Goal: Task Accomplishment & Management: Use online tool/utility

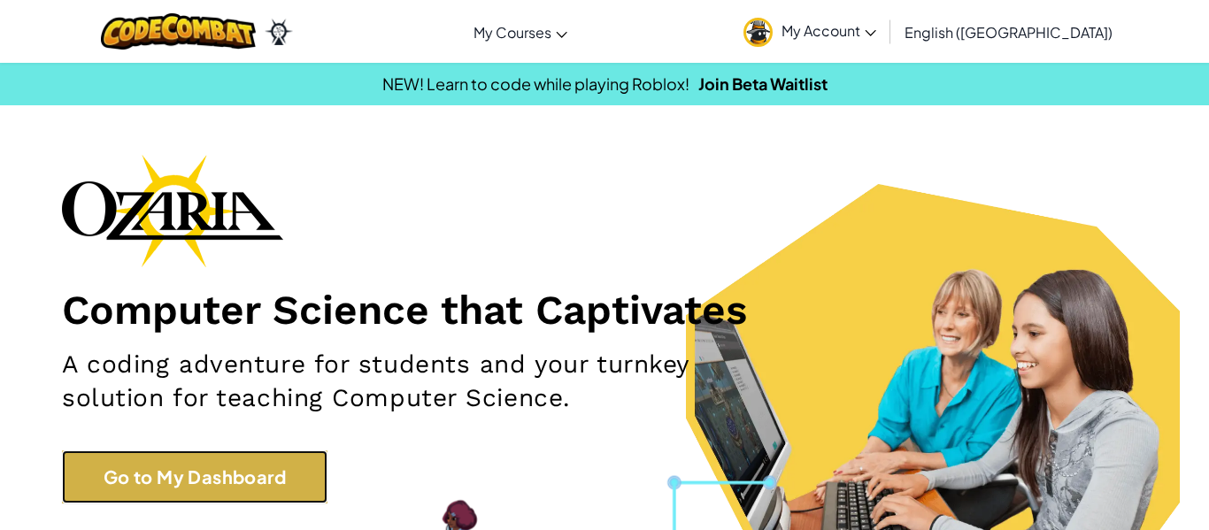
click at [285, 481] on link "Go to My Dashboard" at bounding box center [195, 477] width 266 height 53
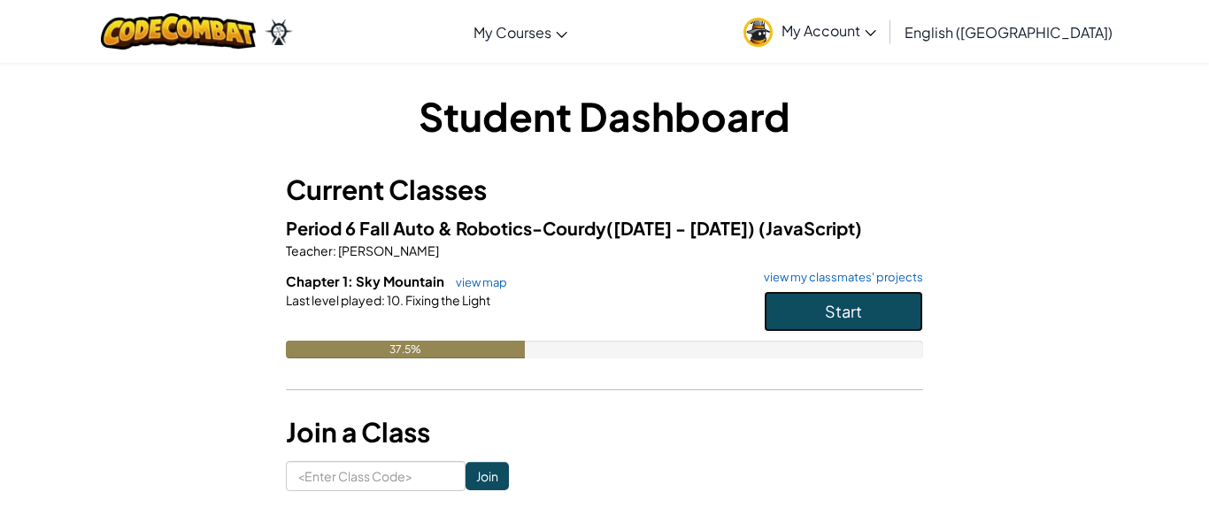
click at [847, 322] on button "Start" at bounding box center [843, 311] width 159 height 41
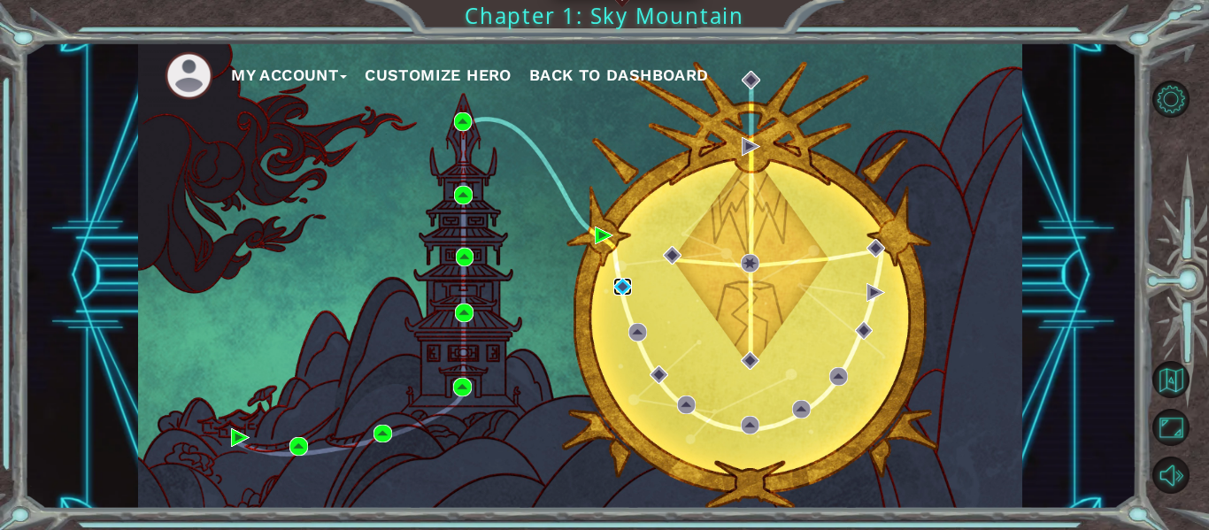
click at [625, 292] on img at bounding box center [622, 287] width 19 height 19
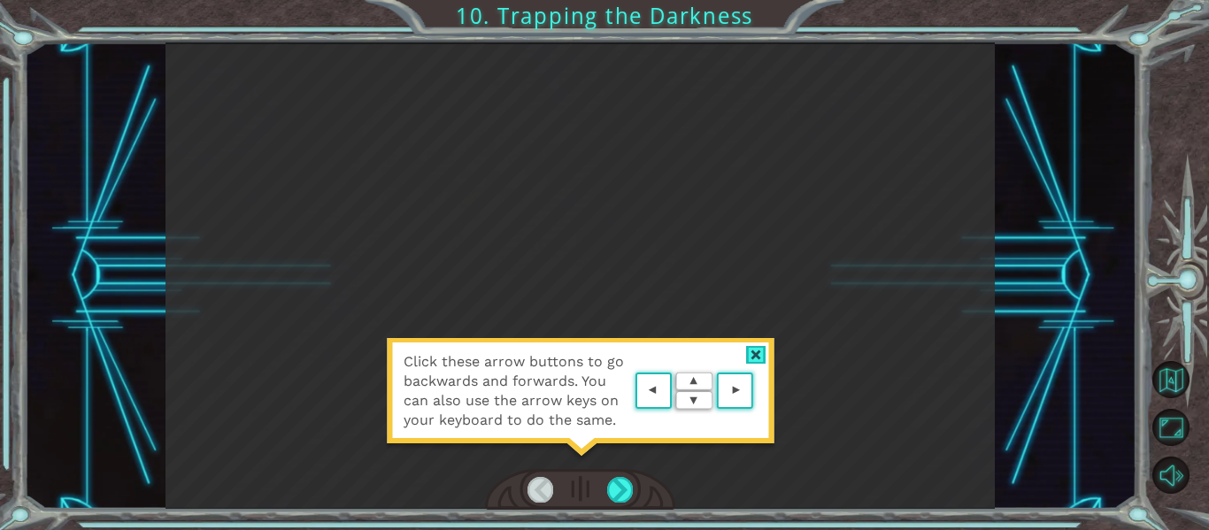
click at [758, 391] on area at bounding box center [758, 391] width 0 height 0
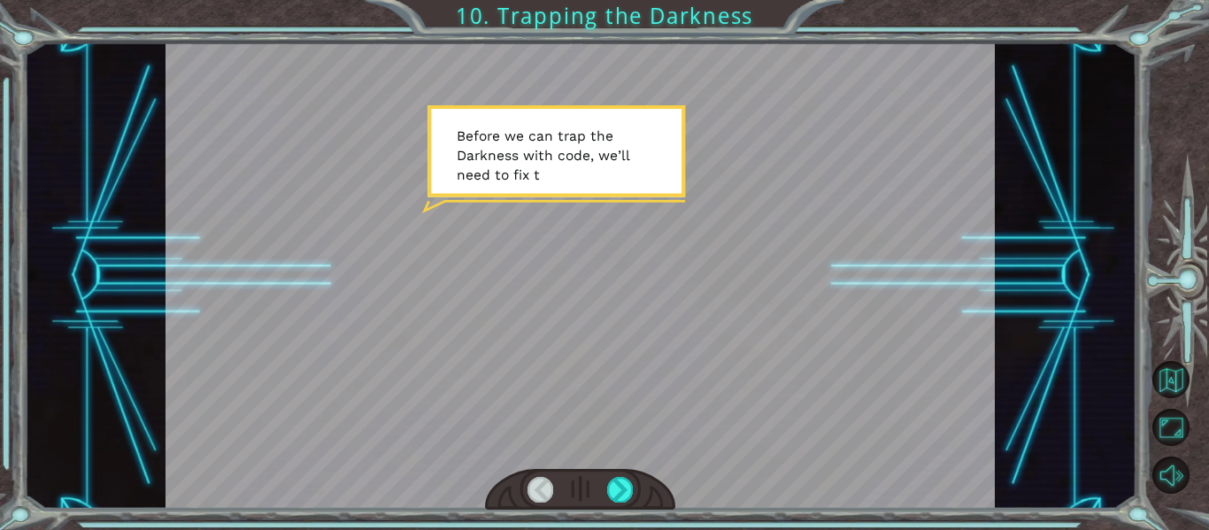
click at [732, 390] on div at bounding box center [581, 275] width 830 height 467
click at [622, 495] on div at bounding box center [620, 489] width 26 height 25
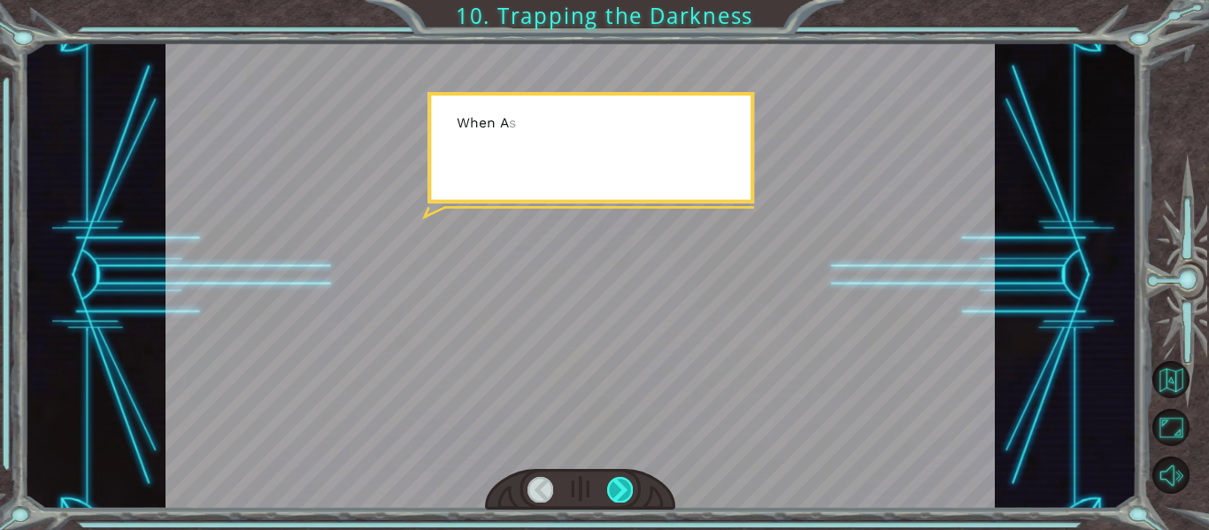
click at [622, 495] on div at bounding box center [620, 489] width 26 height 25
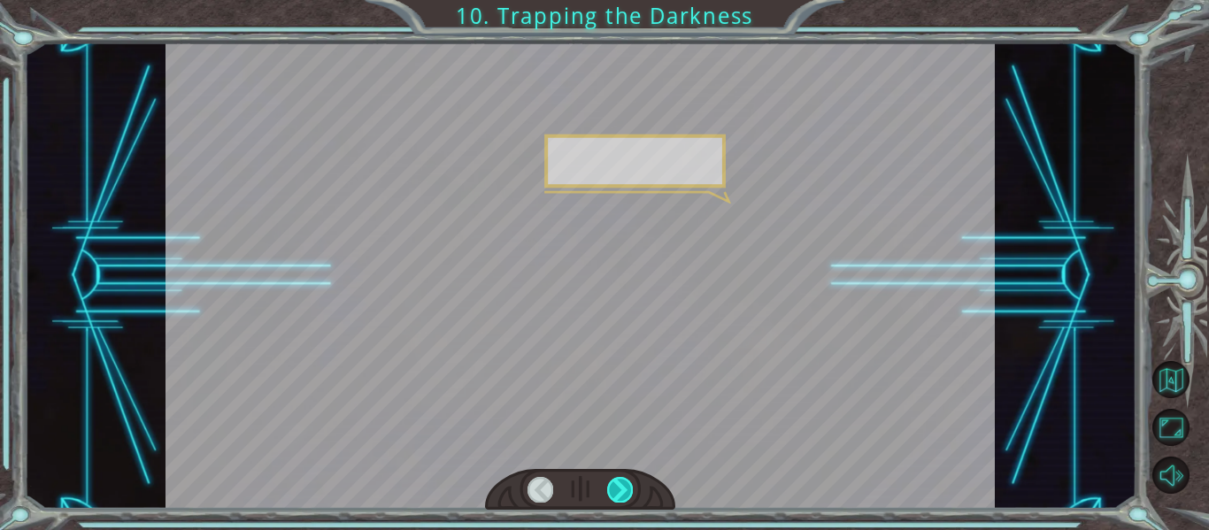
click at [622, 495] on div at bounding box center [620, 489] width 26 height 25
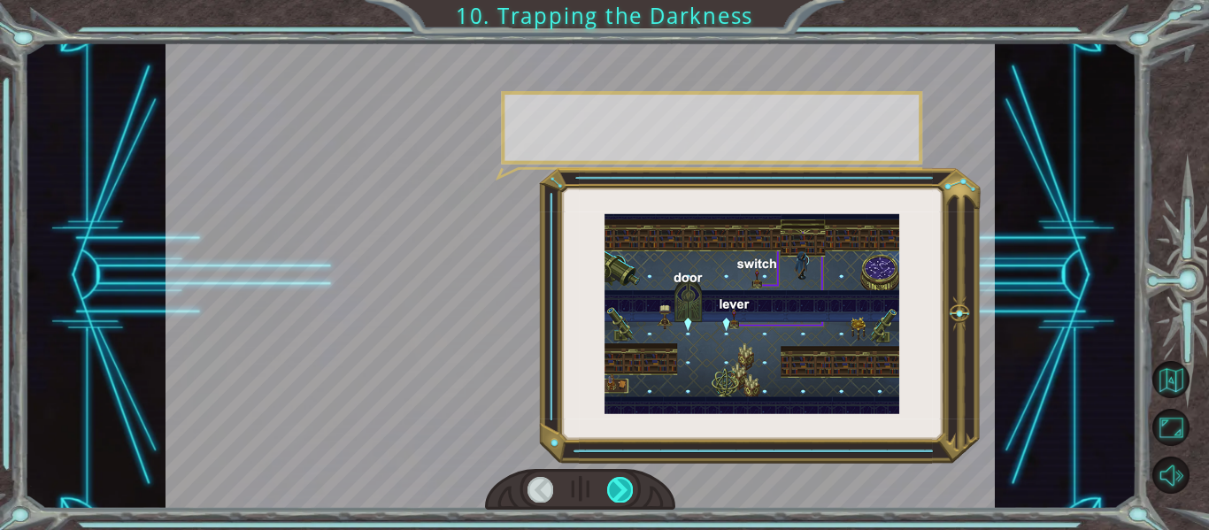
click at [622, 495] on div at bounding box center [620, 489] width 26 height 25
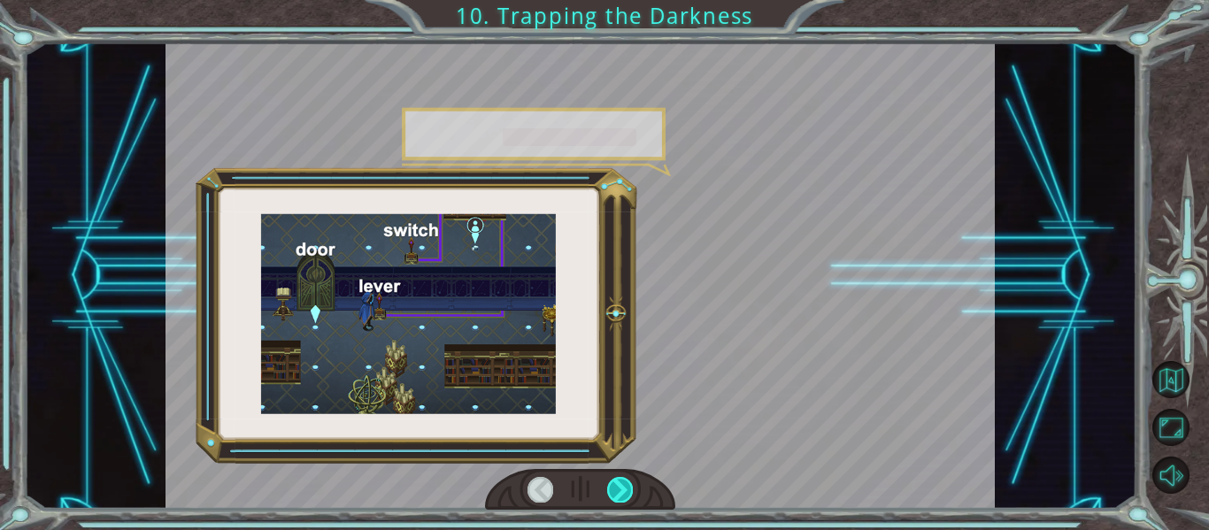
click at [622, 495] on div at bounding box center [620, 489] width 26 height 25
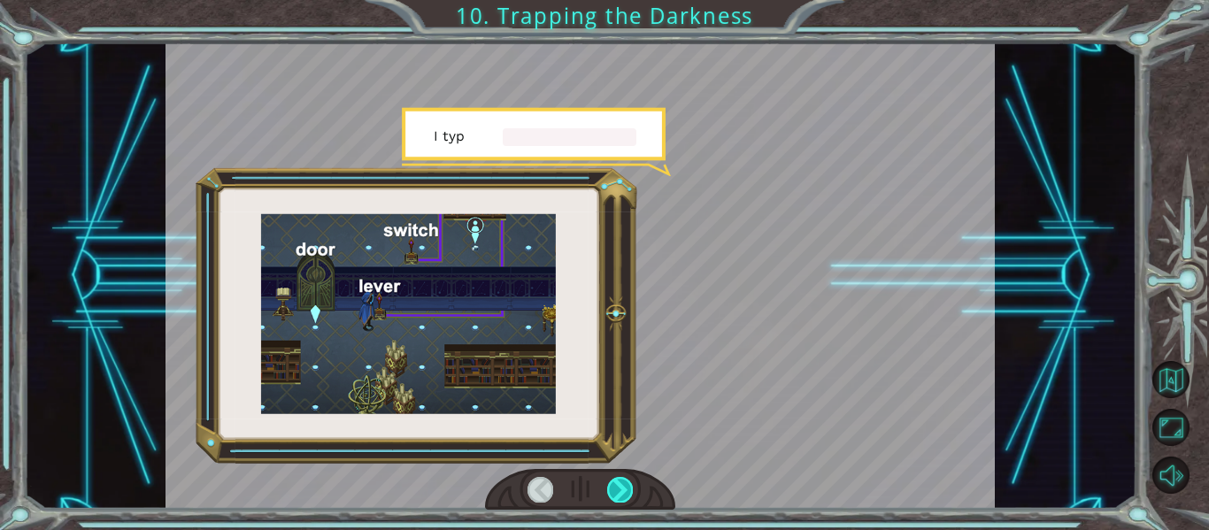
click at [622, 495] on div at bounding box center [620, 489] width 26 height 25
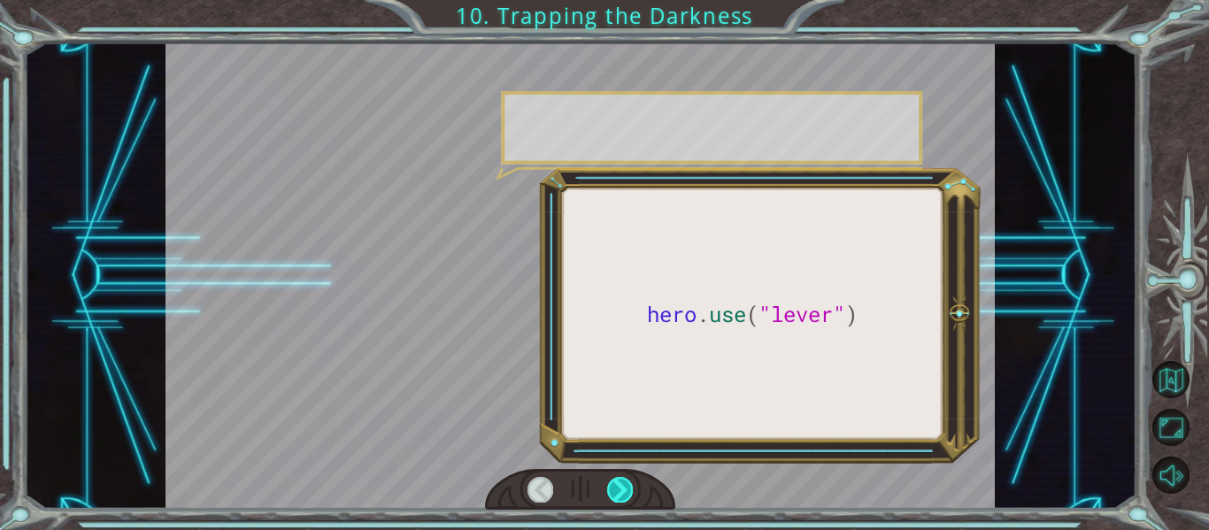
click at [622, 495] on div at bounding box center [620, 489] width 26 height 25
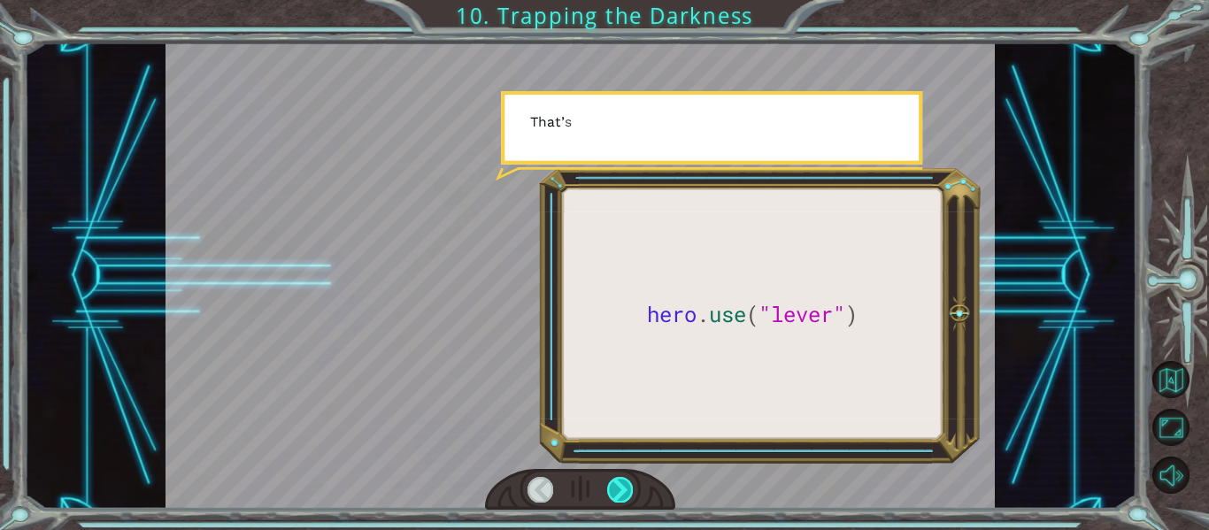
click at [622, 495] on div at bounding box center [620, 489] width 26 height 25
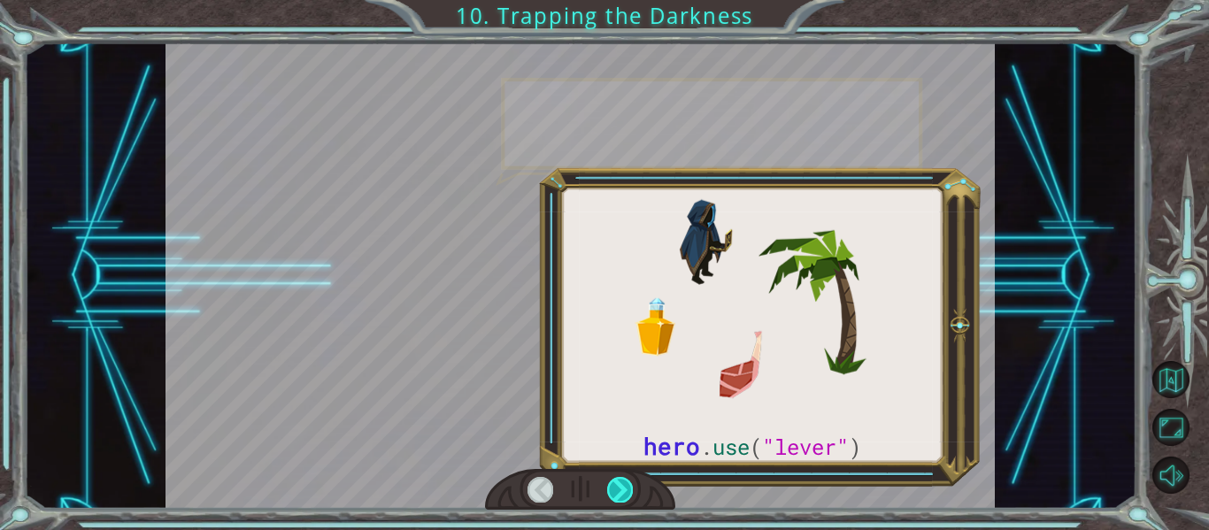
click at [622, 495] on div at bounding box center [620, 489] width 26 height 25
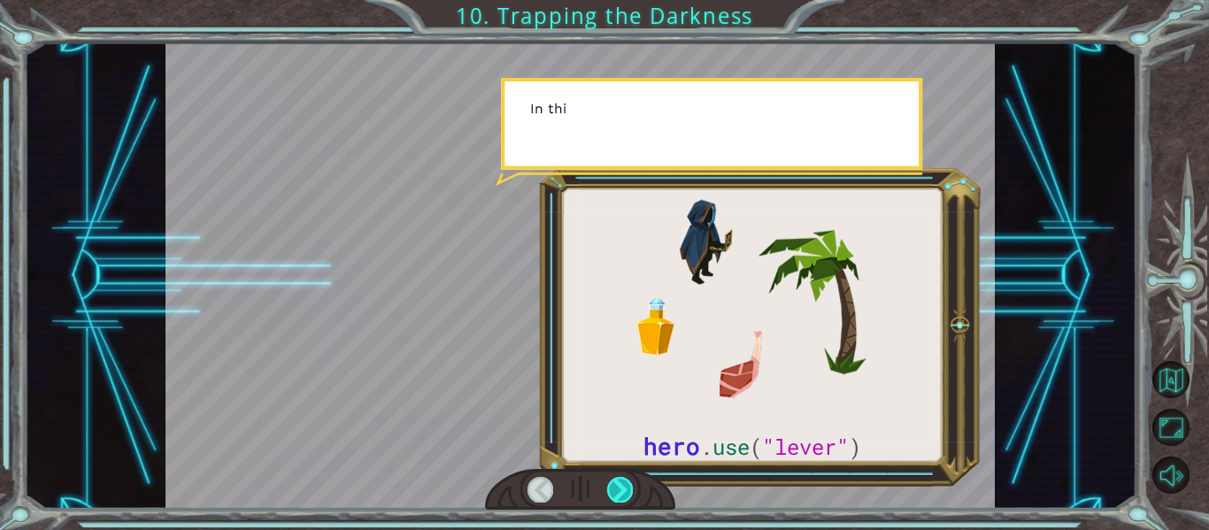
click at [622, 495] on div at bounding box center [620, 489] width 26 height 25
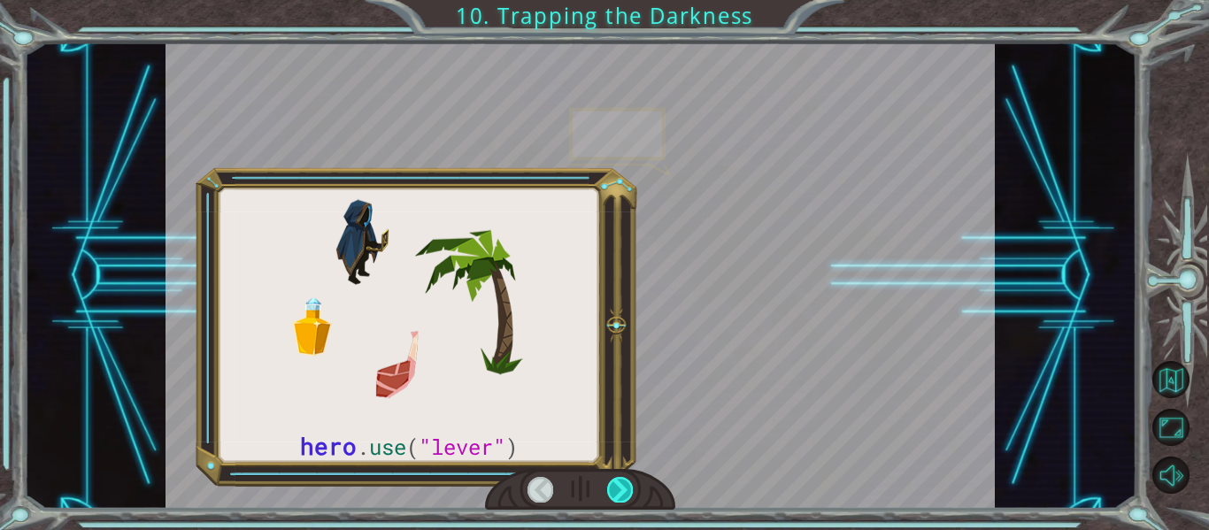
click at [622, 495] on div at bounding box center [620, 489] width 26 height 25
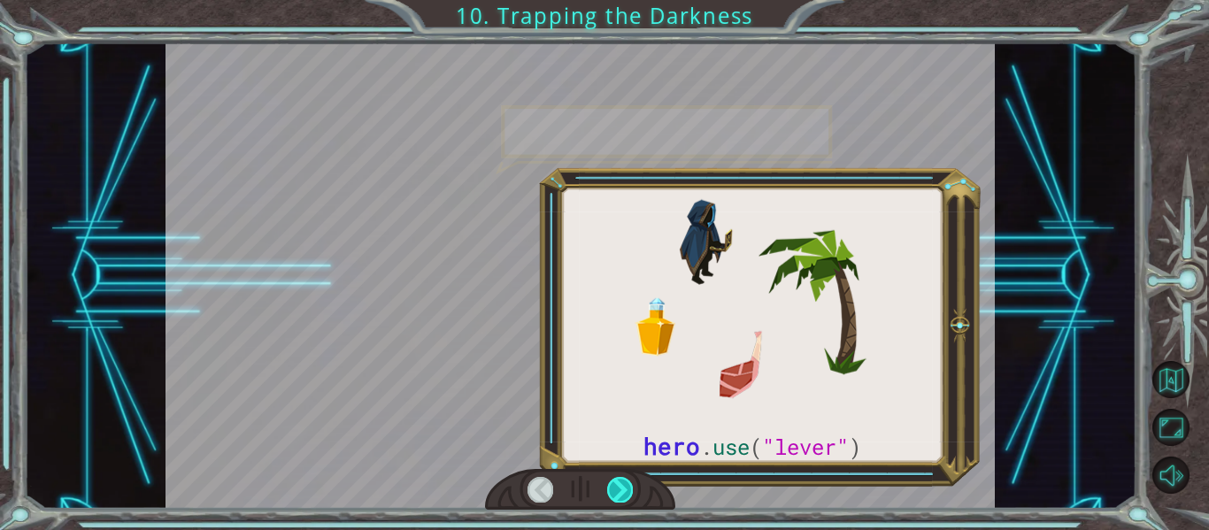
click at [622, 495] on div at bounding box center [620, 489] width 26 height 25
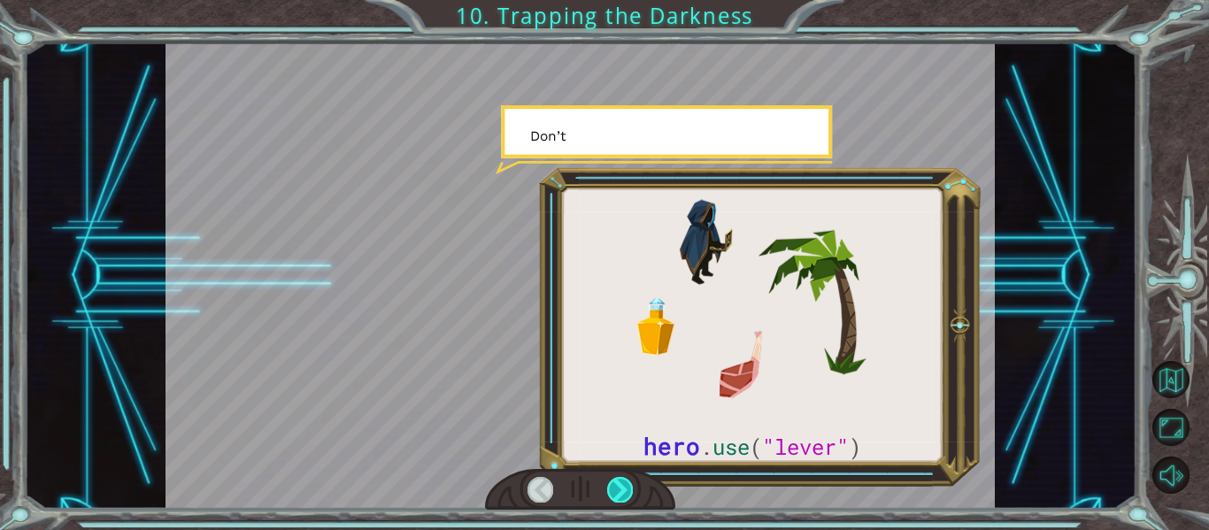
click at [622, 495] on div at bounding box center [620, 489] width 26 height 25
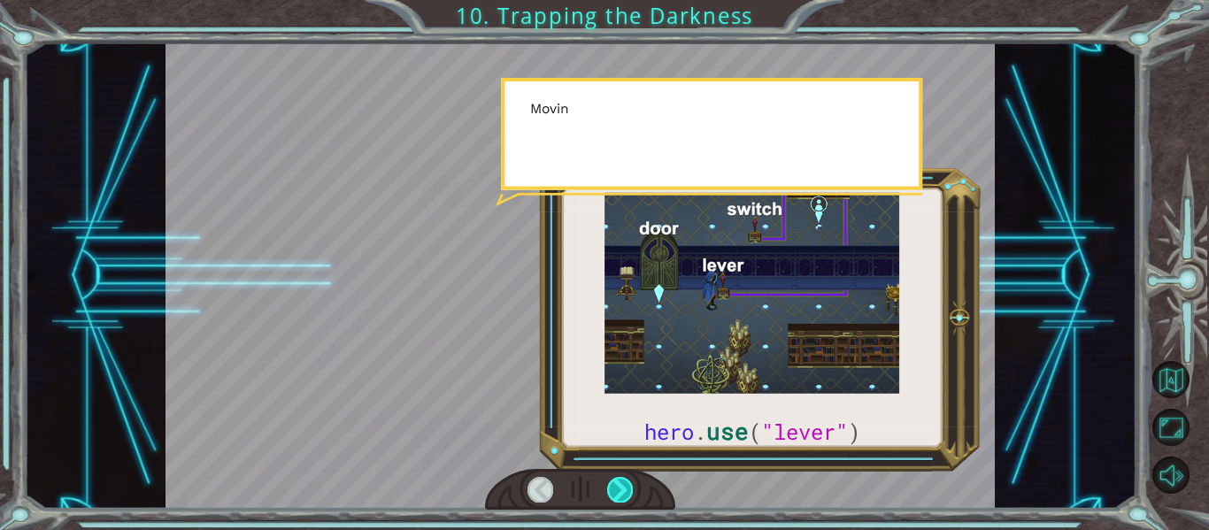
click at [622, 495] on div at bounding box center [620, 489] width 26 height 25
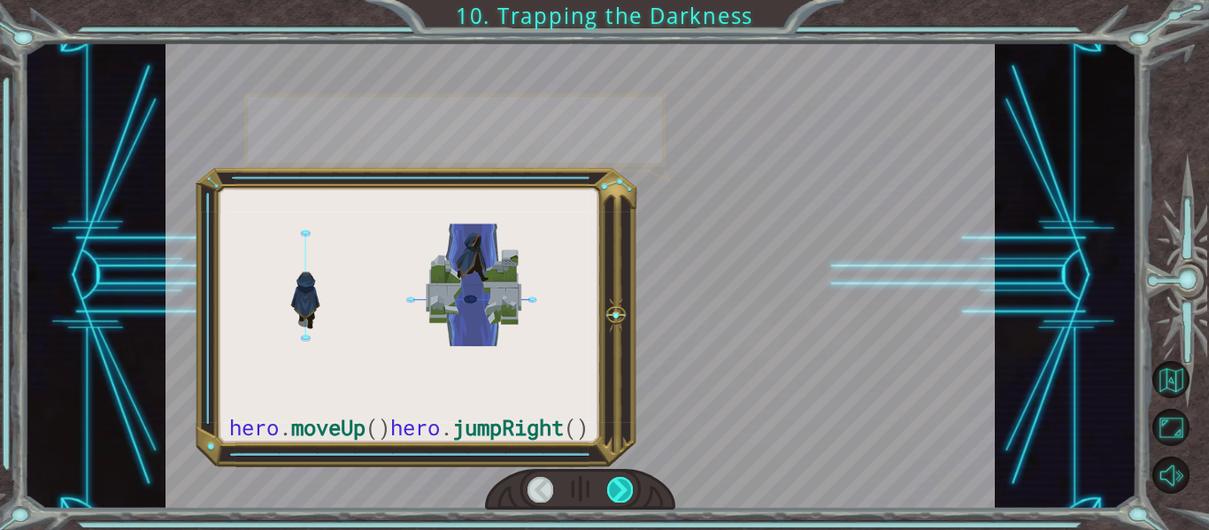
click at [622, 495] on div at bounding box center [620, 489] width 26 height 25
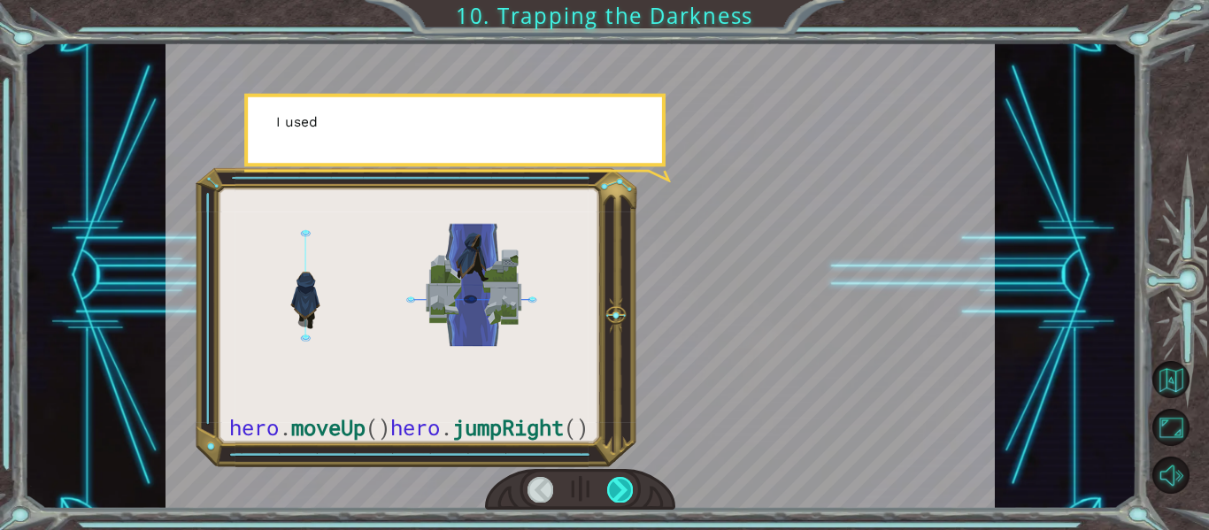
click at [622, 495] on div at bounding box center [620, 489] width 26 height 25
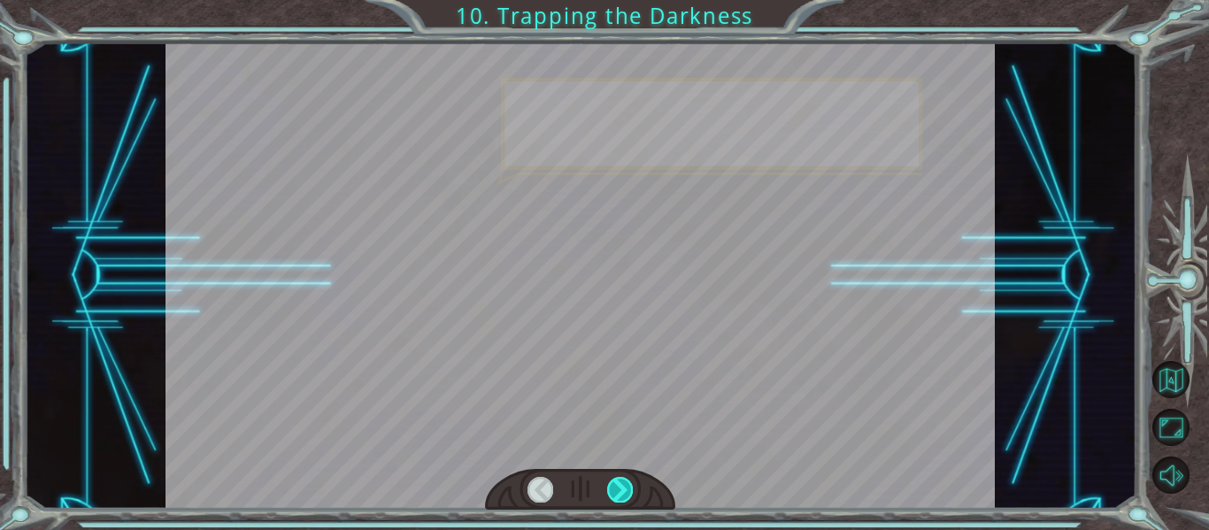
click at [622, 495] on div at bounding box center [620, 489] width 26 height 25
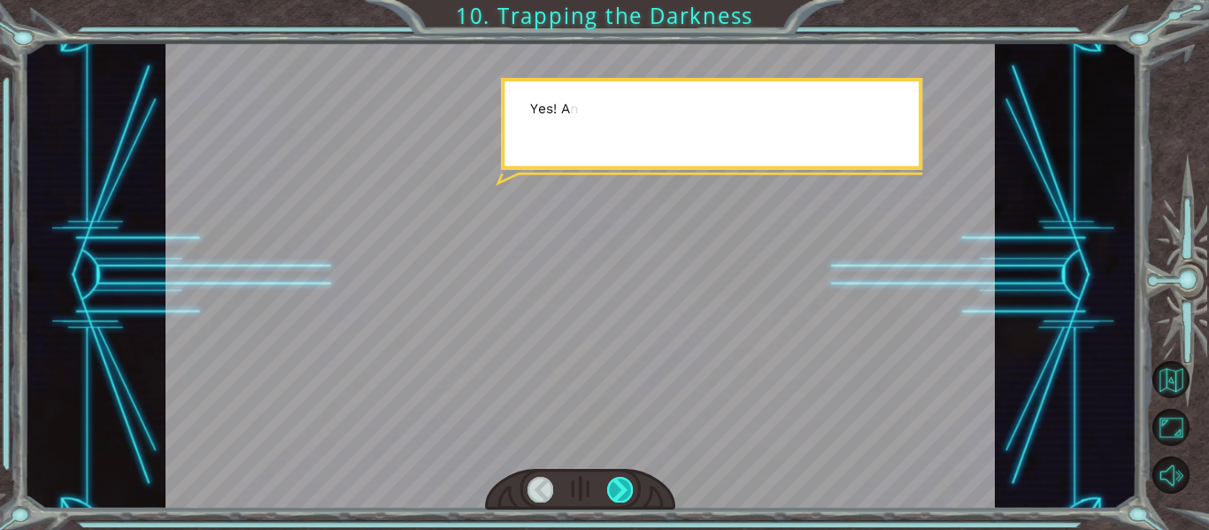
click at [622, 495] on div at bounding box center [620, 489] width 26 height 25
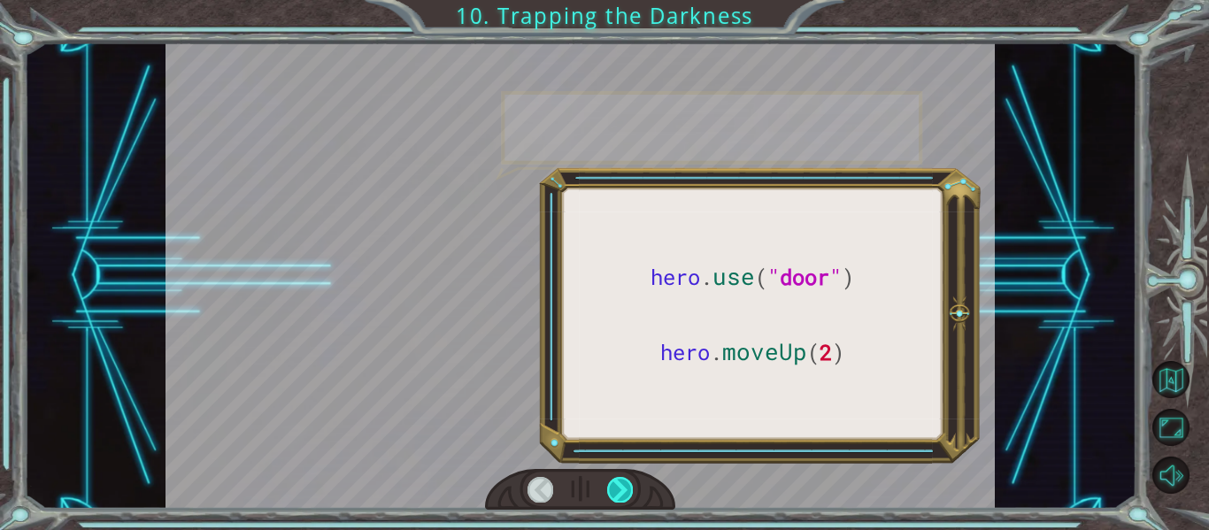
click at [622, 495] on div at bounding box center [620, 489] width 26 height 25
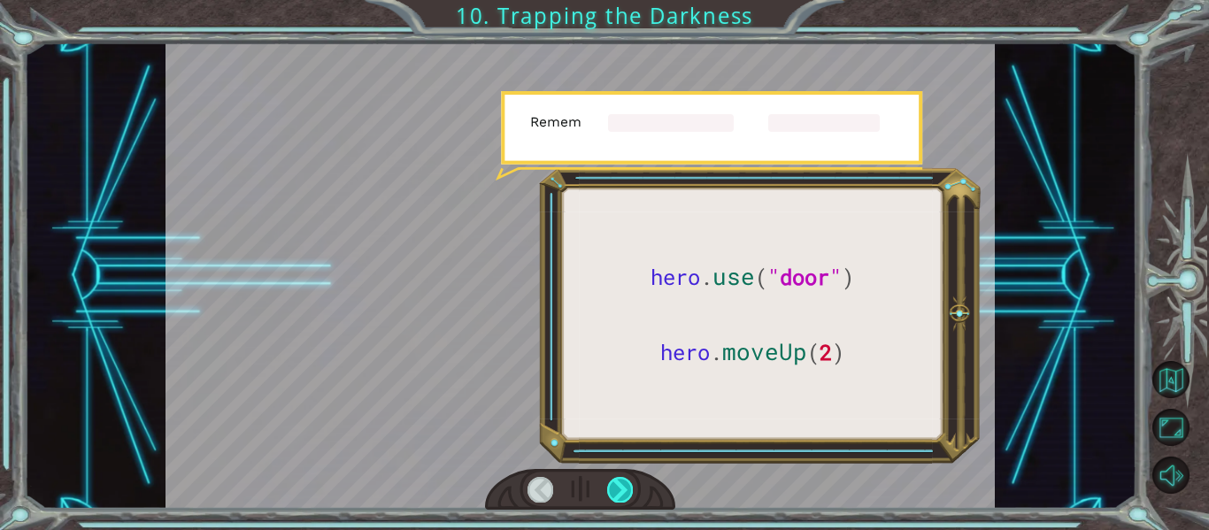
click at [622, 495] on div at bounding box center [620, 489] width 26 height 25
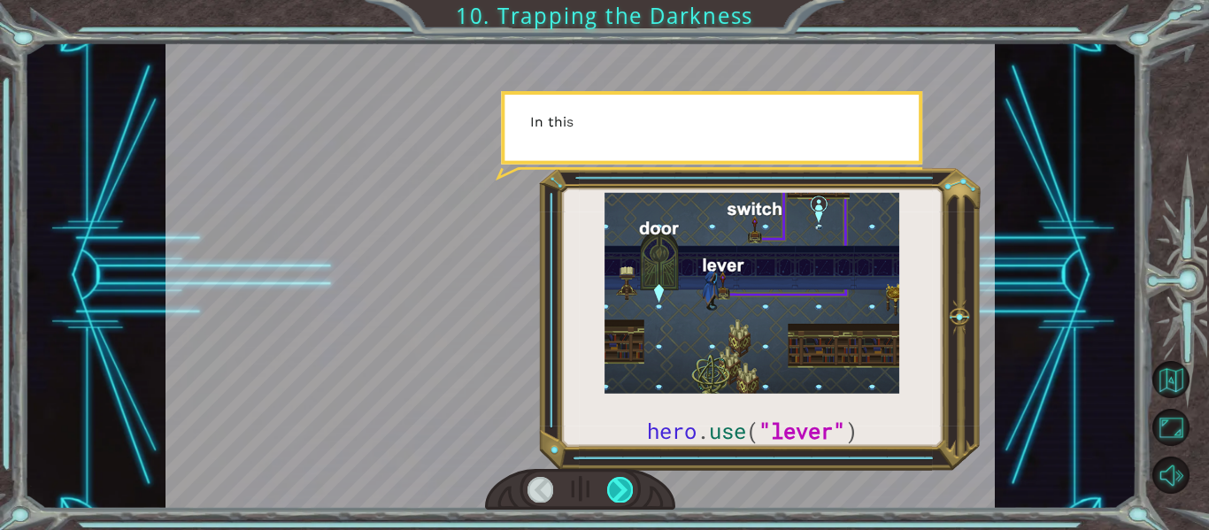
click at [620, 489] on div at bounding box center [620, 489] width 26 height 25
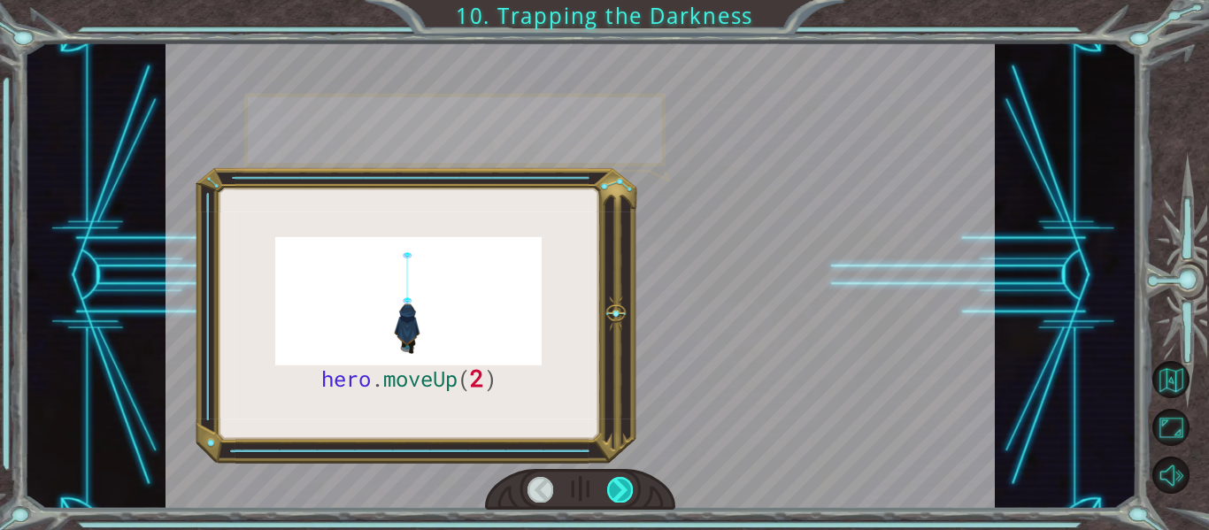
click at [620, 489] on div at bounding box center [620, 489] width 26 height 25
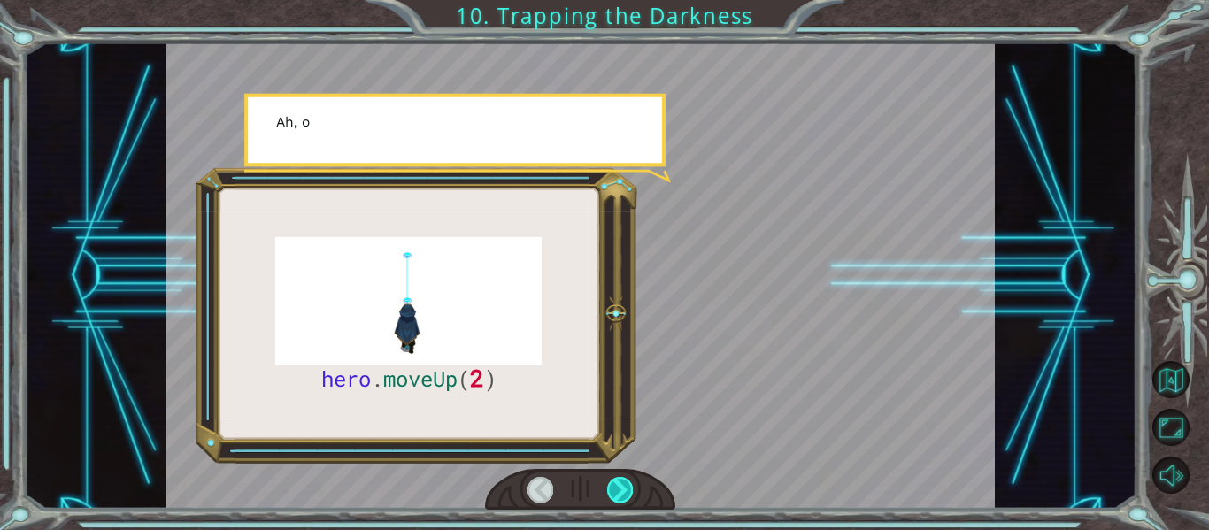
click at [620, 489] on div at bounding box center [620, 489] width 26 height 25
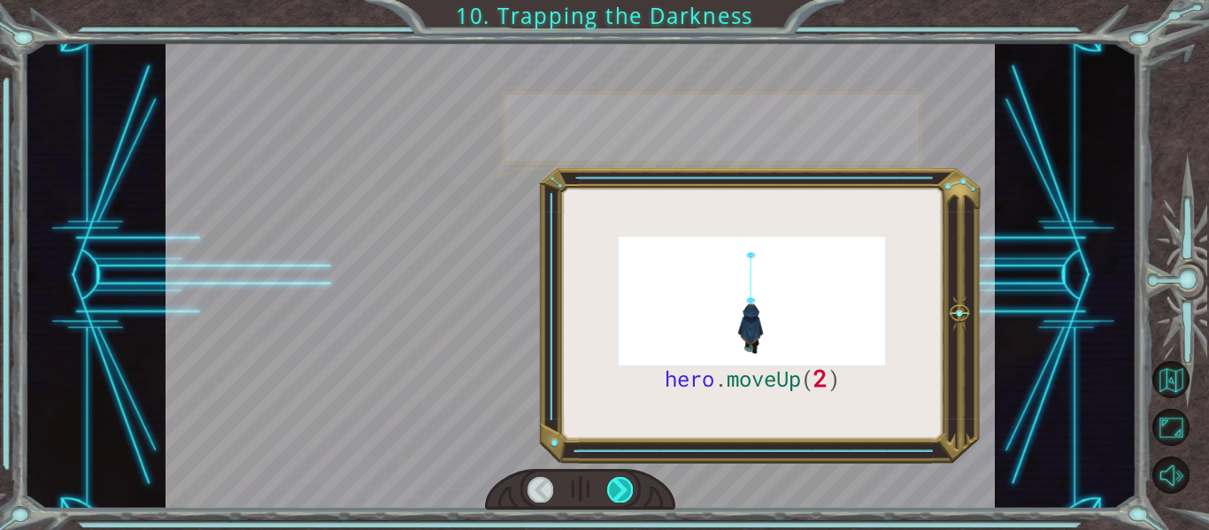
click at [620, 489] on div at bounding box center [620, 489] width 26 height 25
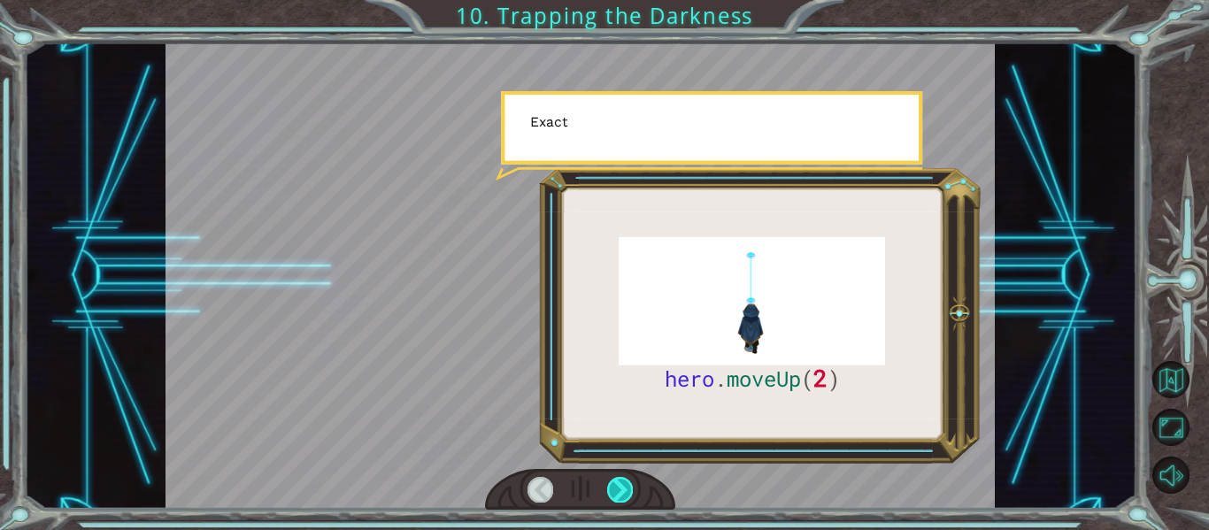
click at [620, 489] on div at bounding box center [620, 489] width 26 height 25
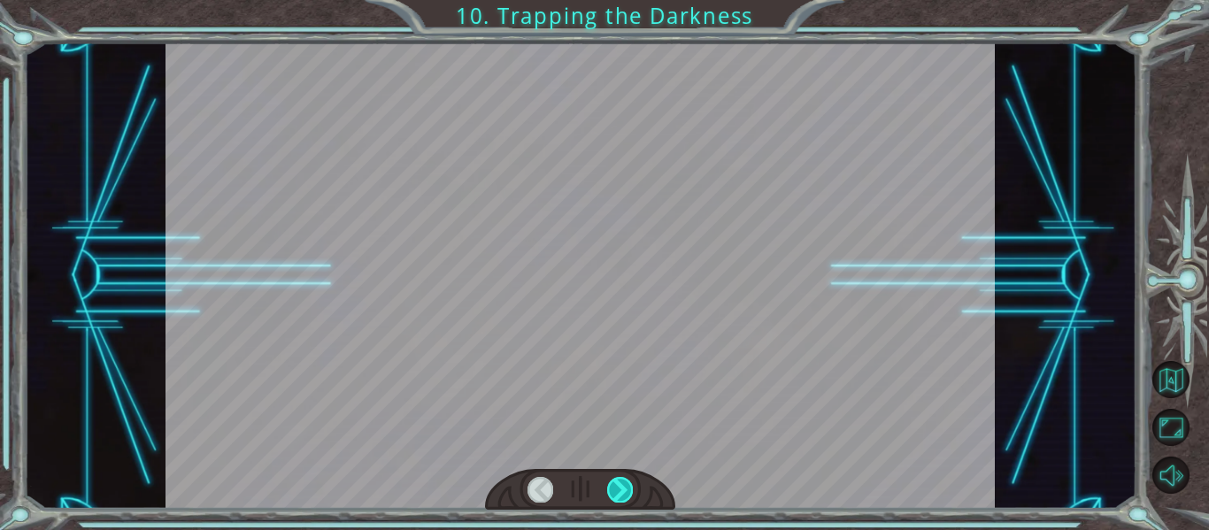
click at [620, 489] on div at bounding box center [620, 489] width 26 height 25
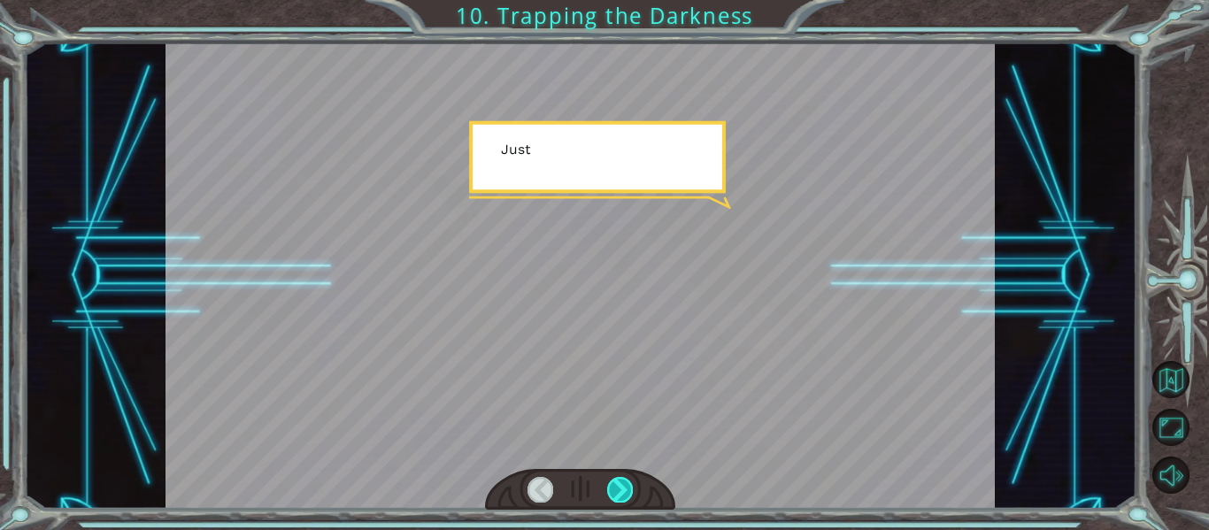
click at [620, 489] on div at bounding box center [620, 489] width 26 height 25
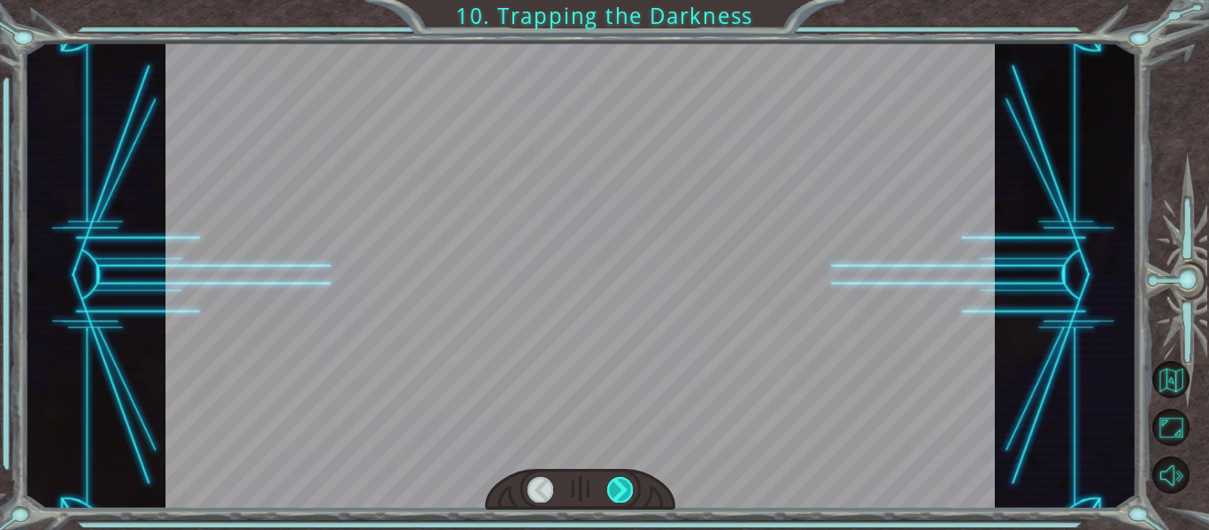
click at [620, 489] on div at bounding box center [620, 489] width 26 height 25
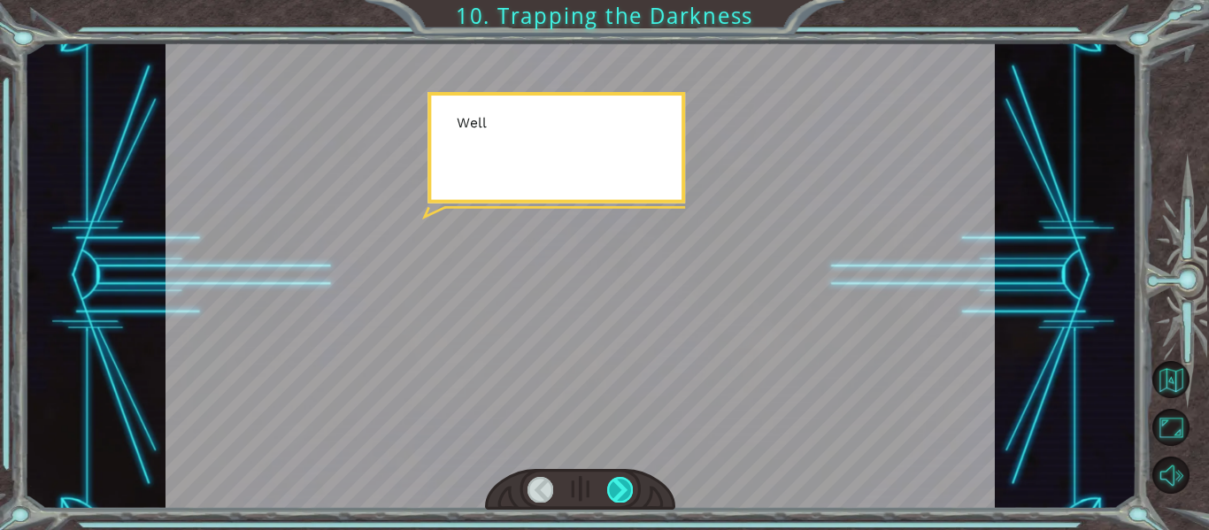
click at [620, 489] on div at bounding box center [620, 489] width 26 height 25
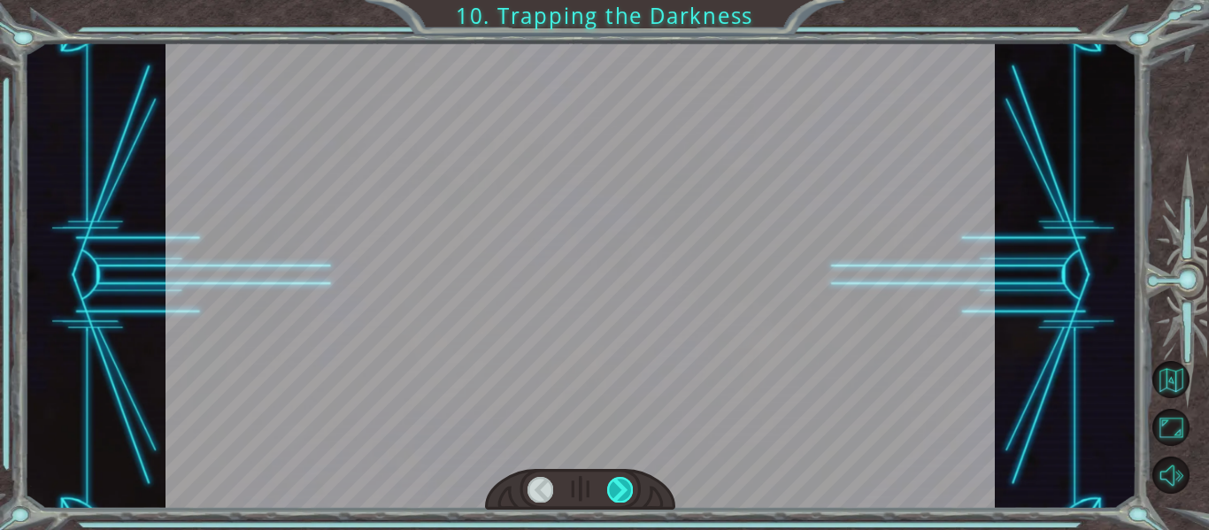
click at [620, 489] on div at bounding box center [620, 489] width 26 height 25
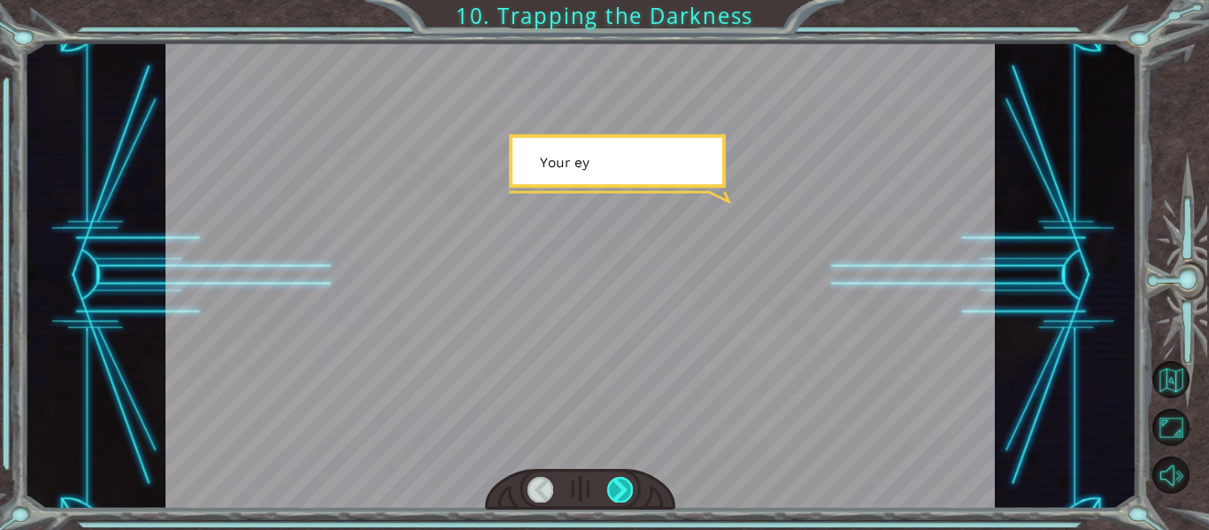
click at [620, 489] on div at bounding box center [620, 489] width 26 height 25
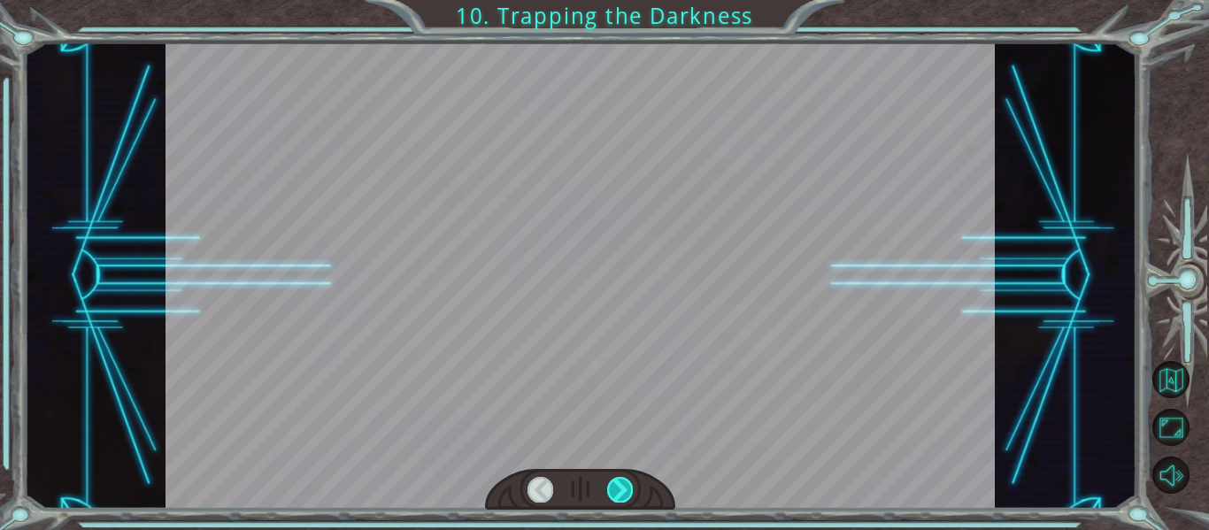
click at [620, 489] on div at bounding box center [620, 489] width 26 height 25
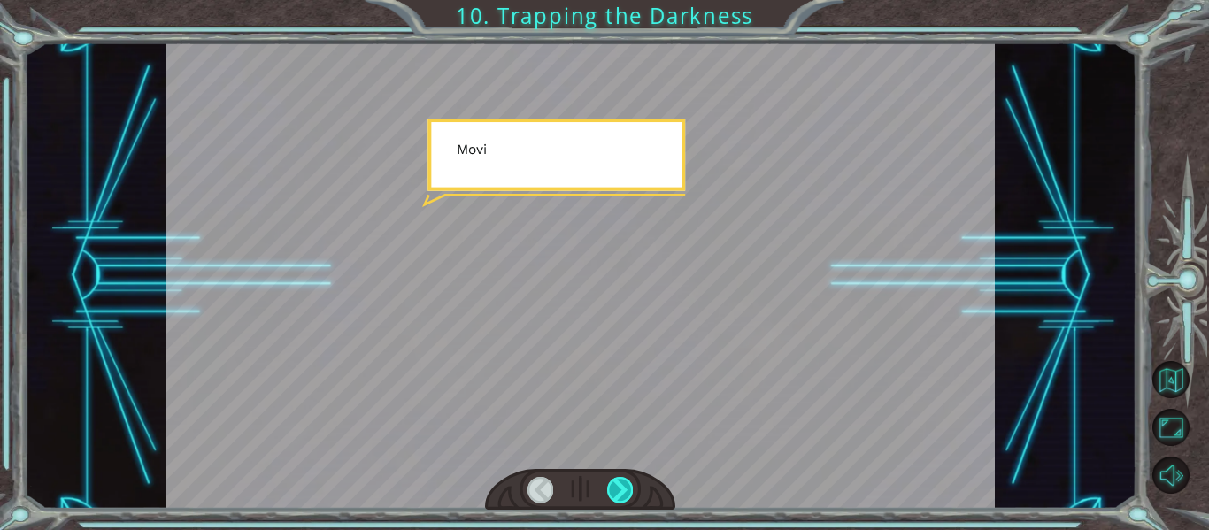
click at [620, 489] on div at bounding box center [620, 489] width 26 height 25
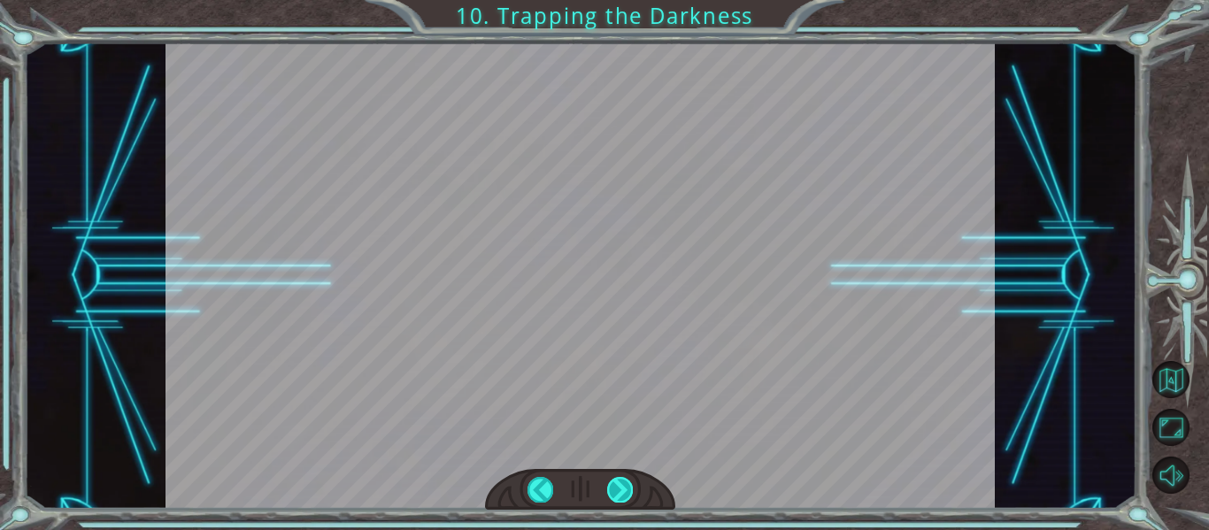
click at [620, 489] on div at bounding box center [620, 489] width 26 height 25
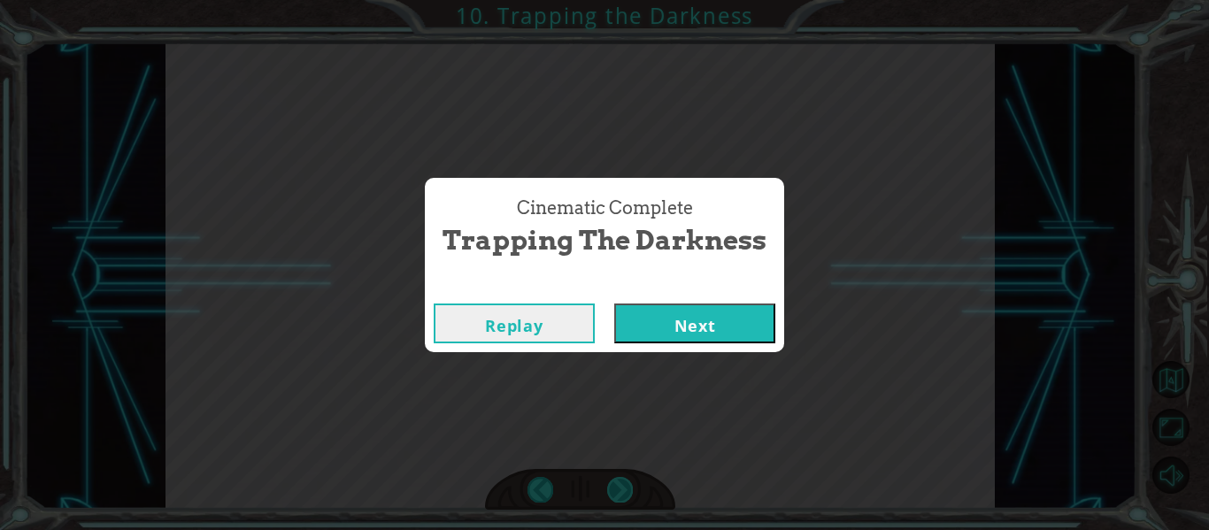
click at [620, 489] on div "Cinematic Complete Trapping the Darkness Replay Next" at bounding box center [604, 265] width 1209 height 530
click at [730, 322] on button "Next" at bounding box center [694, 324] width 161 height 40
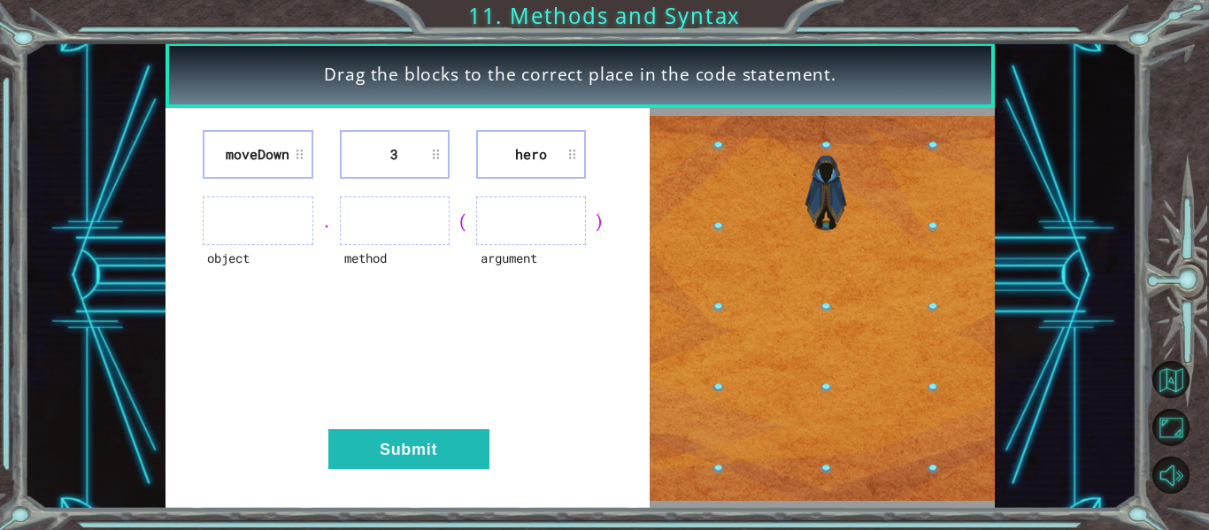
click at [730, 322] on img at bounding box center [822, 308] width 345 height 385
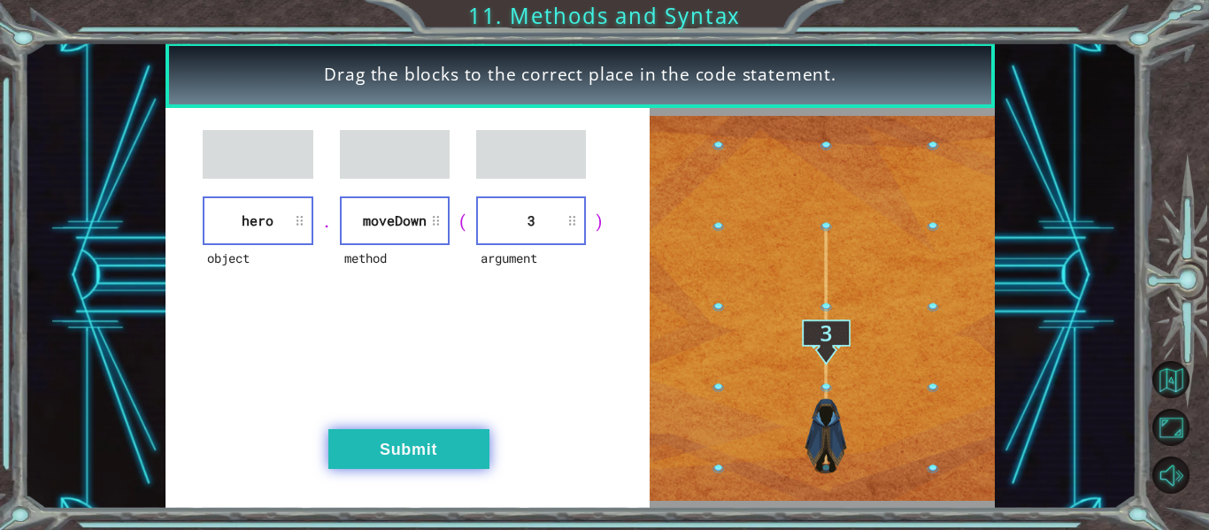
click at [431, 462] on button "Submit" at bounding box center [408, 449] width 161 height 40
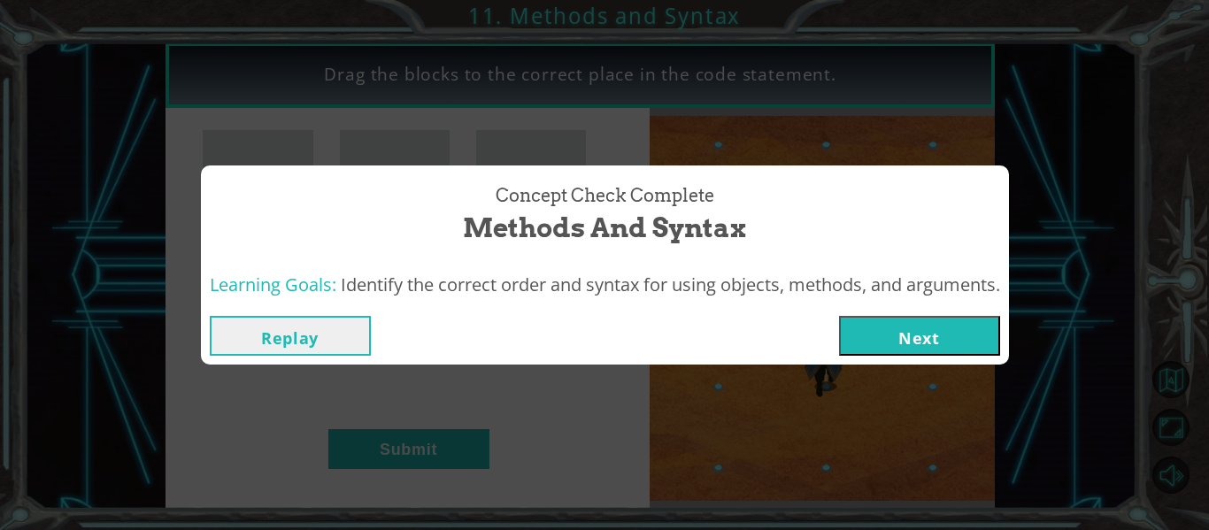
click at [887, 326] on button "Next" at bounding box center [919, 336] width 161 height 40
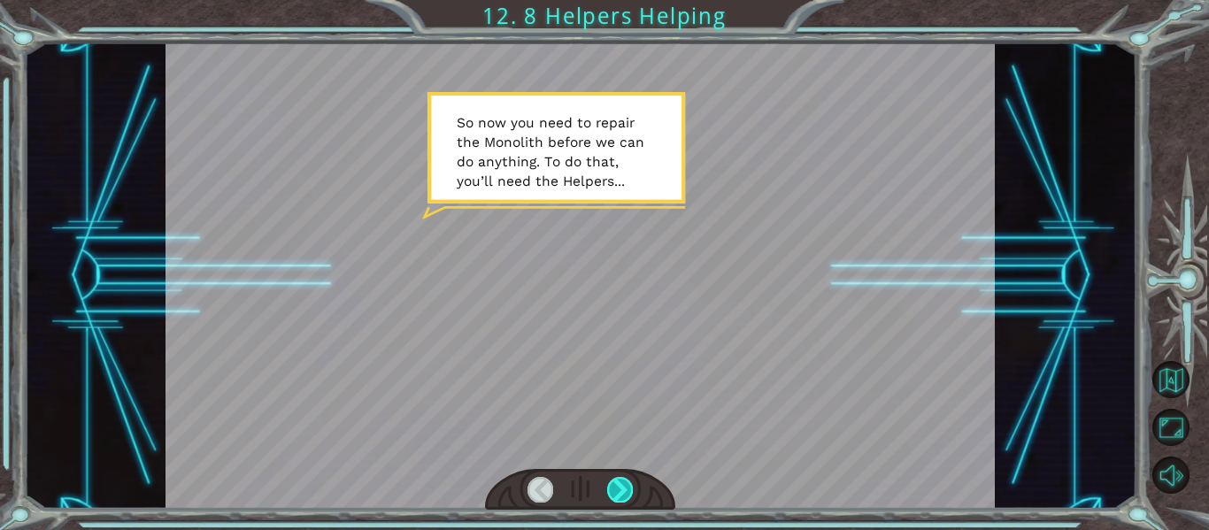
click at [623, 491] on div at bounding box center [620, 489] width 26 height 25
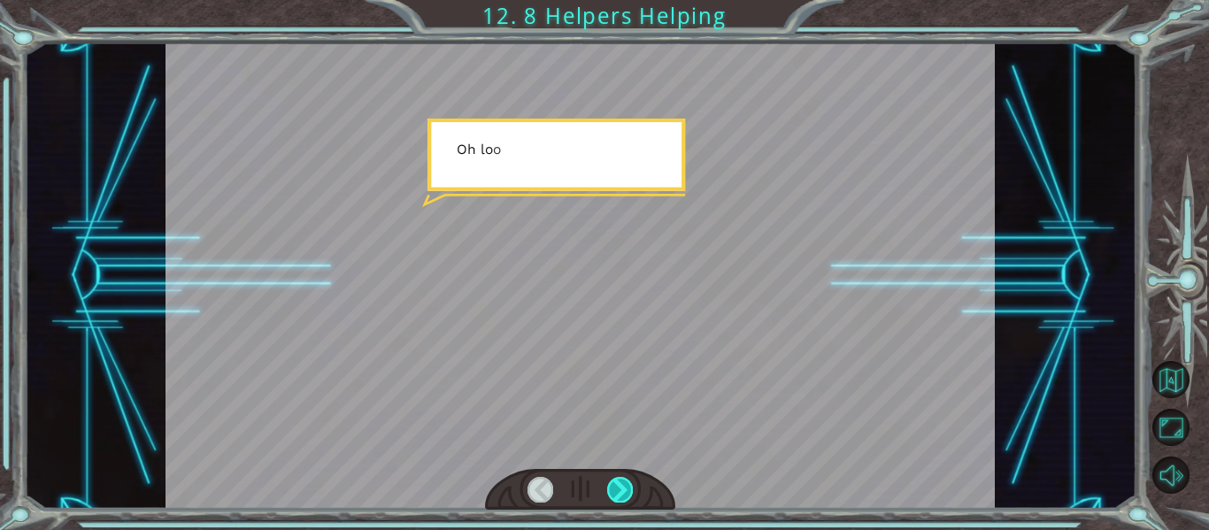
click at [623, 491] on div at bounding box center [620, 489] width 26 height 25
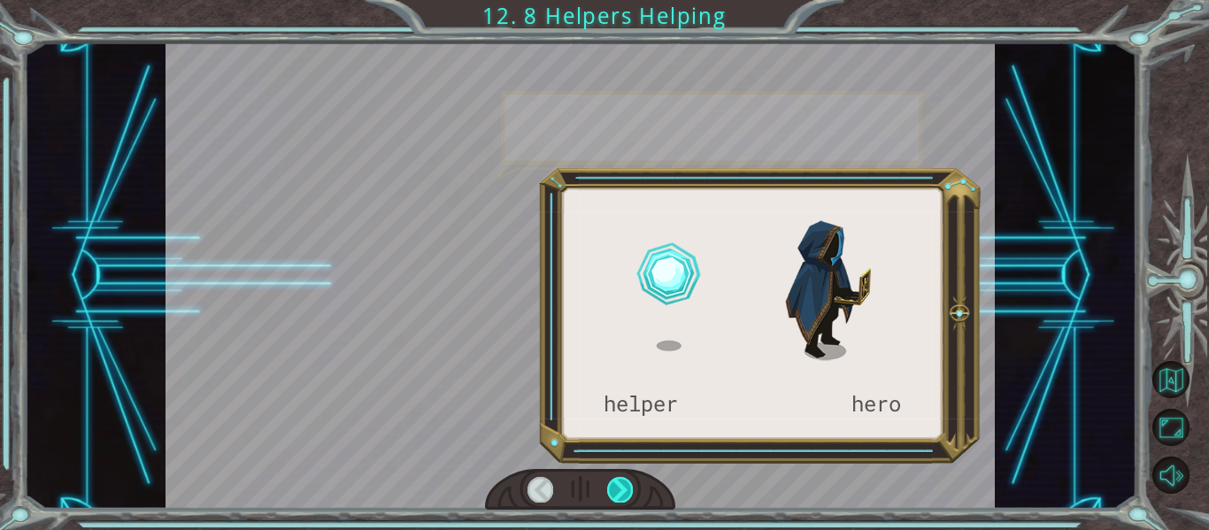
click at [623, 491] on div at bounding box center [620, 489] width 26 height 25
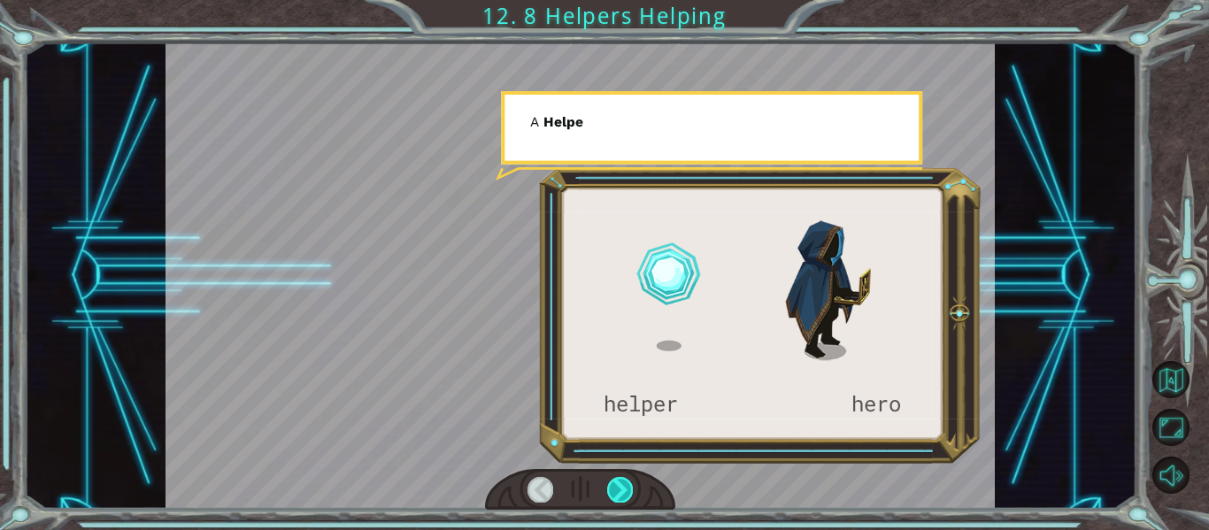
click at [623, 491] on div at bounding box center [620, 489] width 26 height 25
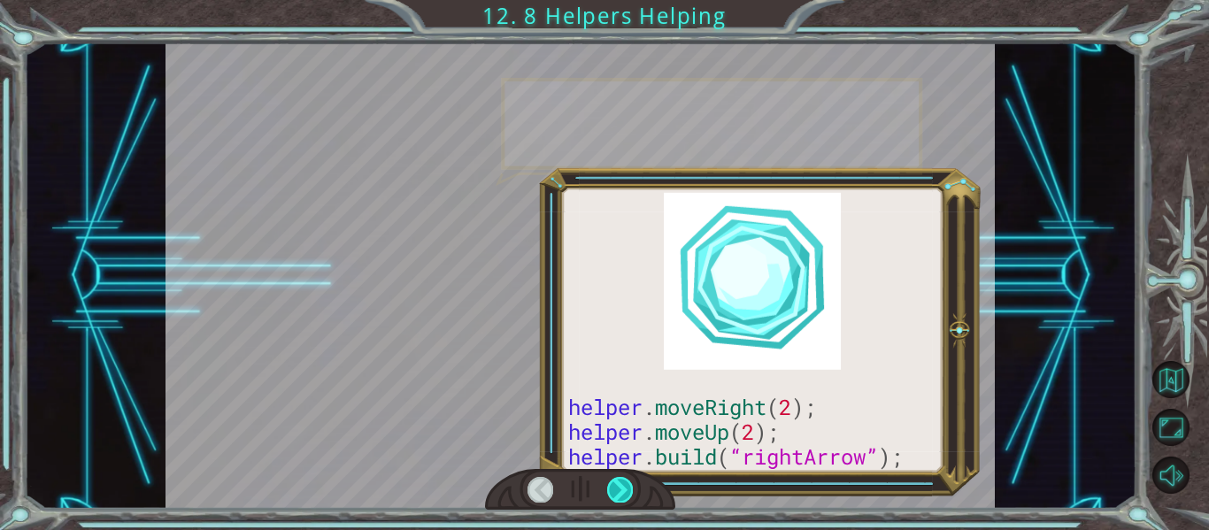
click at [623, 491] on div at bounding box center [620, 489] width 26 height 25
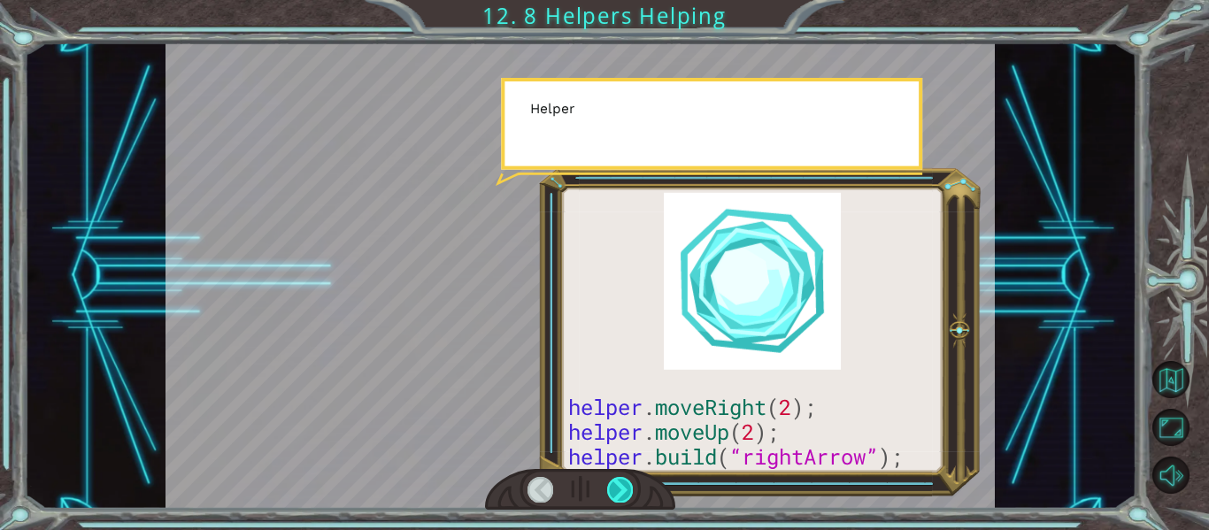
click at [623, 491] on div at bounding box center [620, 489] width 26 height 25
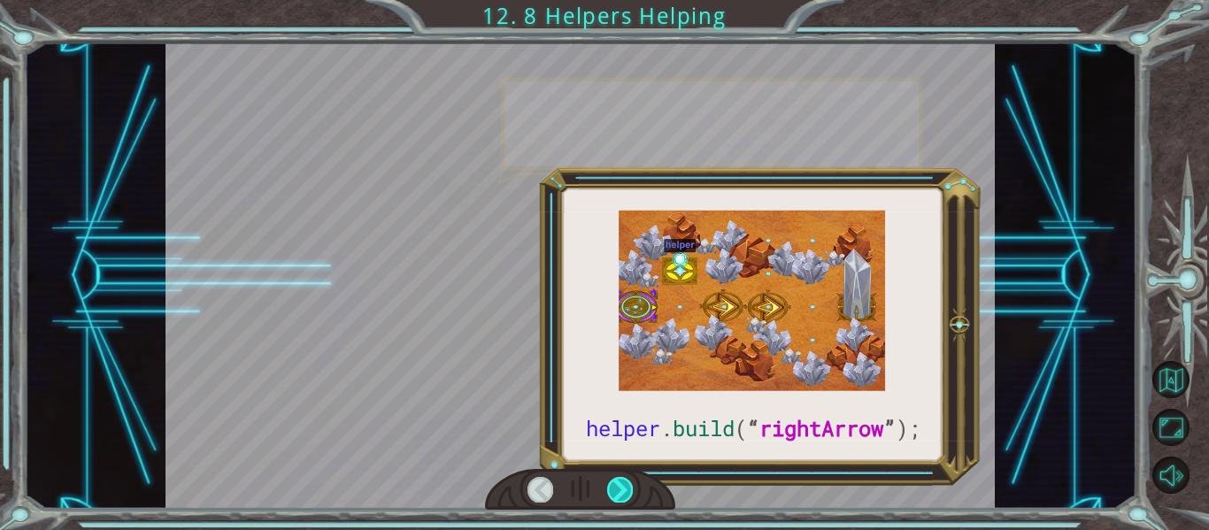
click at [623, 491] on div at bounding box center [620, 489] width 26 height 25
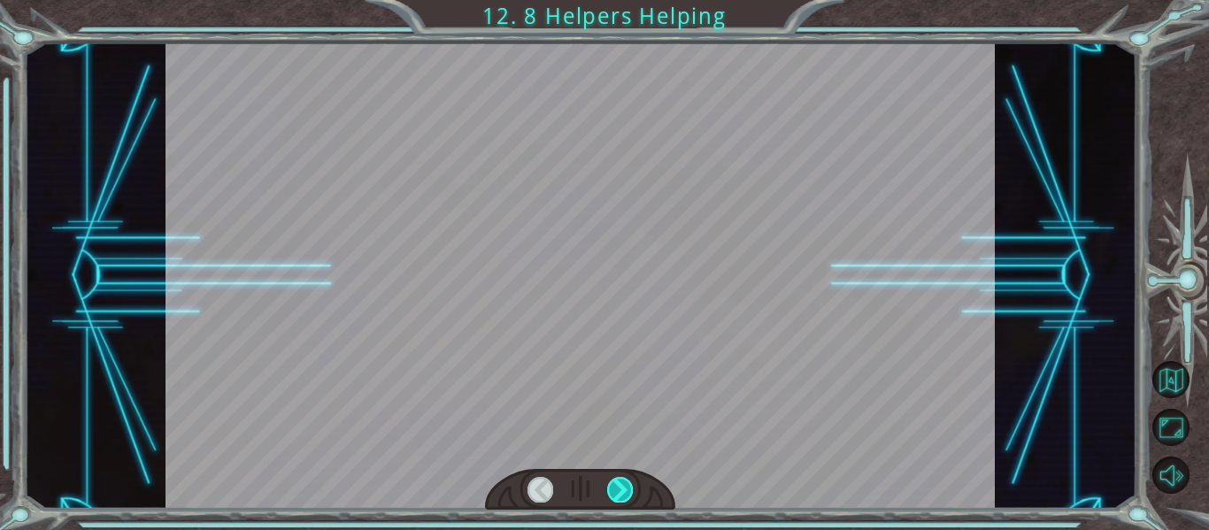
click at [623, 491] on div at bounding box center [620, 489] width 26 height 25
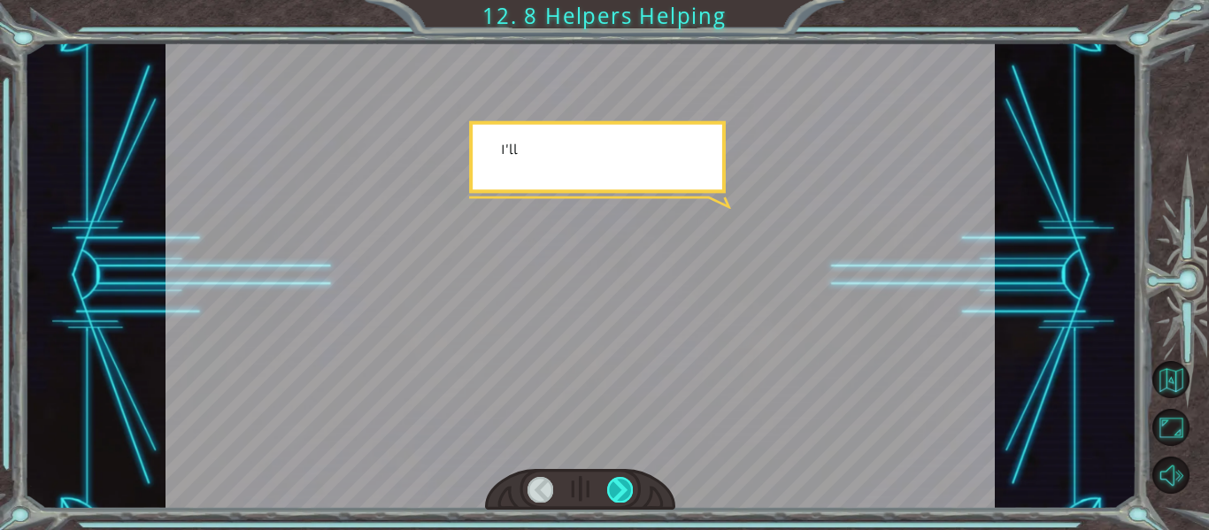
click at [623, 491] on div at bounding box center [620, 489] width 26 height 25
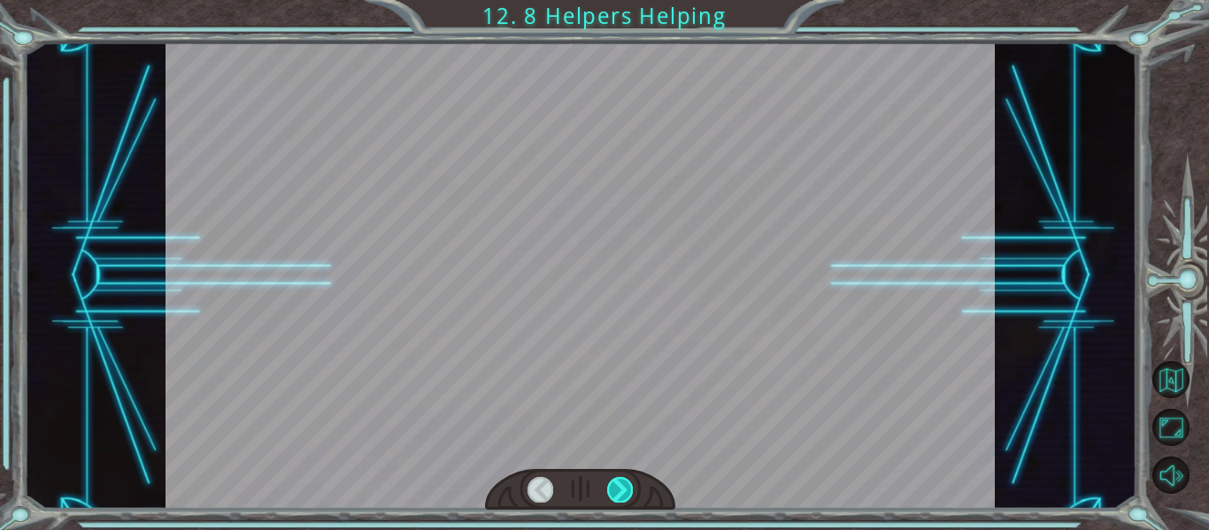
click at [623, 491] on div at bounding box center [620, 489] width 26 height 25
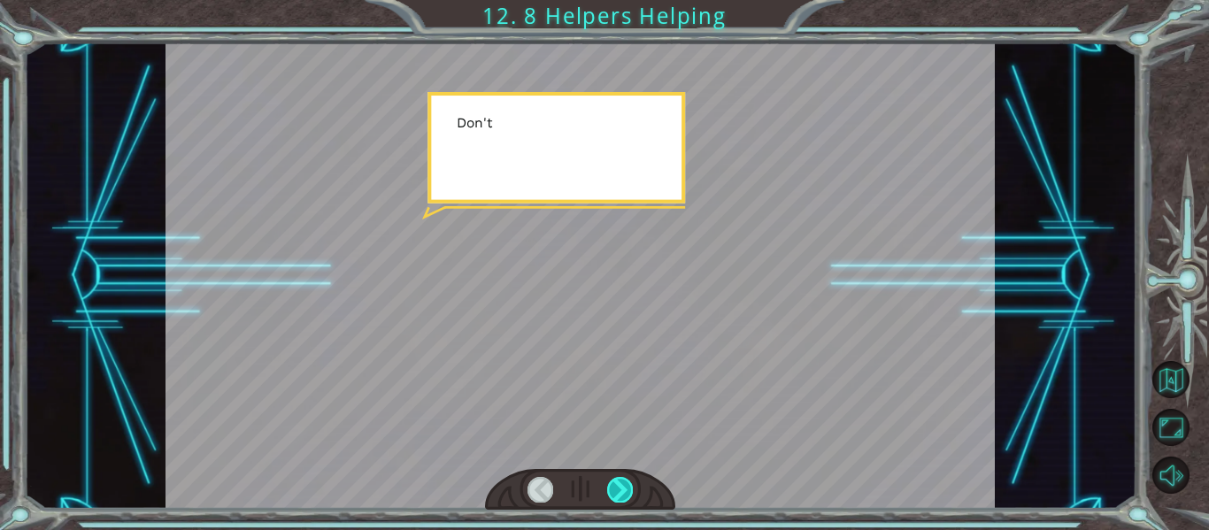
click at [623, 491] on div at bounding box center [620, 489] width 26 height 25
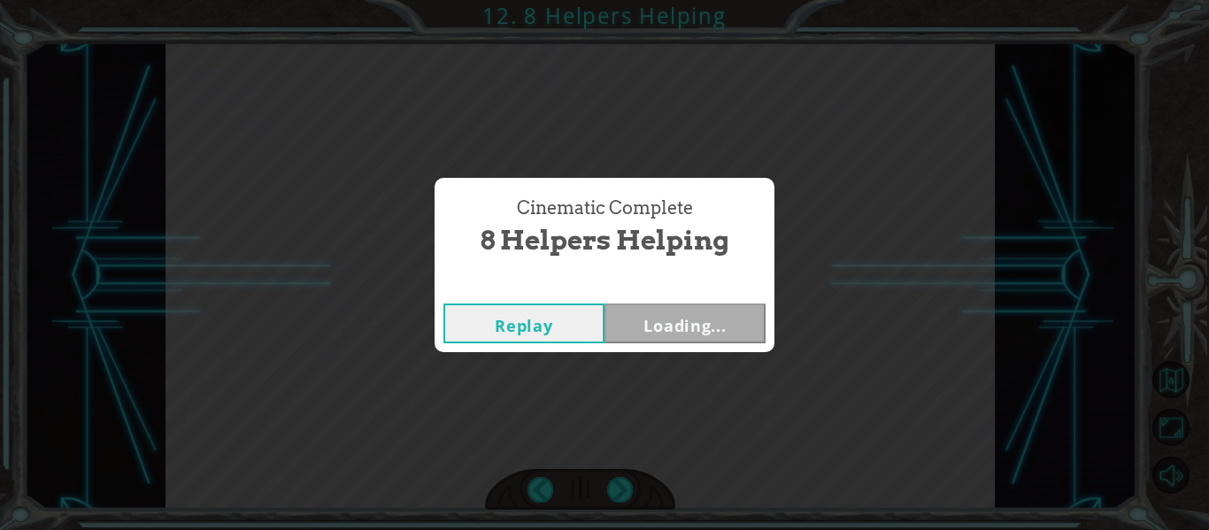
click at [622, 492] on div "Cinematic Complete 8 Helpers Helping Replay Loading..." at bounding box center [604, 265] width 1209 height 530
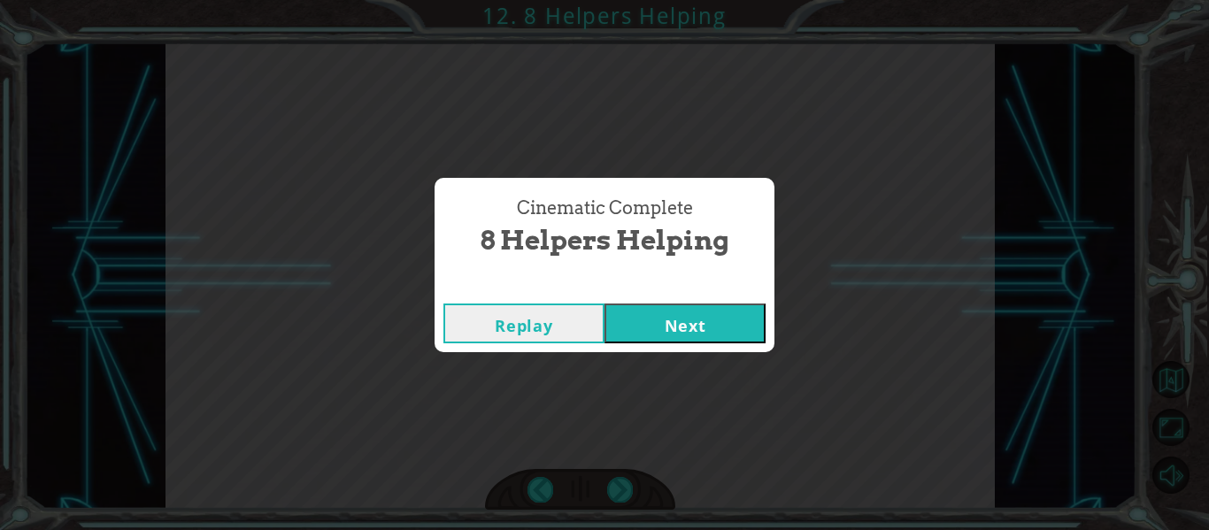
click at [683, 346] on div "Replay Next" at bounding box center [605, 324] width 340 height 58
click at [683, 341] on button "Next" at bounding box center [685, 324] width 161 height 40
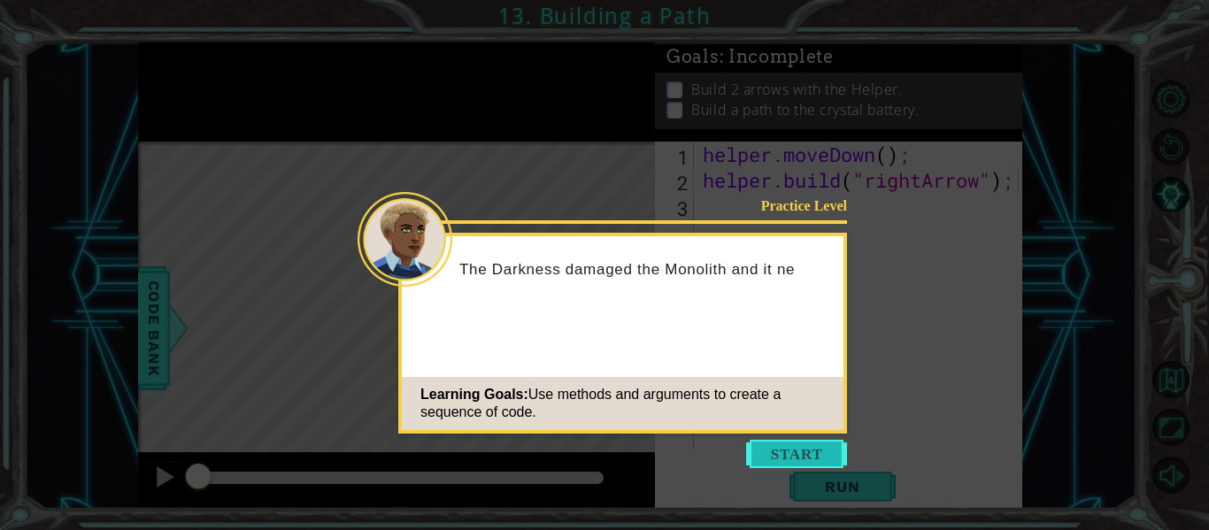
click at [815, 448] on button "Start" at bounding box center [796, 454] width 101 height 28
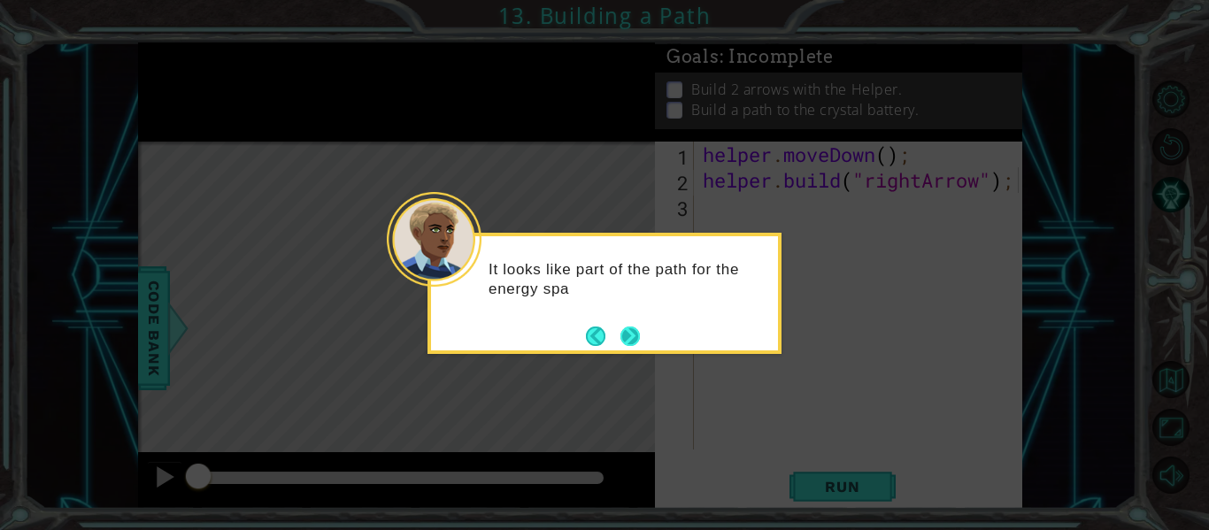
click at [631, 347] on button "Next" at bounding box center [630, 336] width 23 height 23
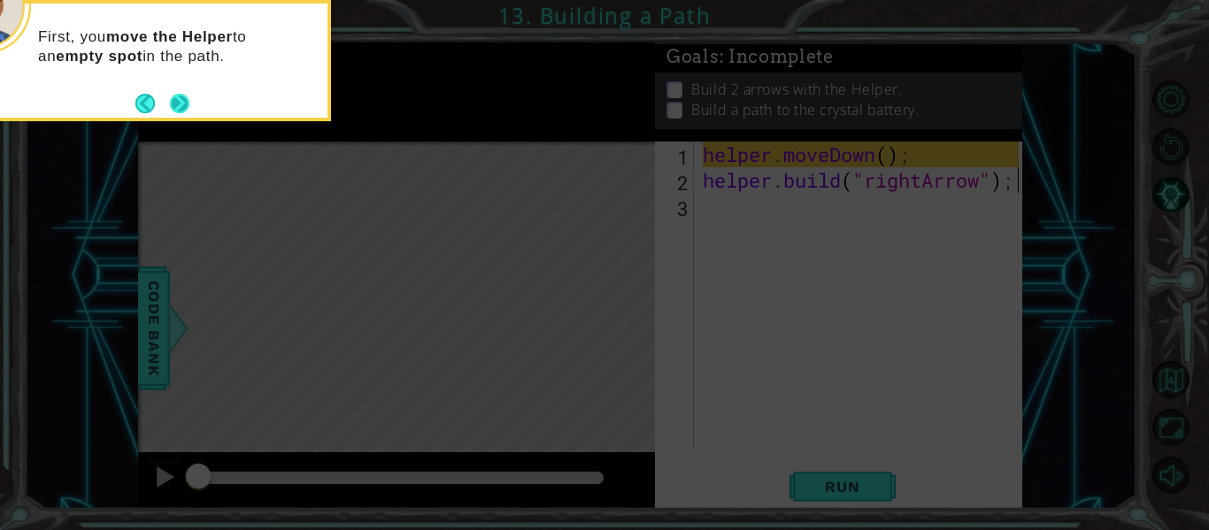
click at [181, 96] on button "Next" at bounding box center [180, 103] width 24 height 24
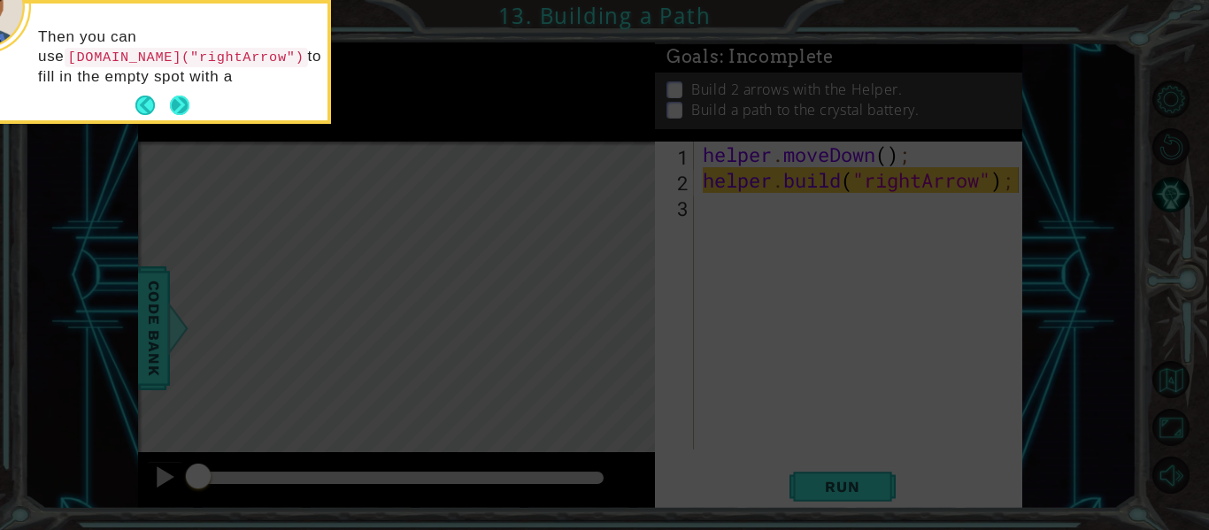
click at [181, 97] on button "Next" at bounding box center [179, 106] width 23 height 23
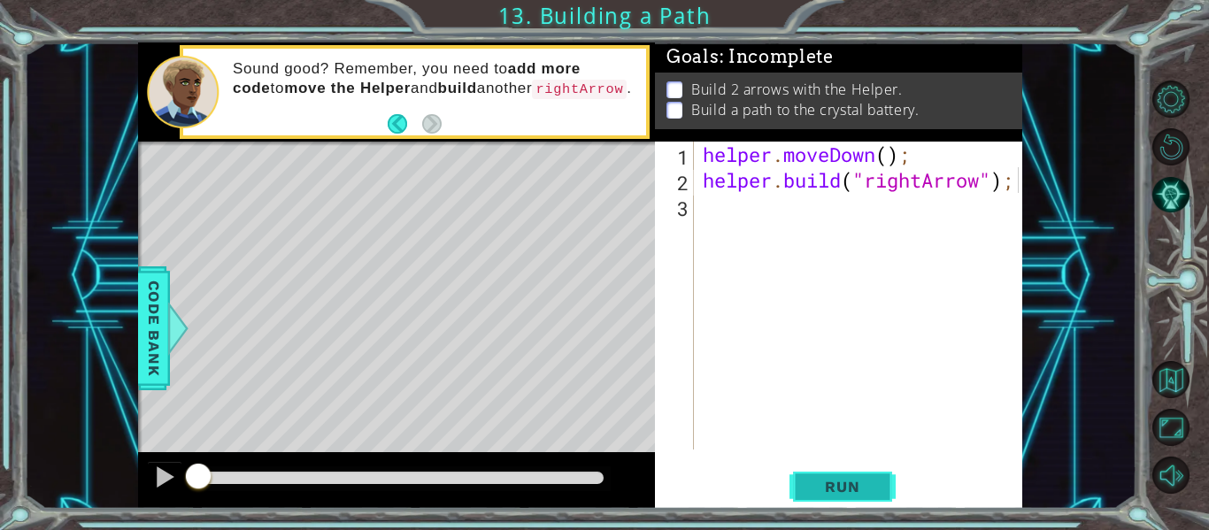
click at [876, 478] on span "Run" at bounding box center [842, 487] width 70 height 18
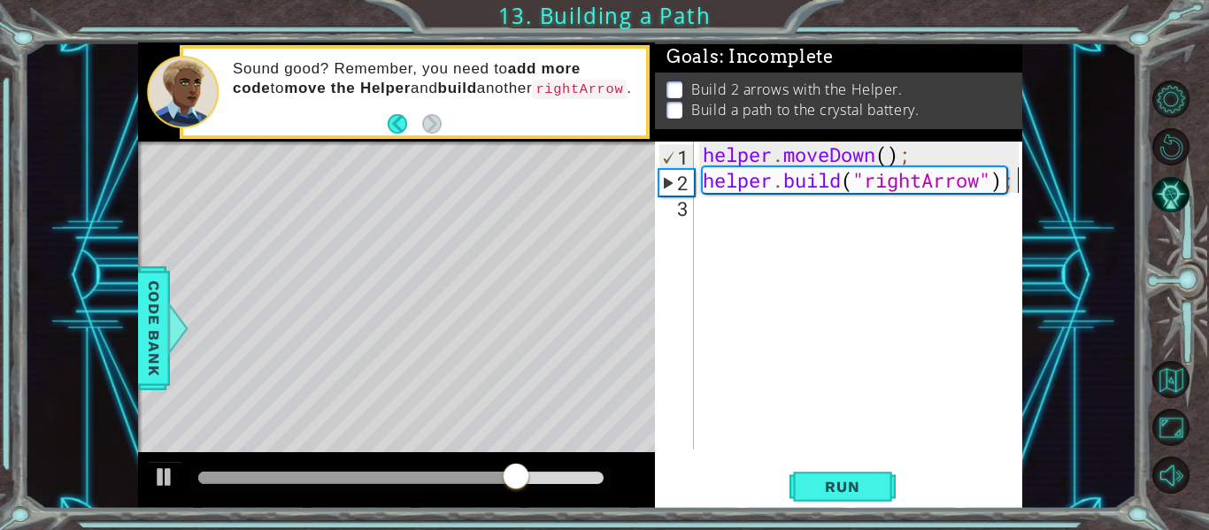
click at [864, 336] on div "helper . moveDown ( ) ; helper . build ( "rightArrow" ) ;" at bounding box center [863, 321] width 328 height 359
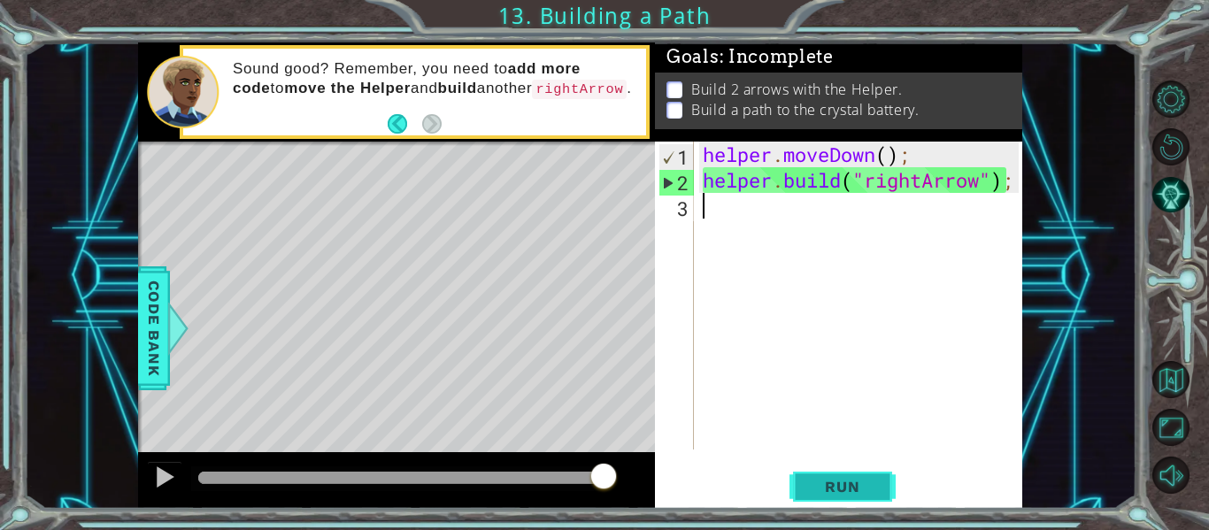
click at [849, 480] on span "Run" at bounding box center [842, 487] width 70 height 18
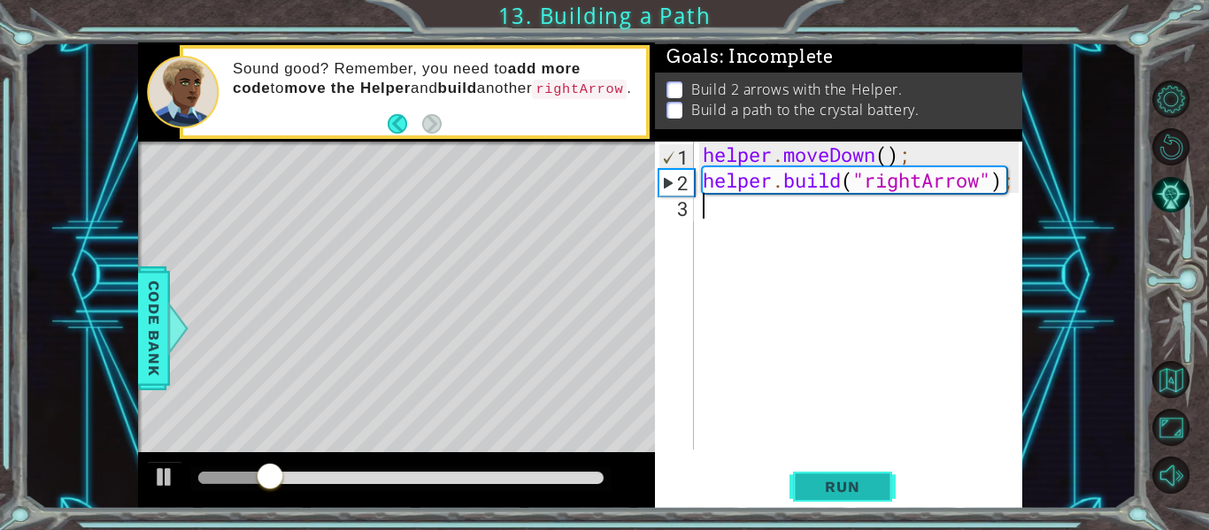
click at [841, 469] on button "Run" at bounding box center [843, 487] width 106 height 36
click at [879, 156] on div "helper . moveDown ( ) ; helper . build ( "rightArrow" ) ;" at bounding box center [863, 321] width 328 height 359
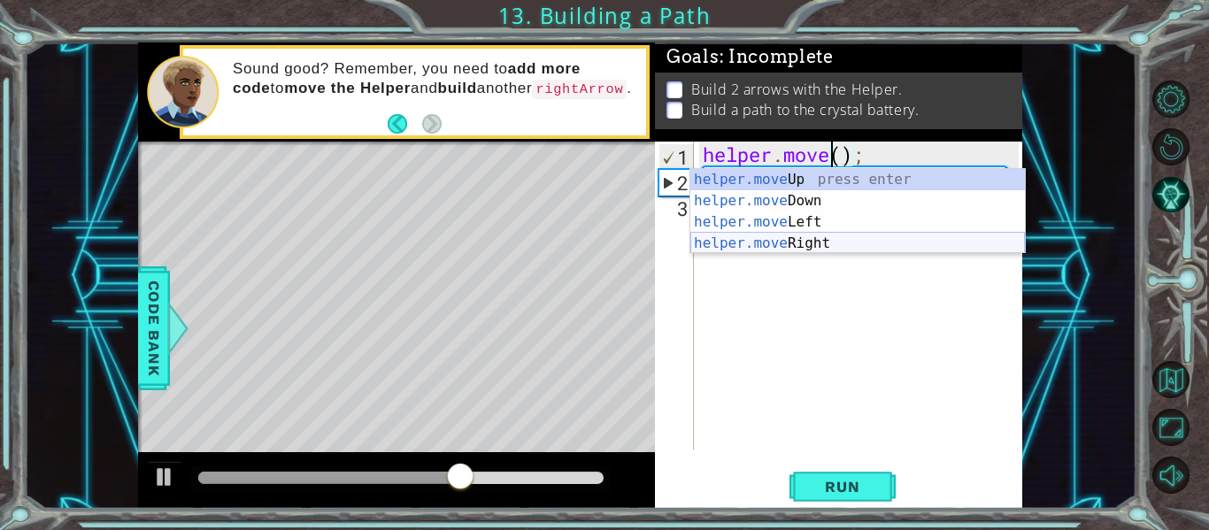
click at [858, 241] on div "helper.move Up press enter helper.move Down press enter helper.move Left press …" at bounding box center [858, 232] width 335 height 127
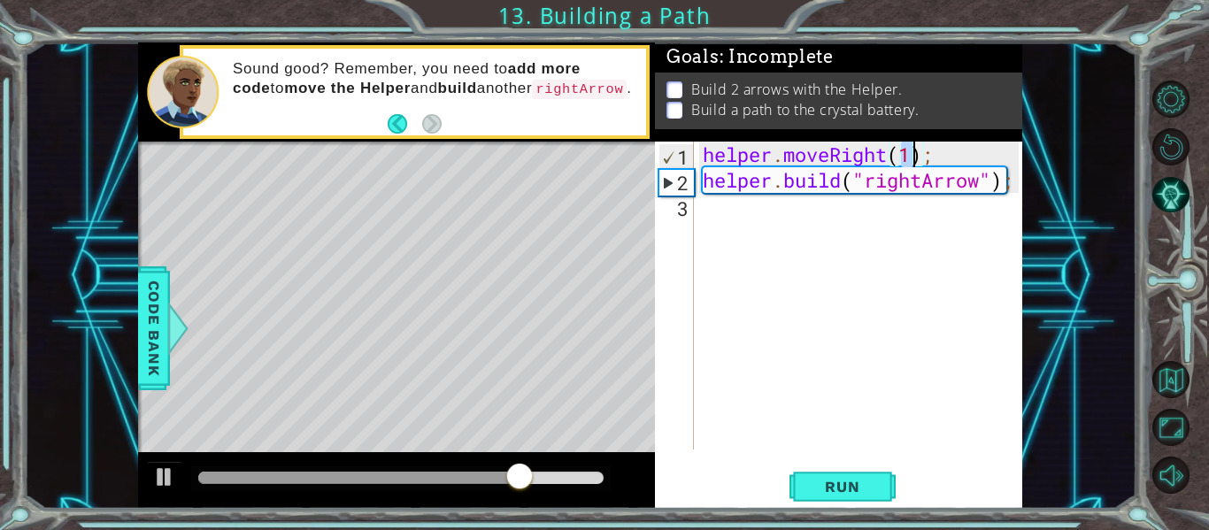
type textarea "helper.moveRight(4);"
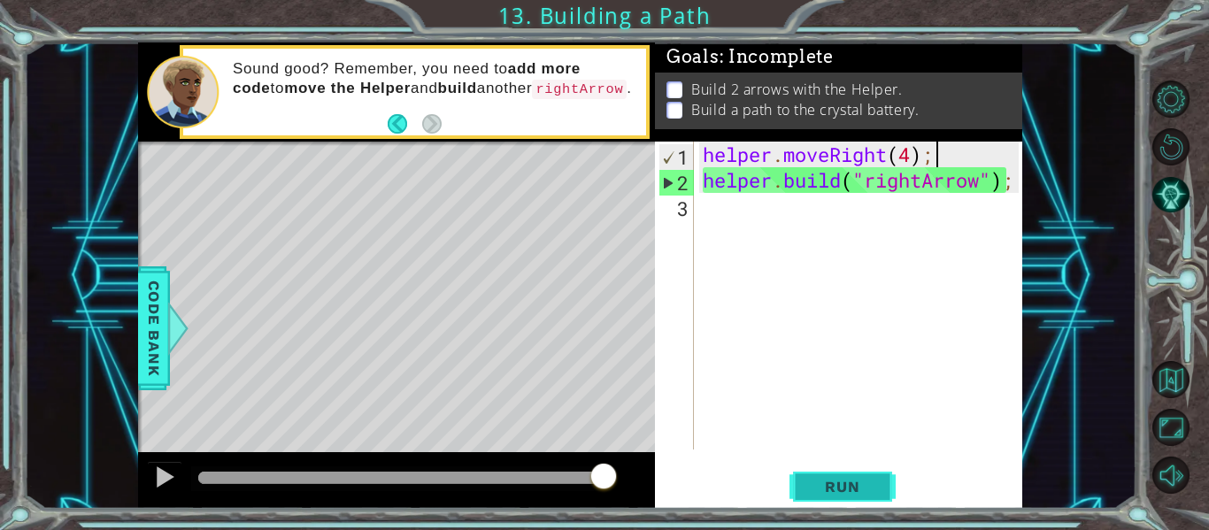
type textarea "helper.moveRight(4);"
click at [846, 479] on span "Run" at bounding box center [842, 487] width 70 height 18
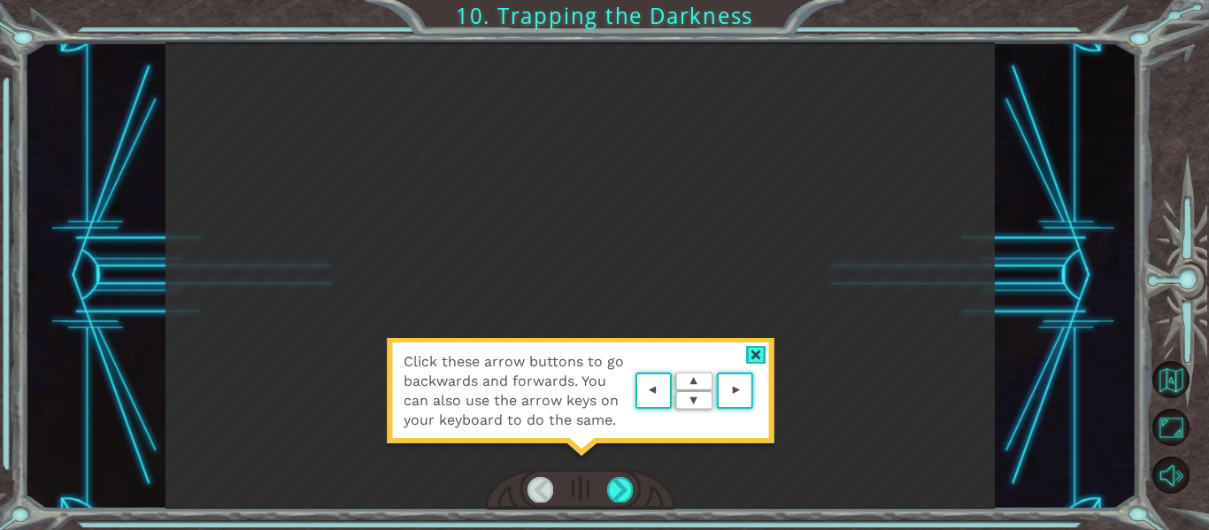
click at [757, 355] on div at bounding box center [756, 355] width 20 height 19
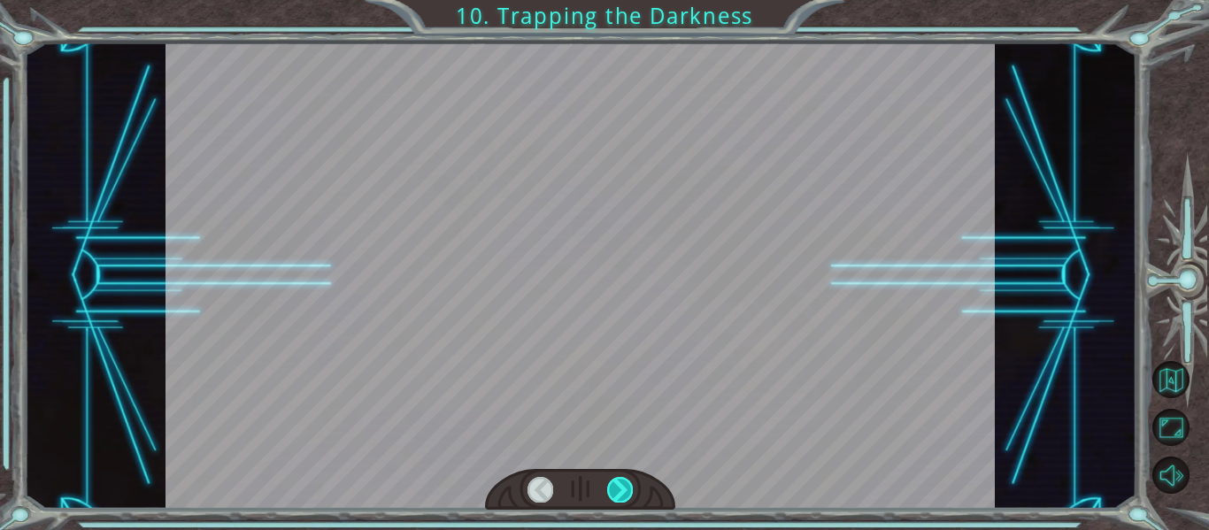
click at [623, 490] on div at bounding box center [620, 489] width 26 height 25
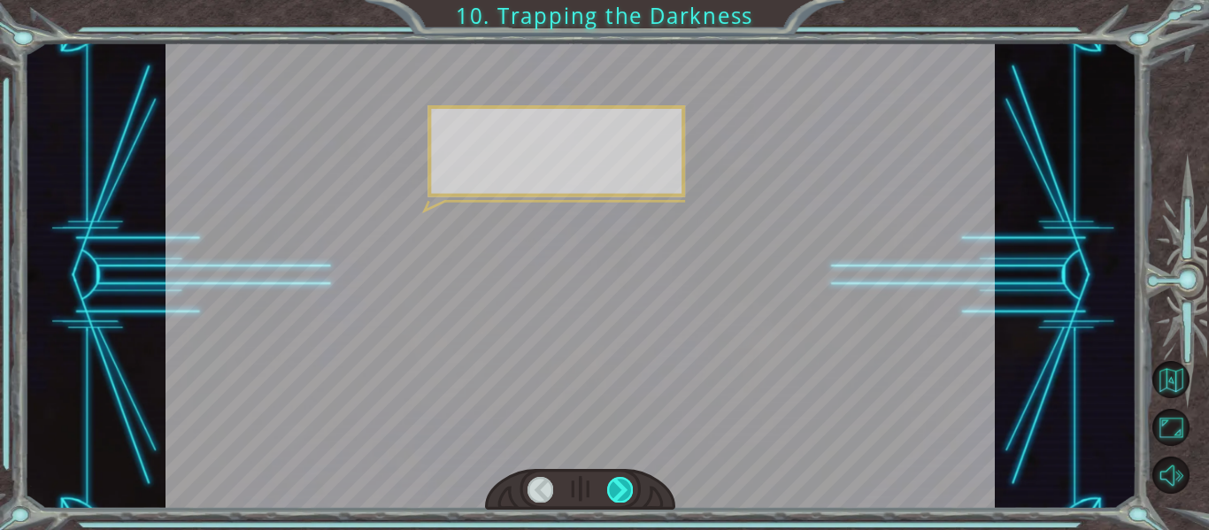
click at [623, 490] on div at bounding box center [620, 489] width 26 height 25
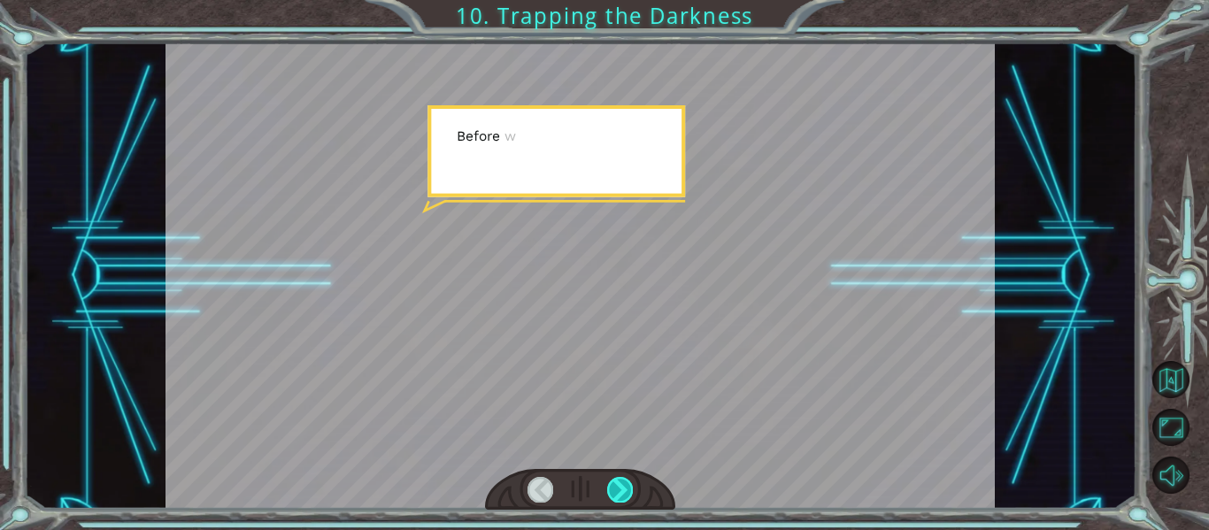
click at [623, 490] on div at bounding box center [620, 489] width 26 height 25
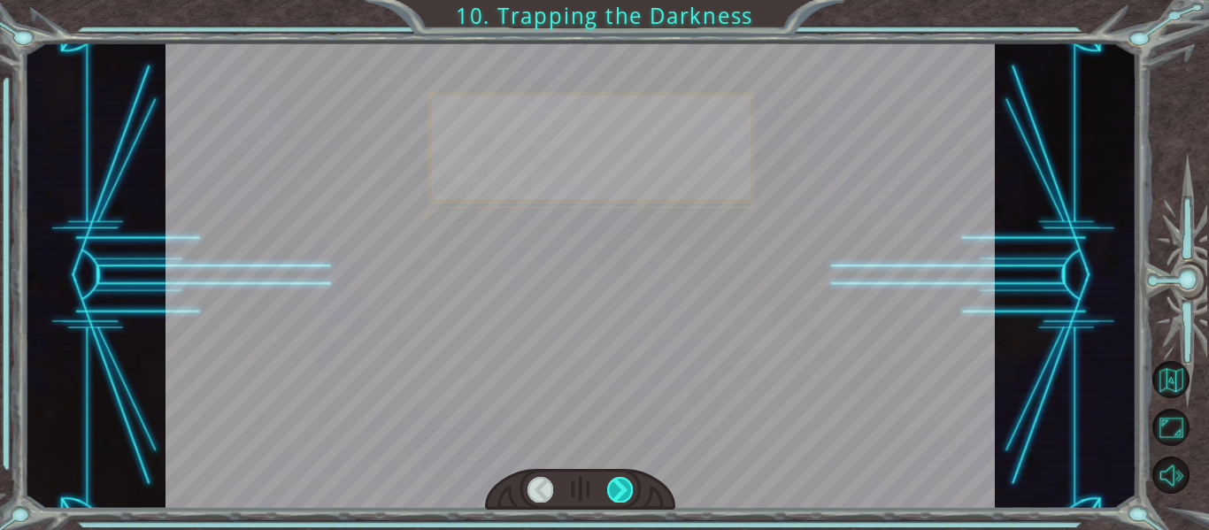
click at [623, 490] on div at bounding box center [620, 489] width 26 height 25
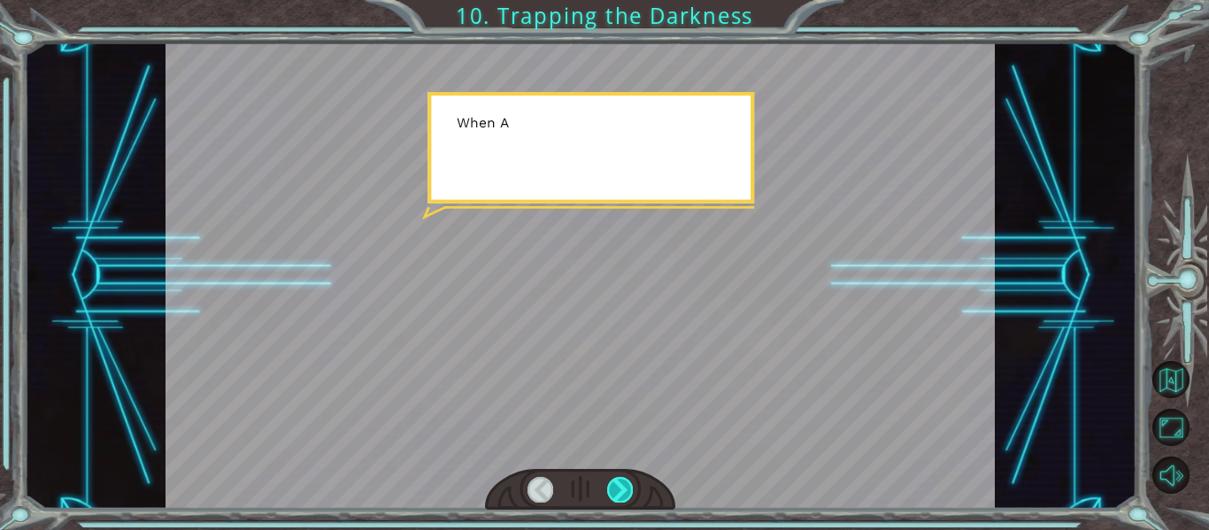
click at [623, 490] on div at bounding box center [620, 489] width 26 height 25
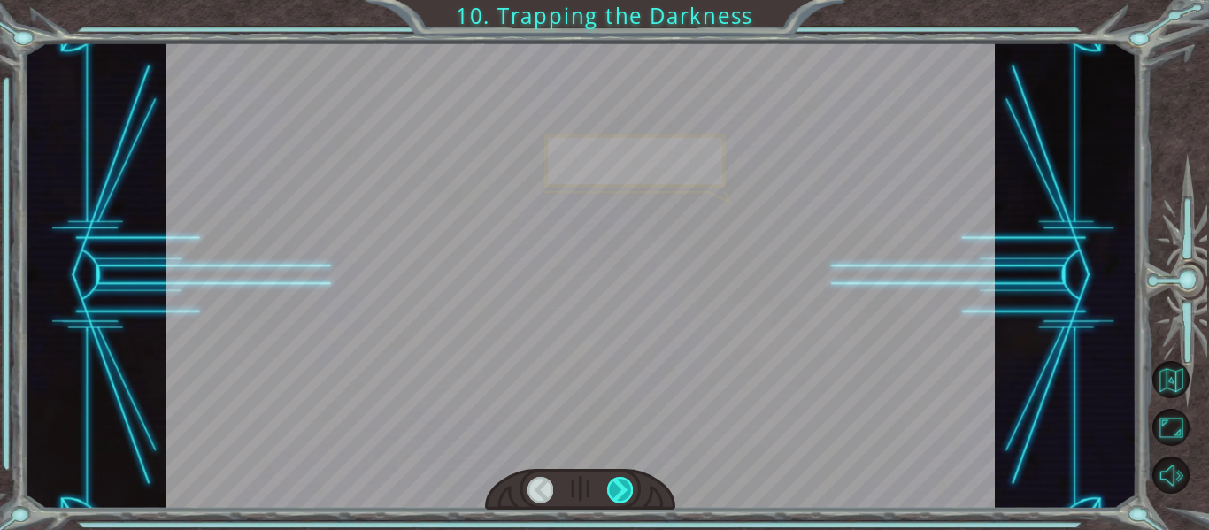
click at [623, 490] on div at bounding box center [620, 489] width 26 height 25
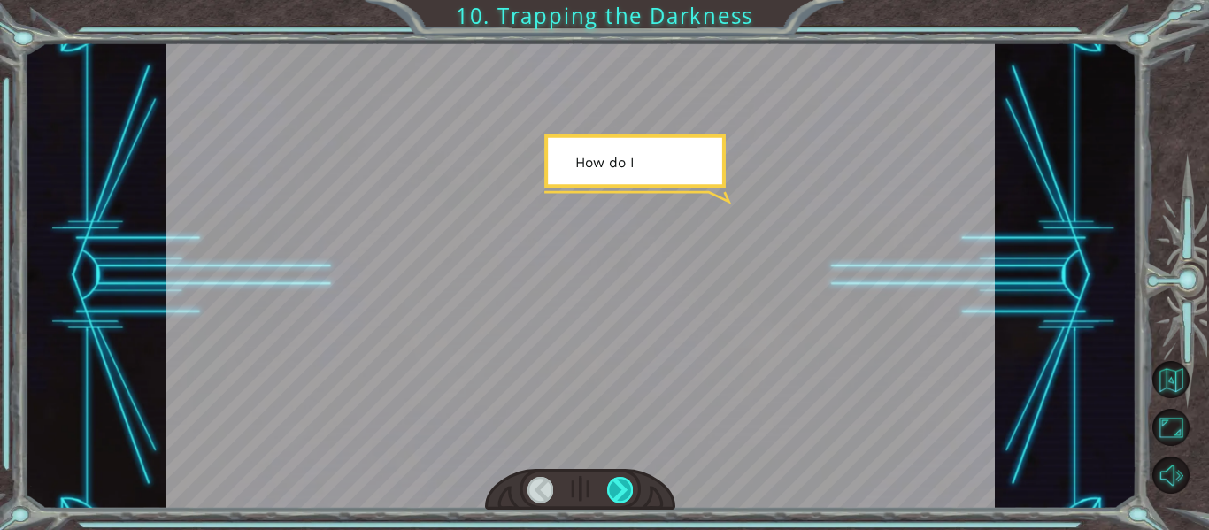
click at [623, 490] on div at bounding box center [620, 489] width 26 height 25
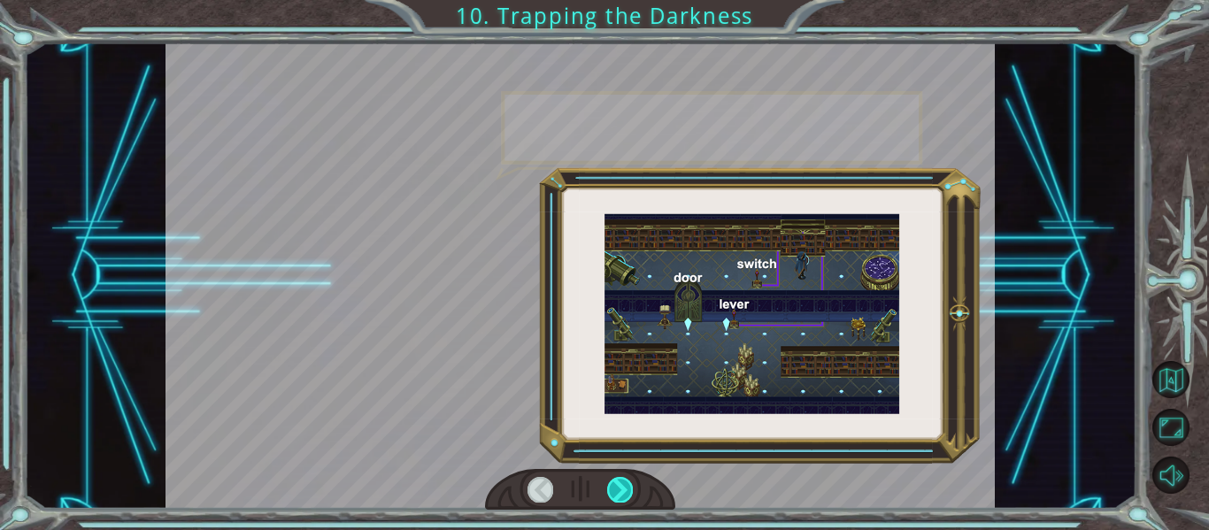
click at [623, 490] on div at bounding box center [620, 489] width 26 height 25
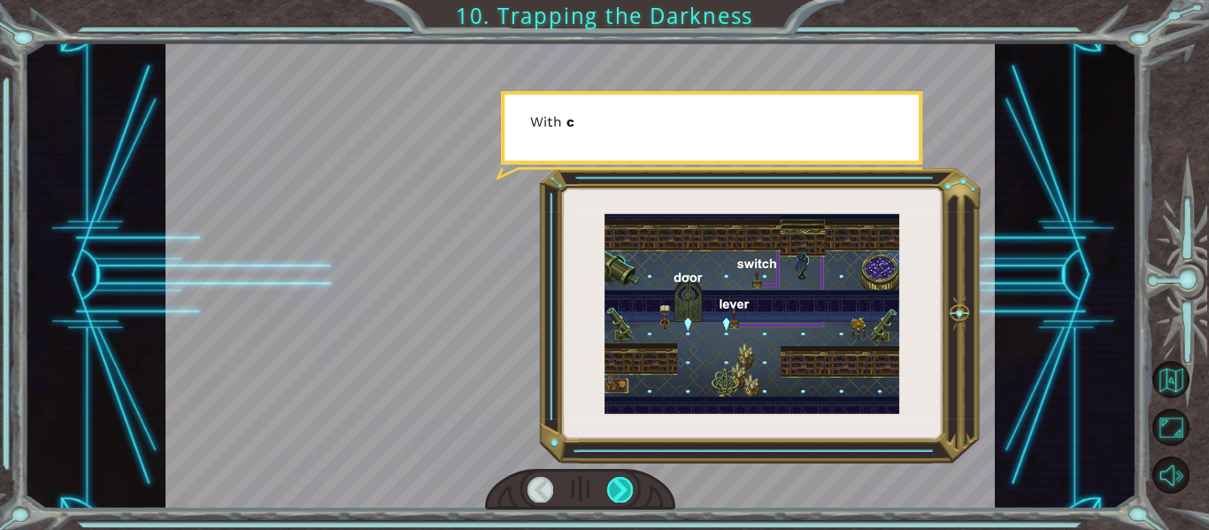
click at [623, 490] on div at bounding box center [620, 489] width 26 height 25
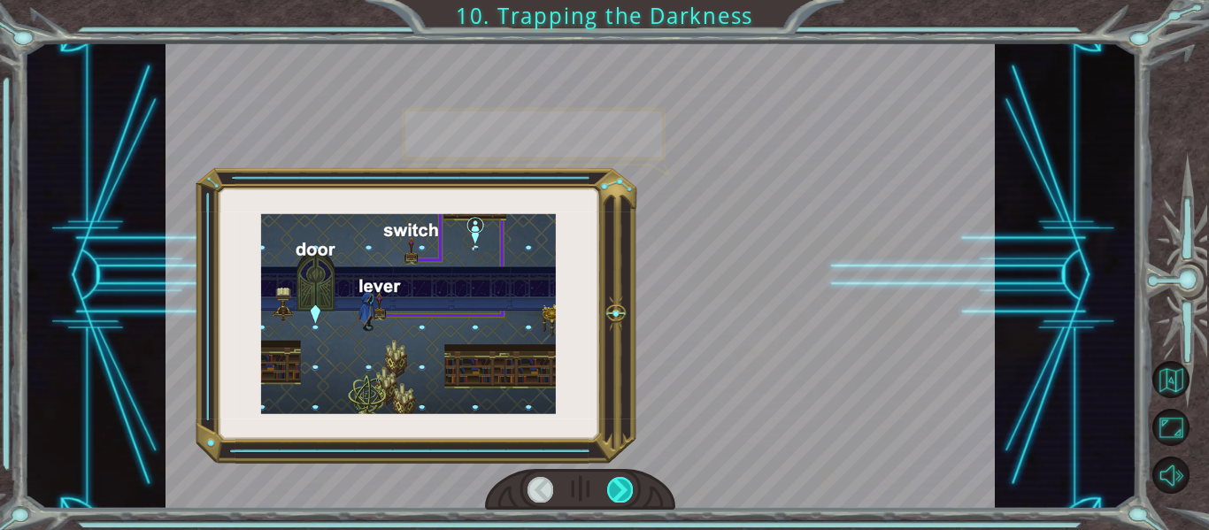
click at [623, 490] on div at bounding box center [620, 489] width 26 height 25
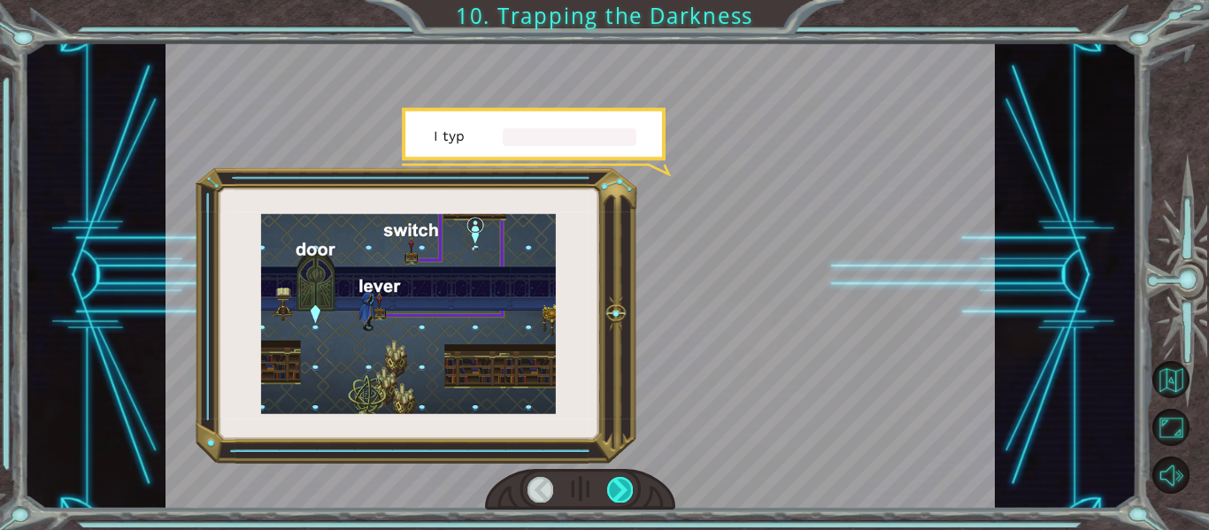
click at [623, 490] on div at bounding box center [620, 489] width 26 height 25
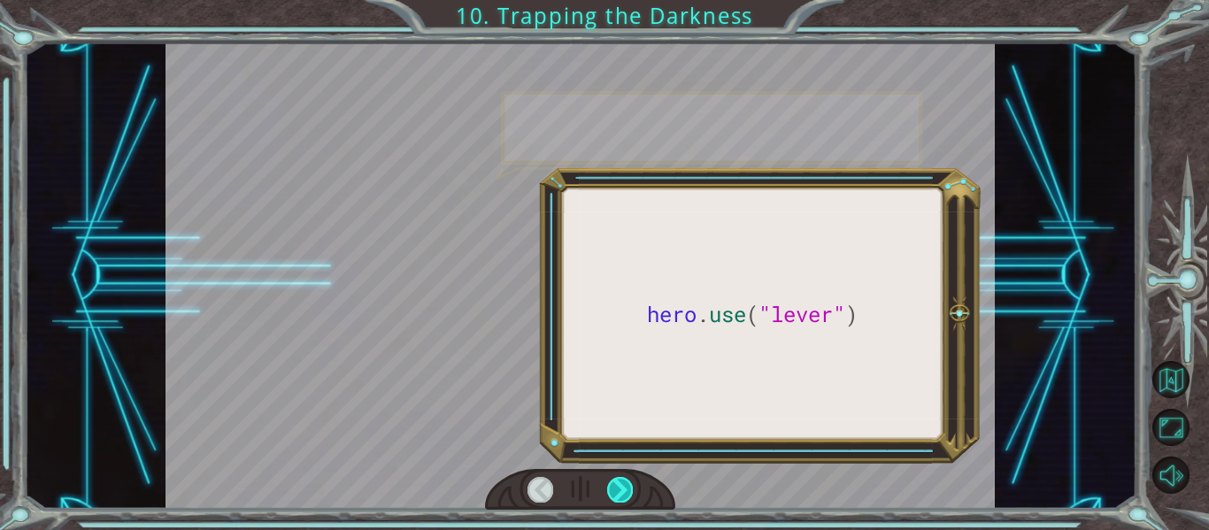
click at [623, 490] on div at bounding box center [620, 489] width 26 height 25
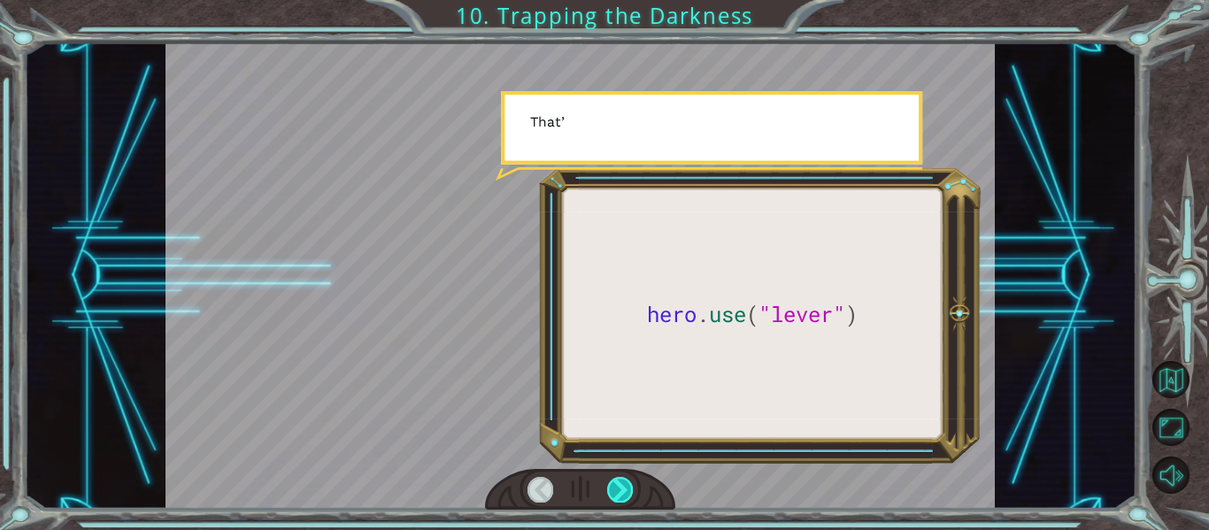
click at [623, 490] on div at bounding box center [620, 489] width 26 height 25
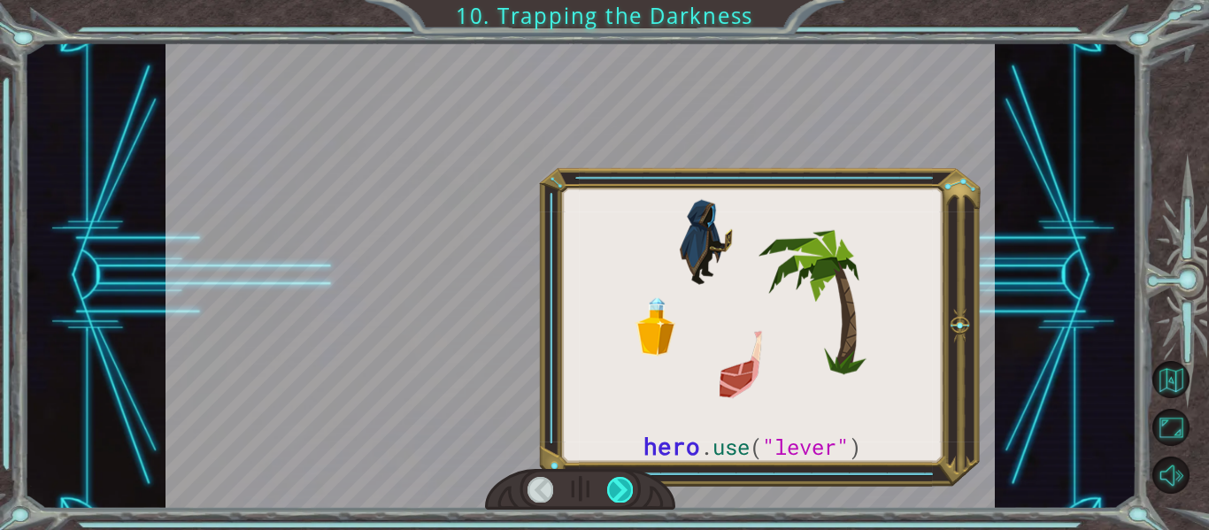
click at [623, 490] on div at bounding box center [620, 489] width 26 height 25
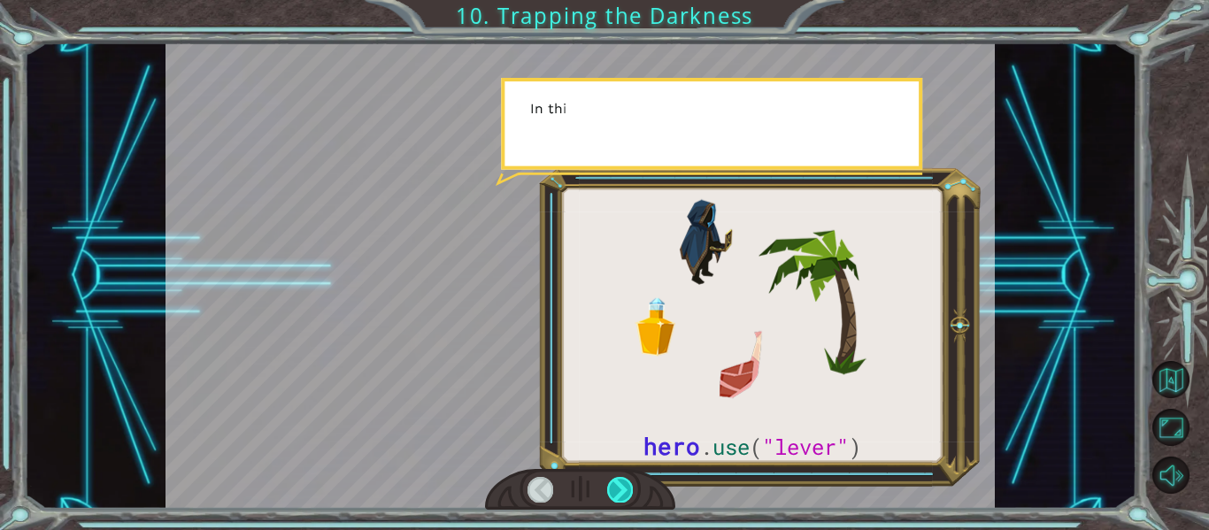
click at [623, 490] on div at bounding box center [620, 489] width 26 height 25
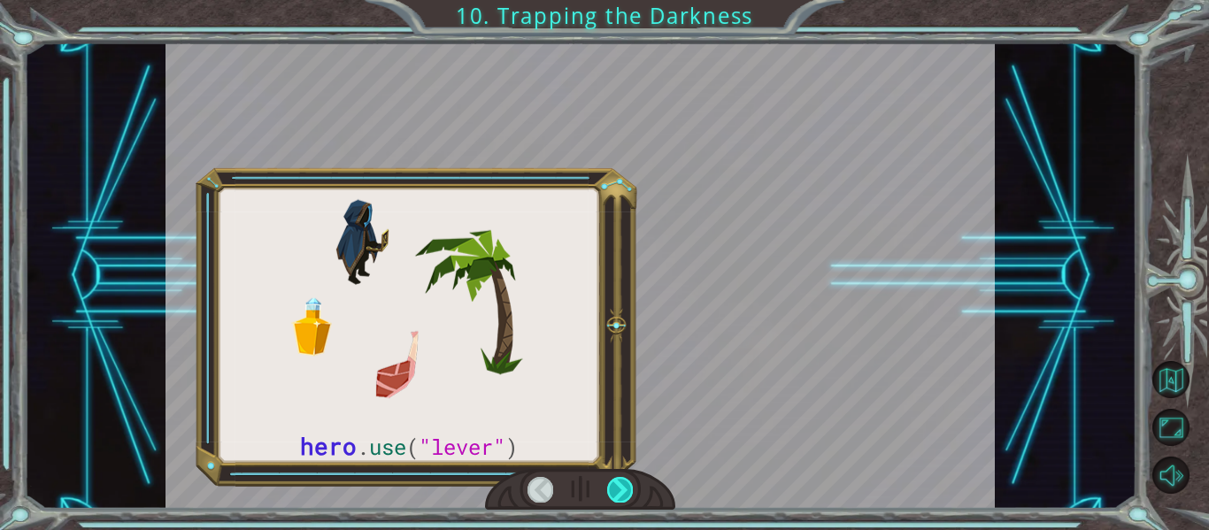
click at [623, 490] on div at bounding box center [620, 489] width 26 height 25
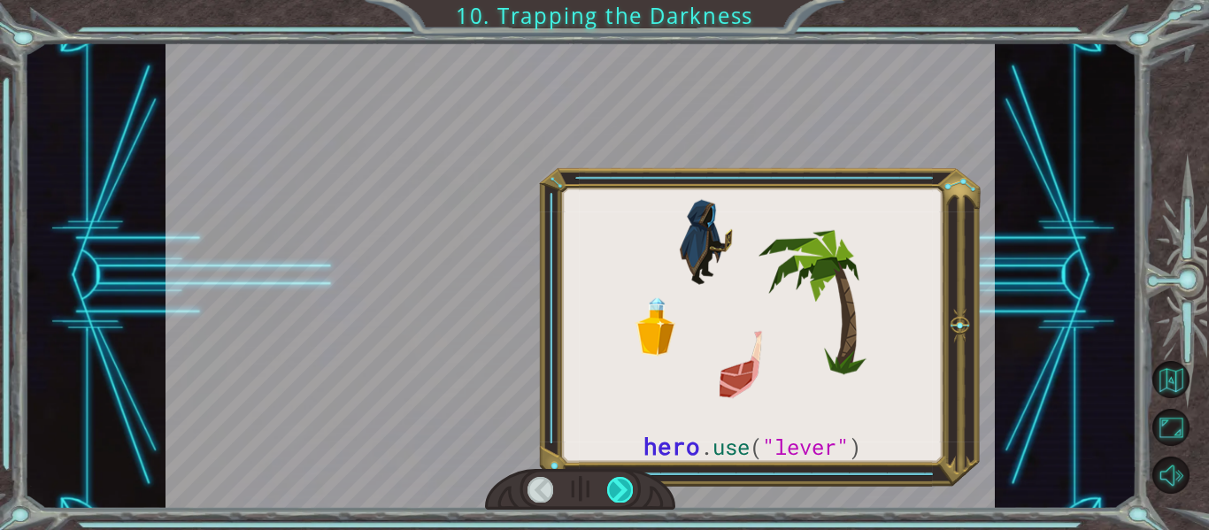
click at [623, 490] on div at bounding box center [620, 489] width 26 height 25
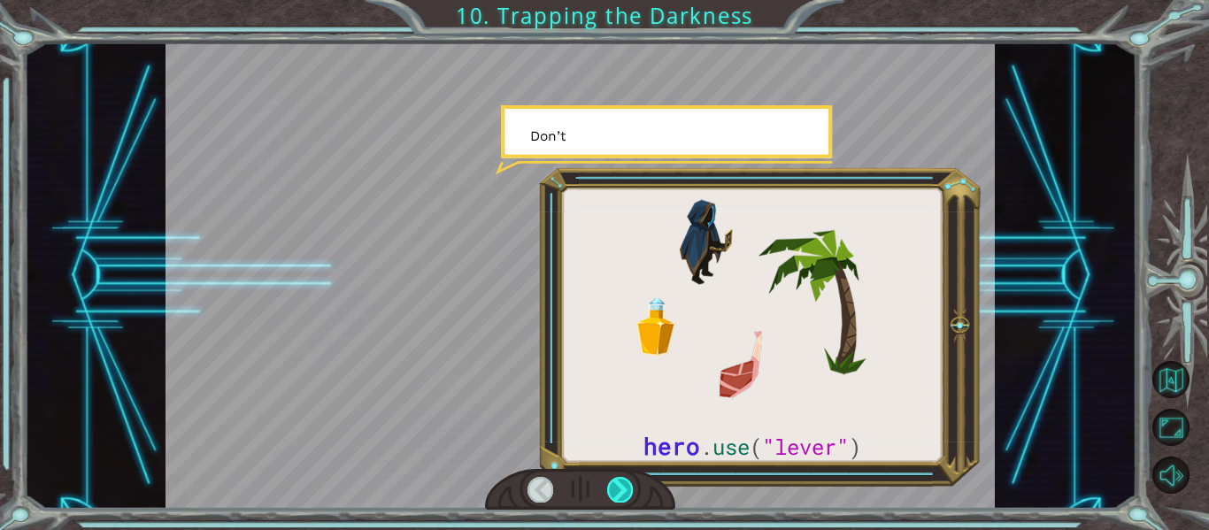
click at [623, 490] on div at bounding box center [620, 489] width 26 height 25
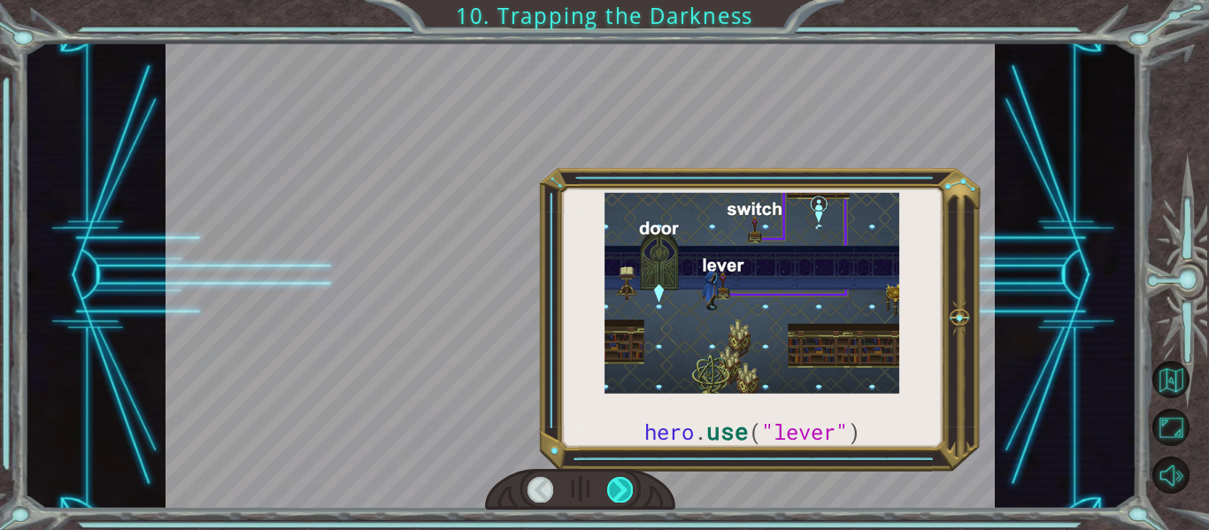
click at [623, 490] on div at bounding box center [620, 489] width 26 height 25
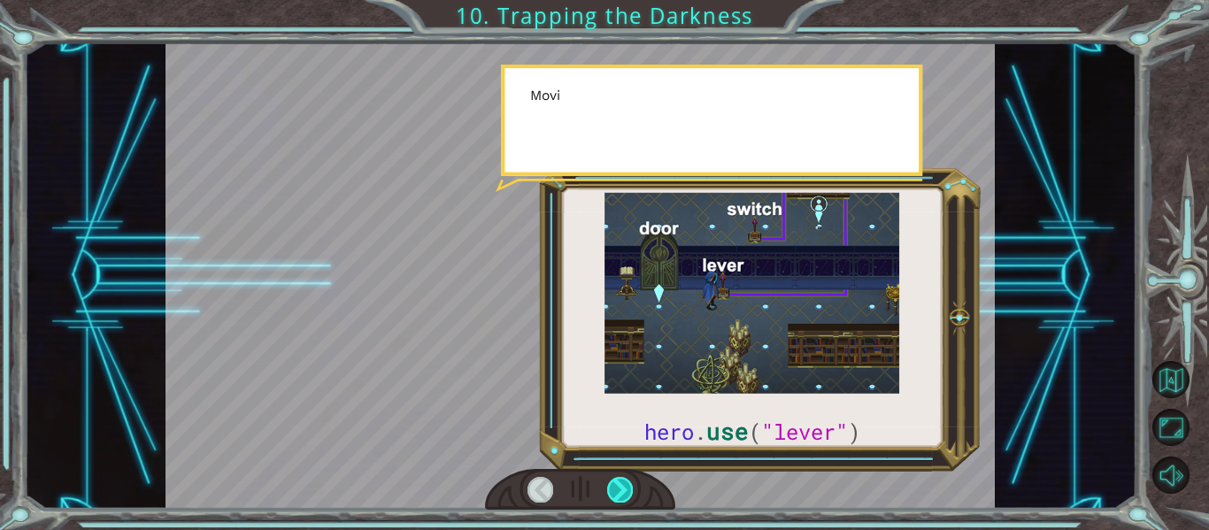
click at [623, 490] on div at bounding box center [620, 489] width 26 height 25
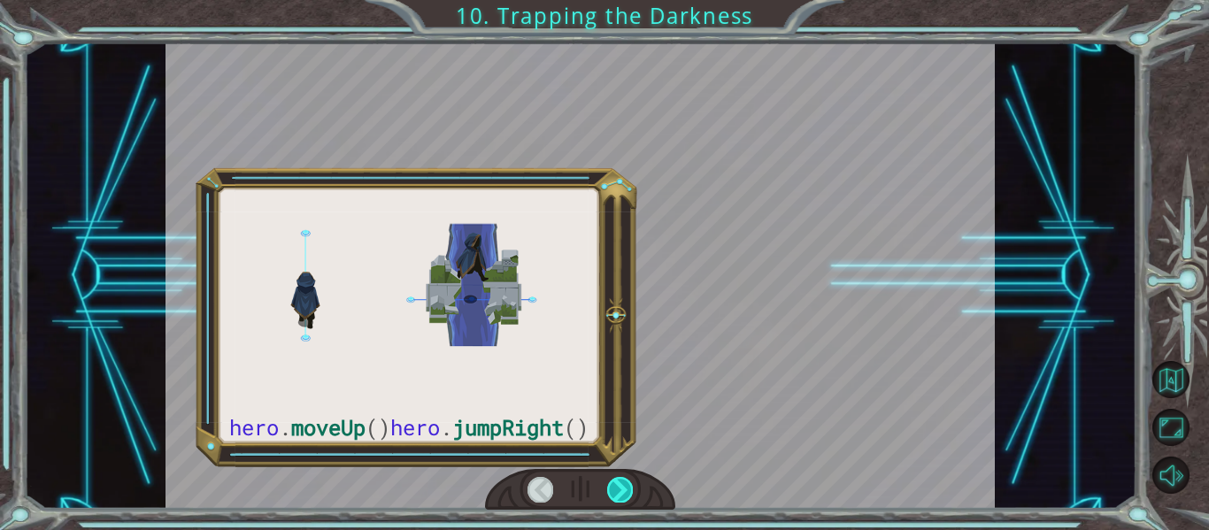
click at [623, 490] on div at bounding box center [620, 489] width 26 height 25
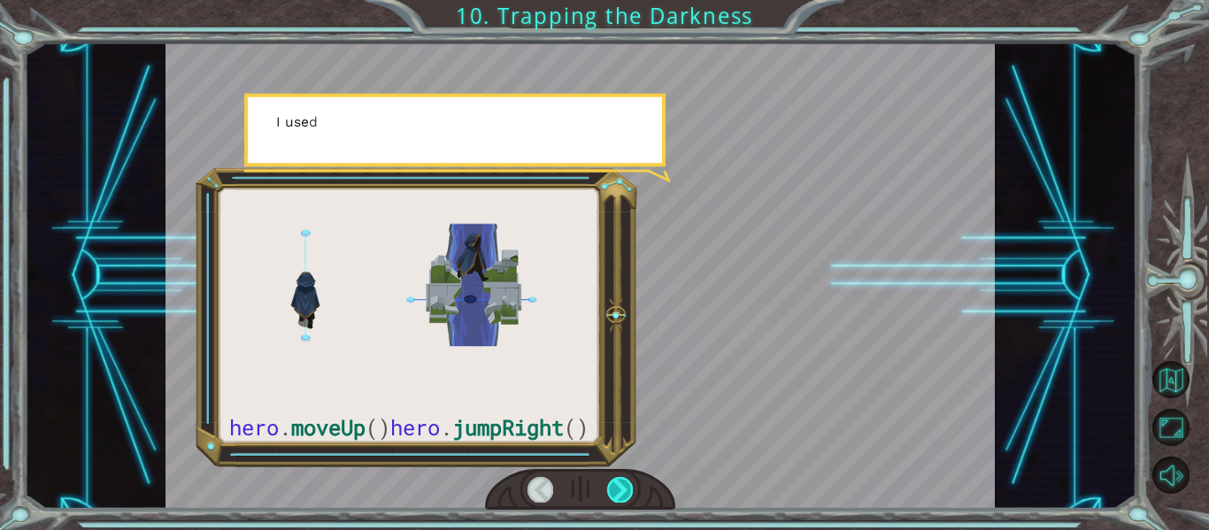
click at [623, 490] on div at bounding box center [620, 489] width 26 height 25
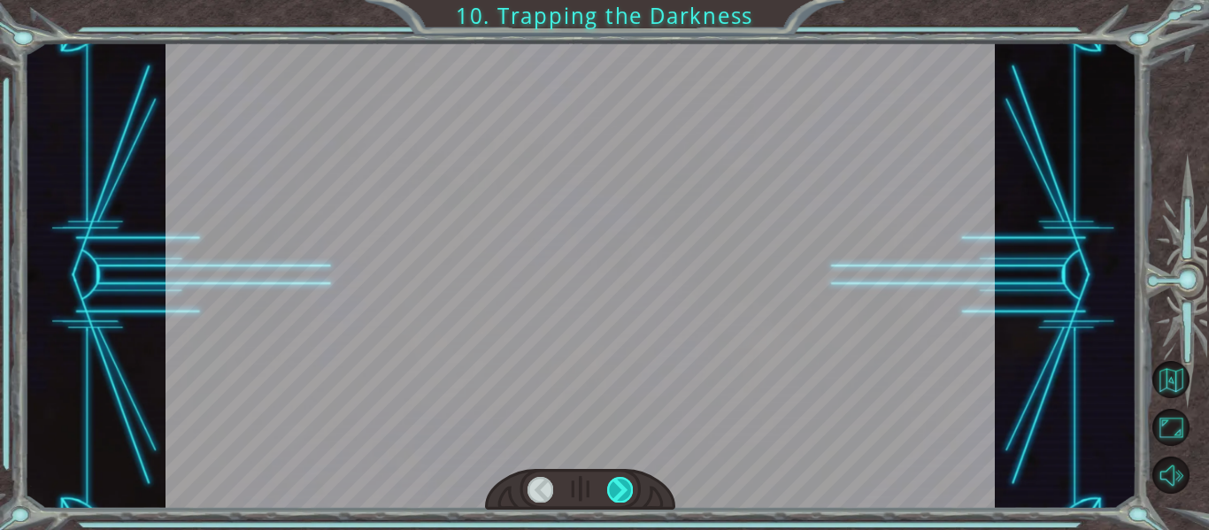
click at [623, 490] on div at bounding box center [620, 489] width 26 height 25
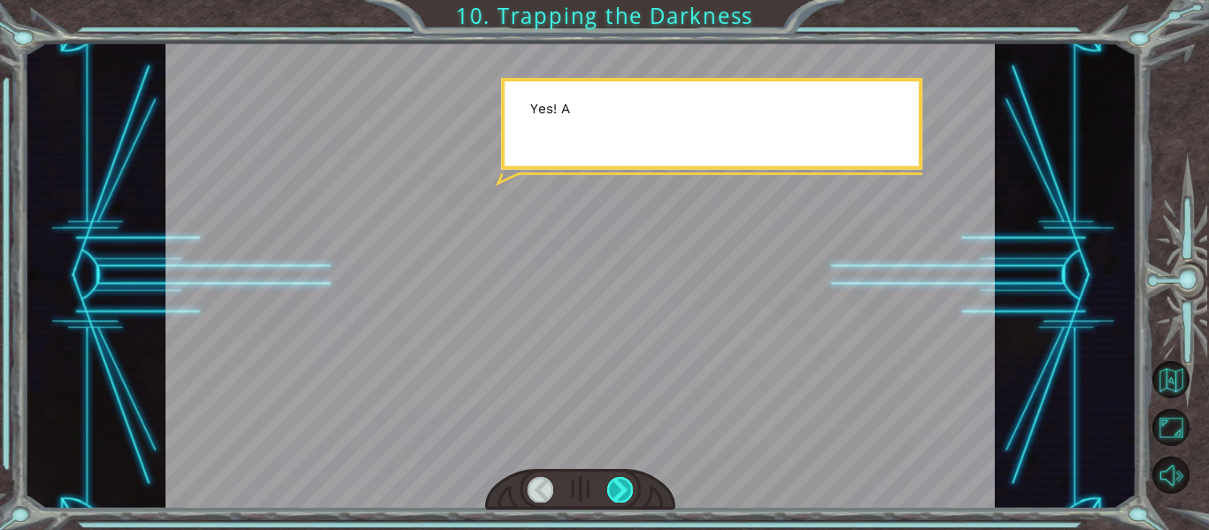
click at [623, 490] on div at bounding box center [620, 489] width 26 height 25
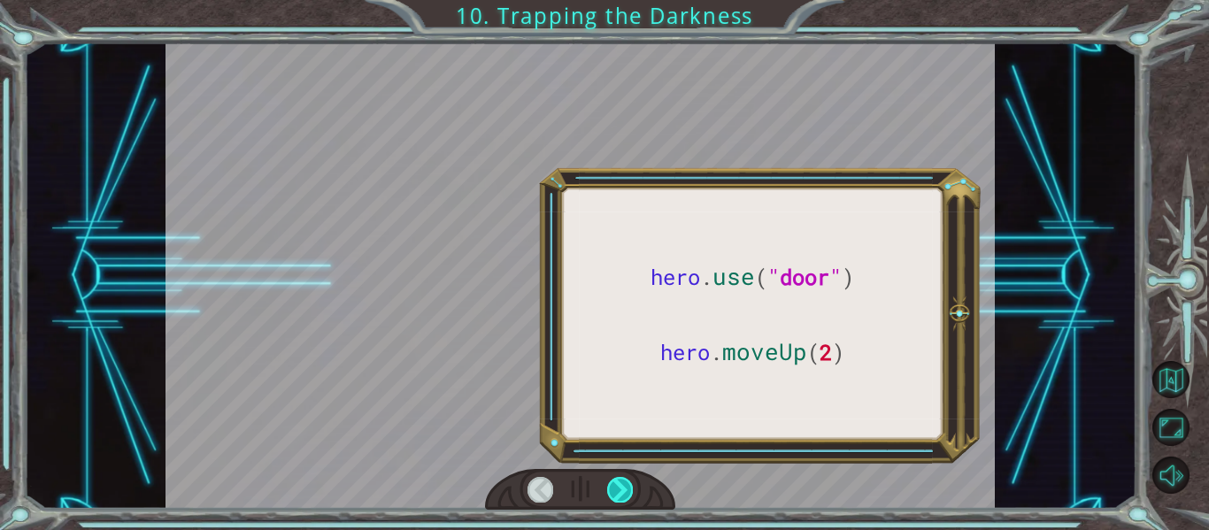
click at [623, 490] on div at bounding box center [620, 489] width 26 height 25
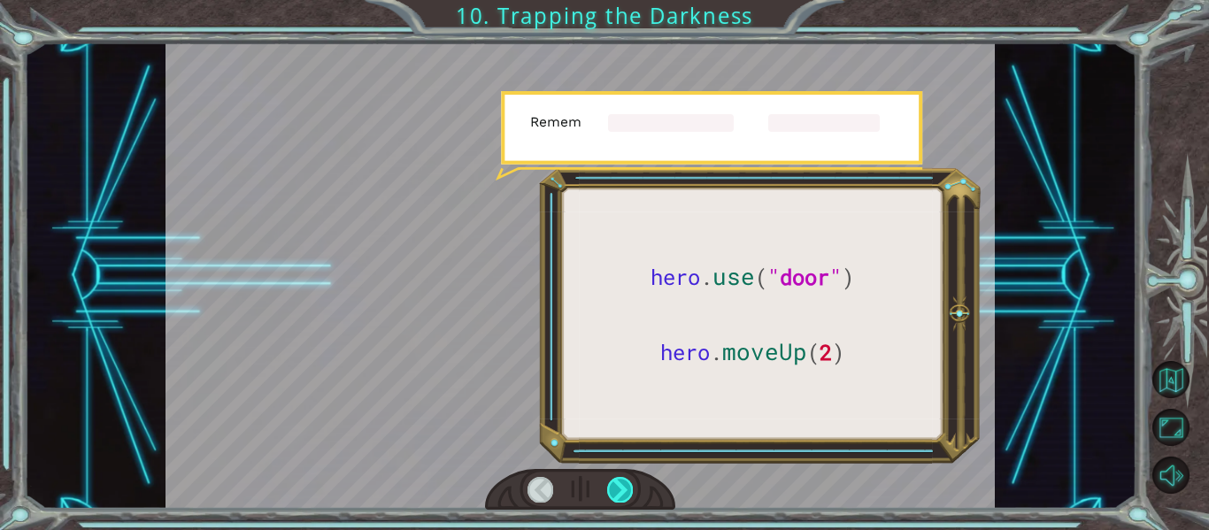
click at [623, 490] on div at bounding box center [620, 489] width 26 height 25
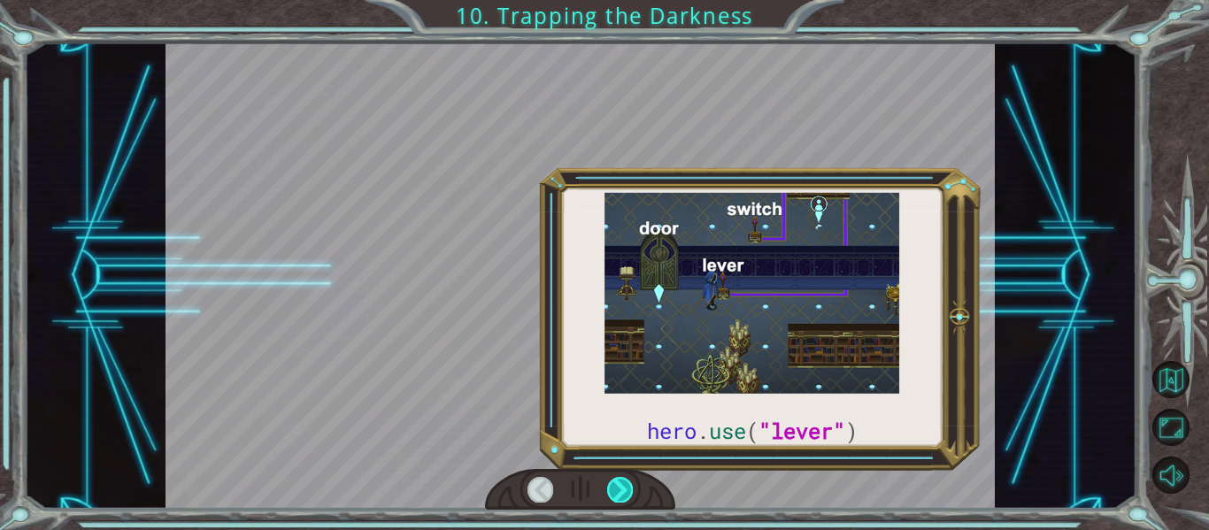
click at [623, 490] on div at bounding box center [620, 489] width 26 height 25
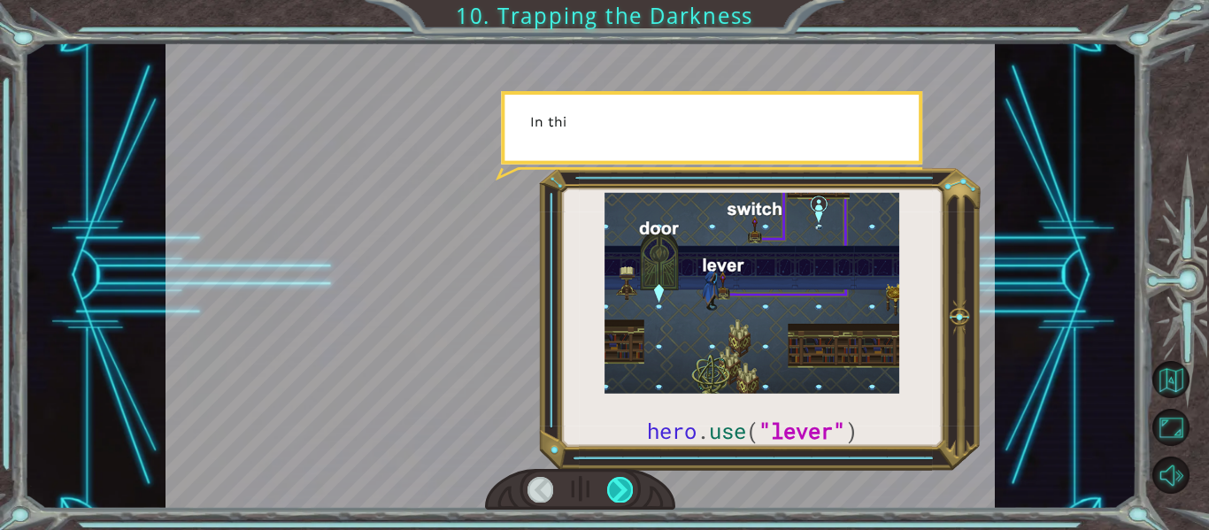
click at [623, 490] on div at bounding box center [620, 489] width 26 height 25
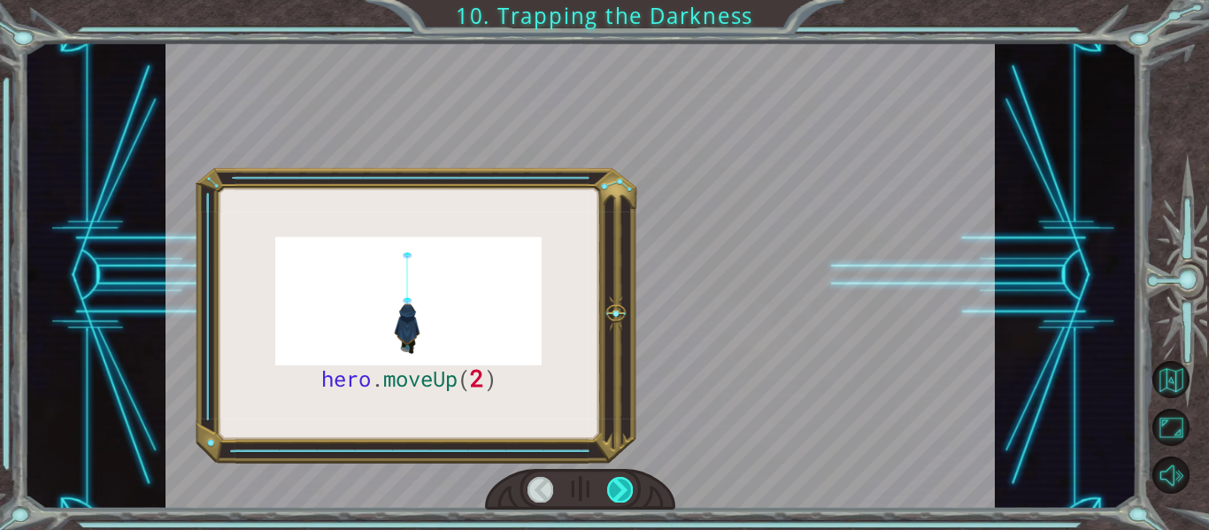
click at [623, 490] on div at bounding box center [620, 489] width 26 height 25
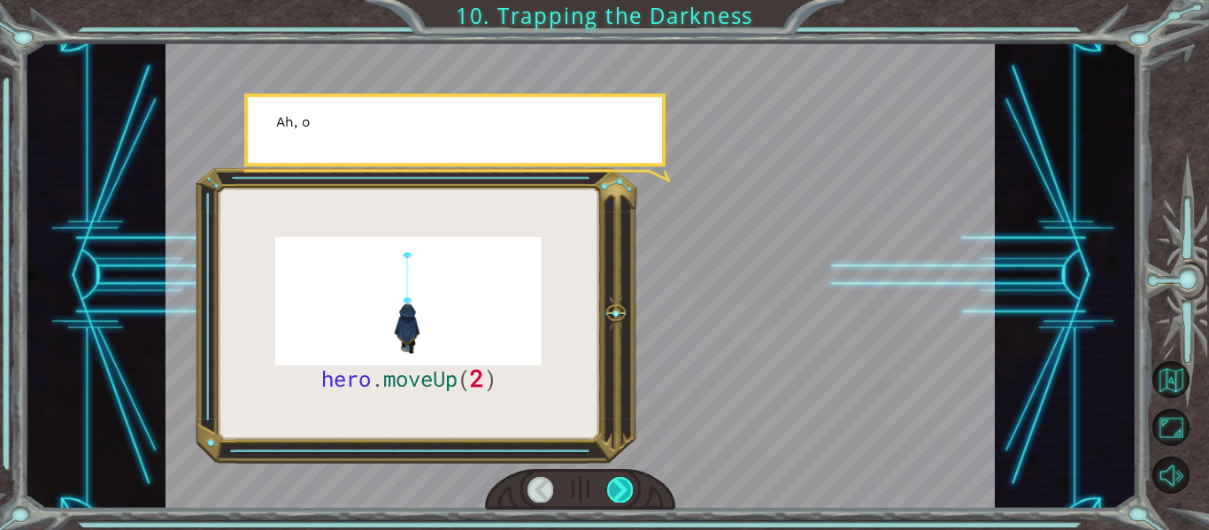
click at [623, 490] on div at bounding box center [620, 489] width 26 height 25
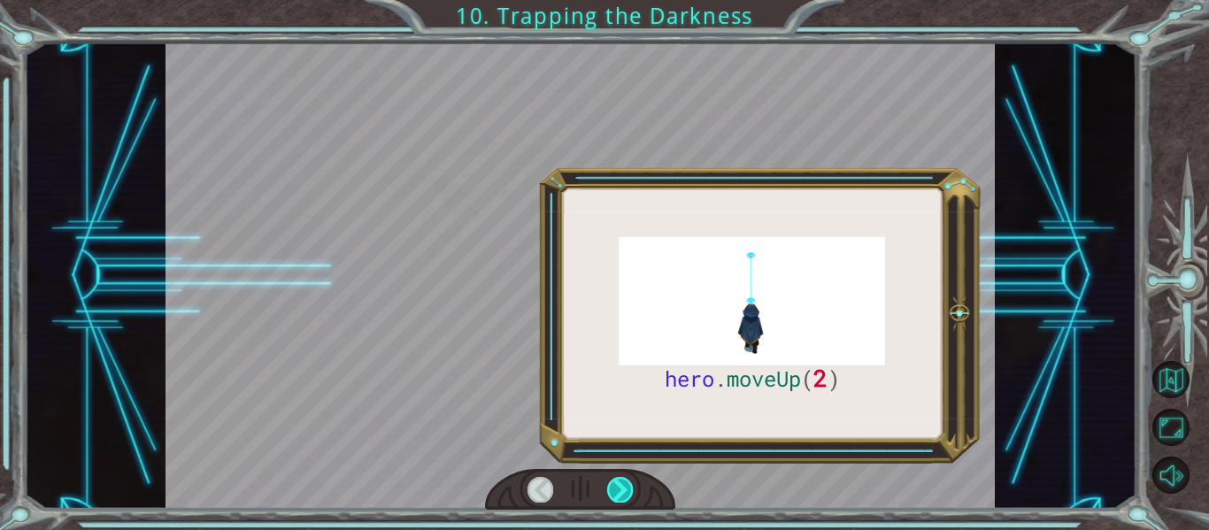
click at [623, 490] on div at bounding box center [620, 489] width 26 height 25
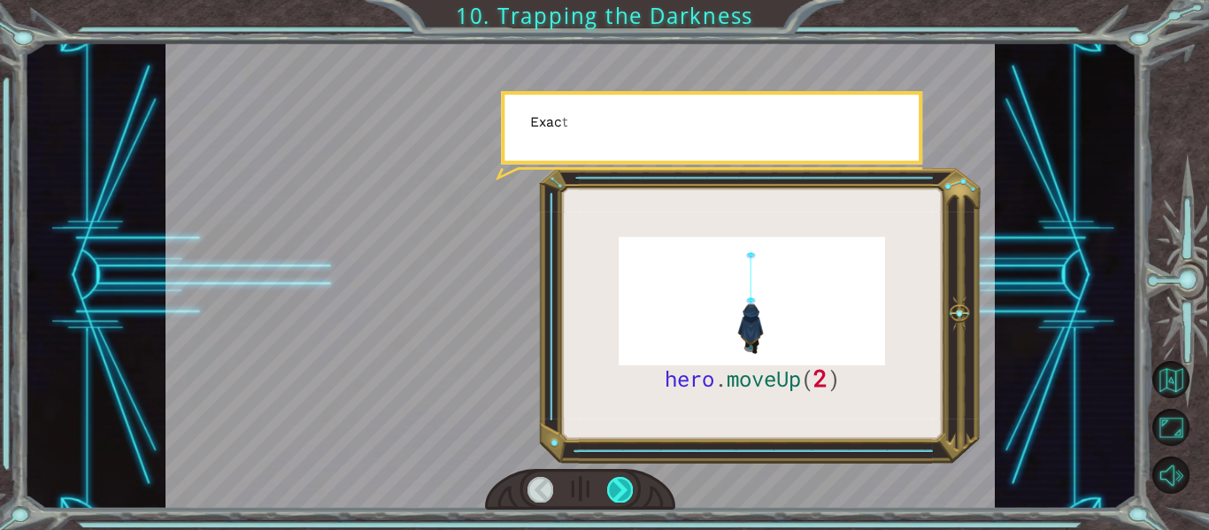
click at [623, 490] on div at bounding box center [620, 489] width 26 height 25
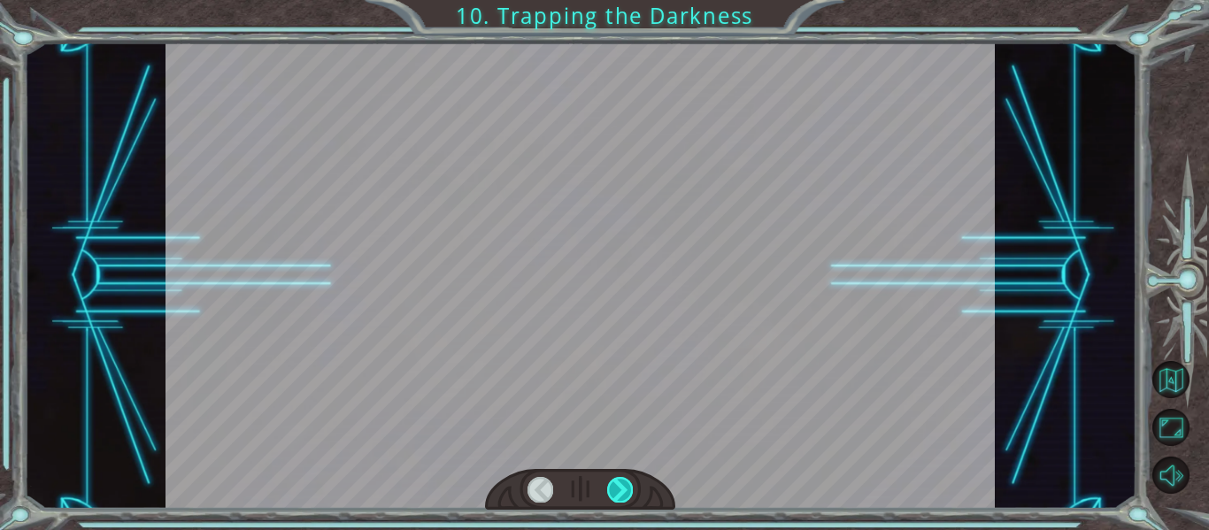
click at [623, 490] on div at bounding box center [620, 489] width 26 height 25
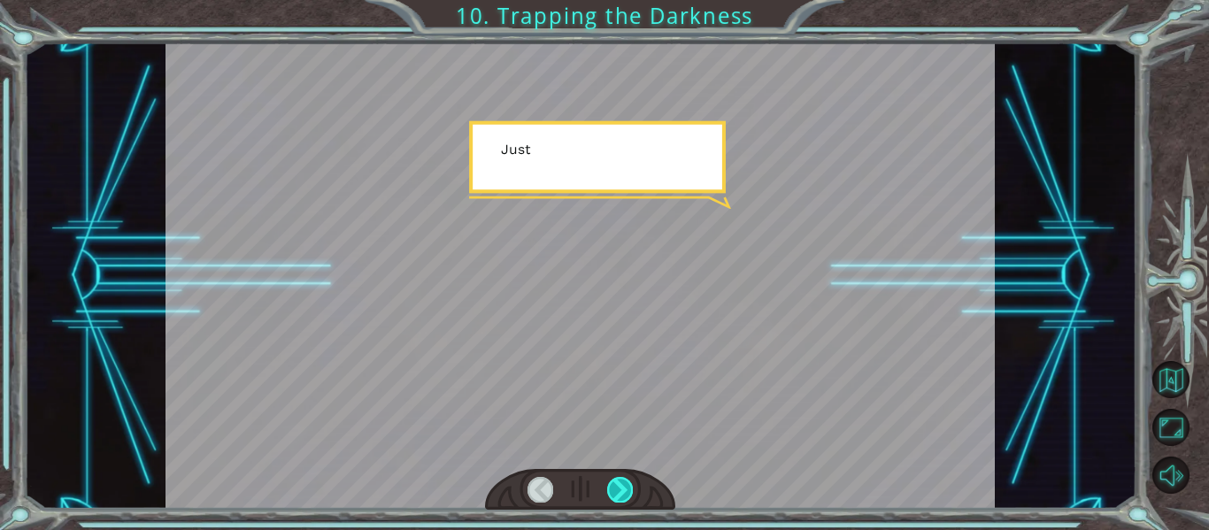
click at [623, 490] on div at bounding box center [620, 489] width 26 height 25
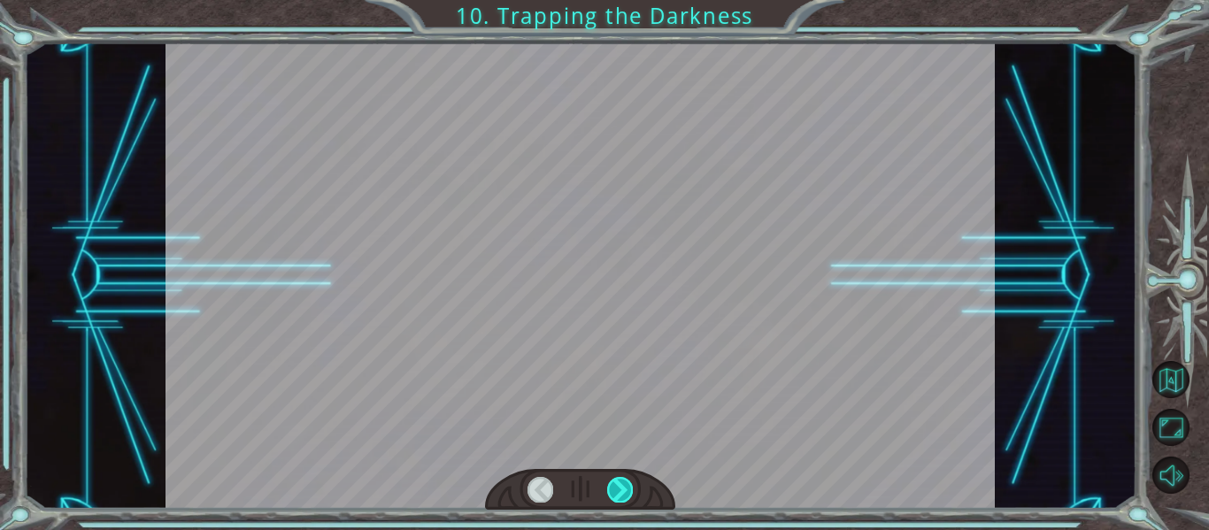
click at [623, 490] on div at bounding box center [620, 489] width 26 height 25
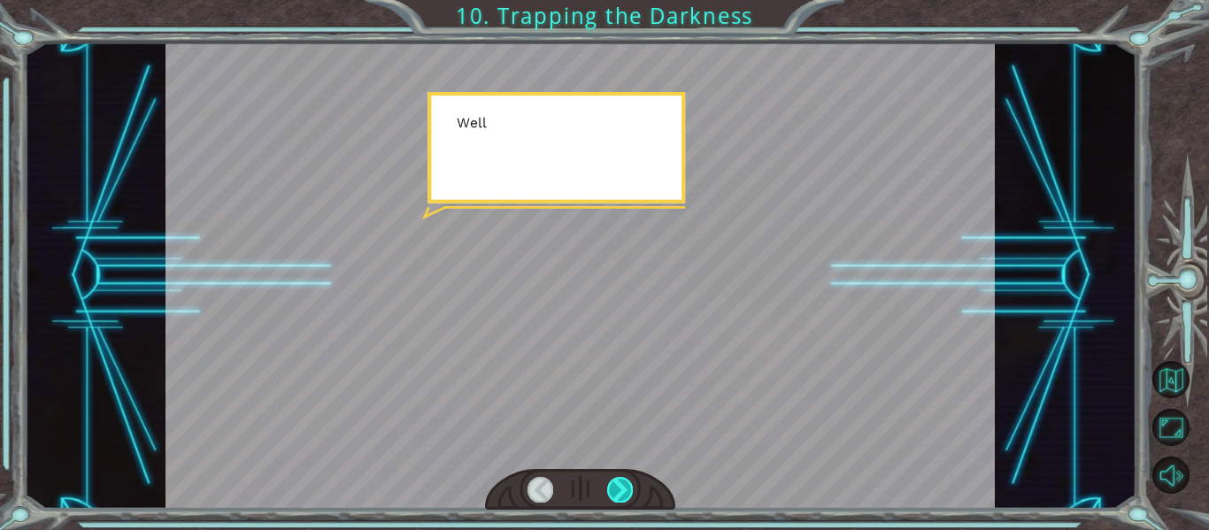
click at [623, 490] on div at bounding box center [620, 489] width 26 height 25
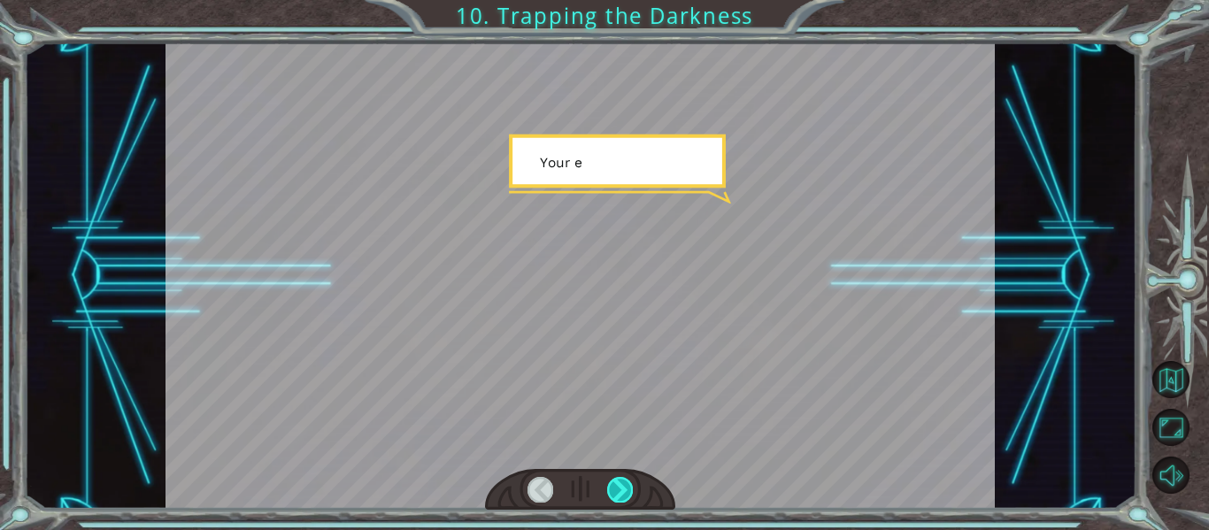
click at [623, 490] on div at bounding box center [620, 489] width 26 height 25
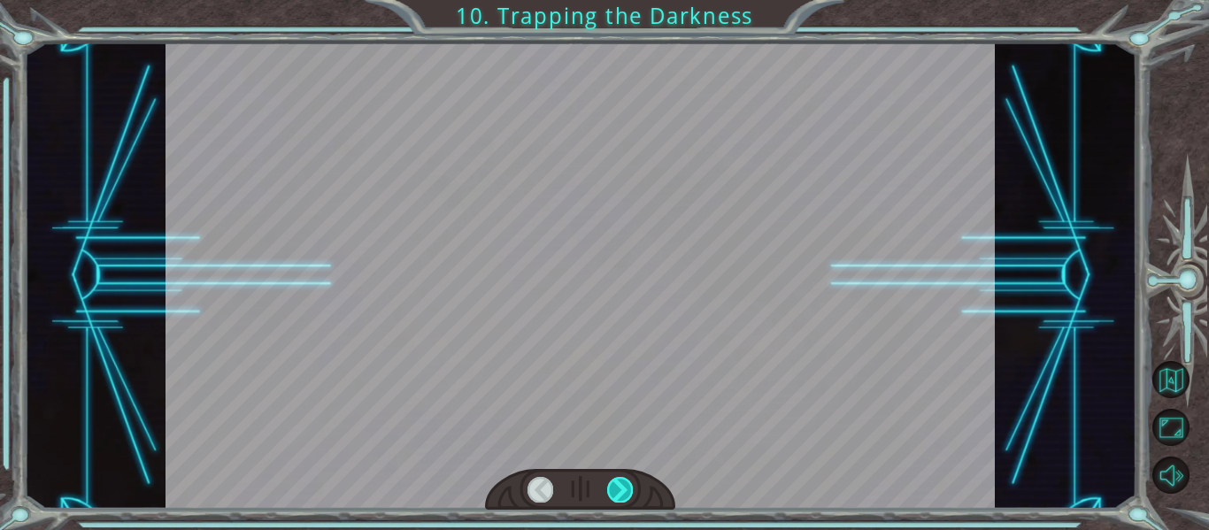
click at [623, 490] on div at bounding box center [620, 489] width 26 height 25
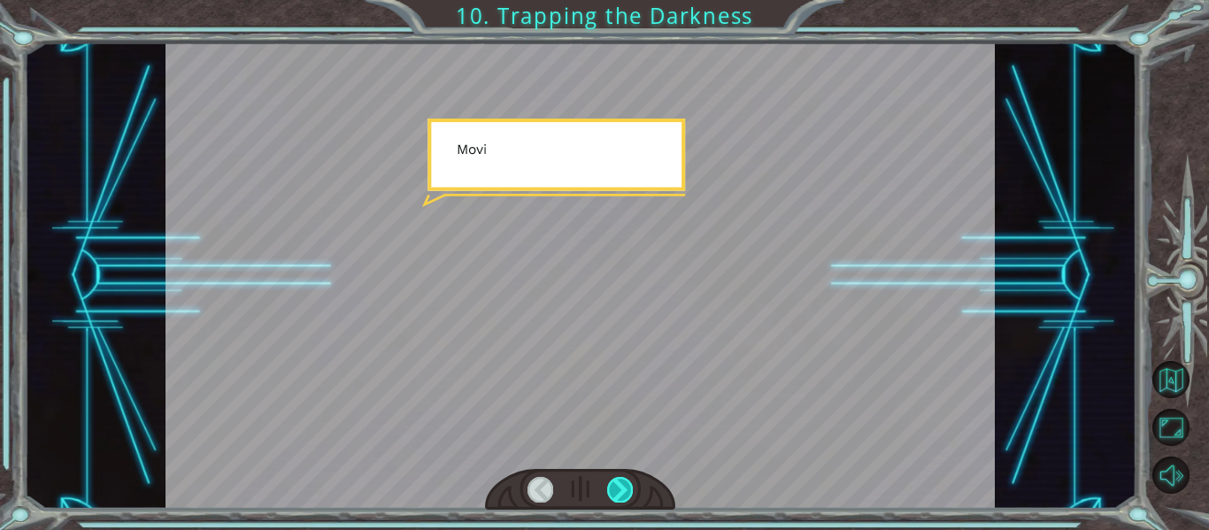
click at [623, 490] on div at bounding box center [620, 489] width 26 height 25
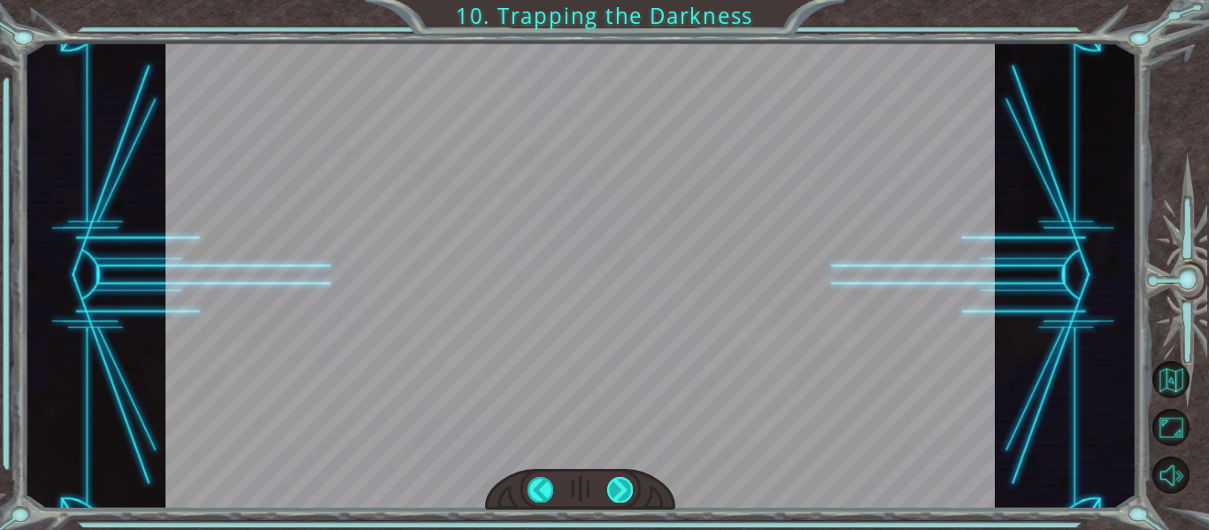
click at [623, 490] on div at bounding box center [620, 489] width 26 height 25
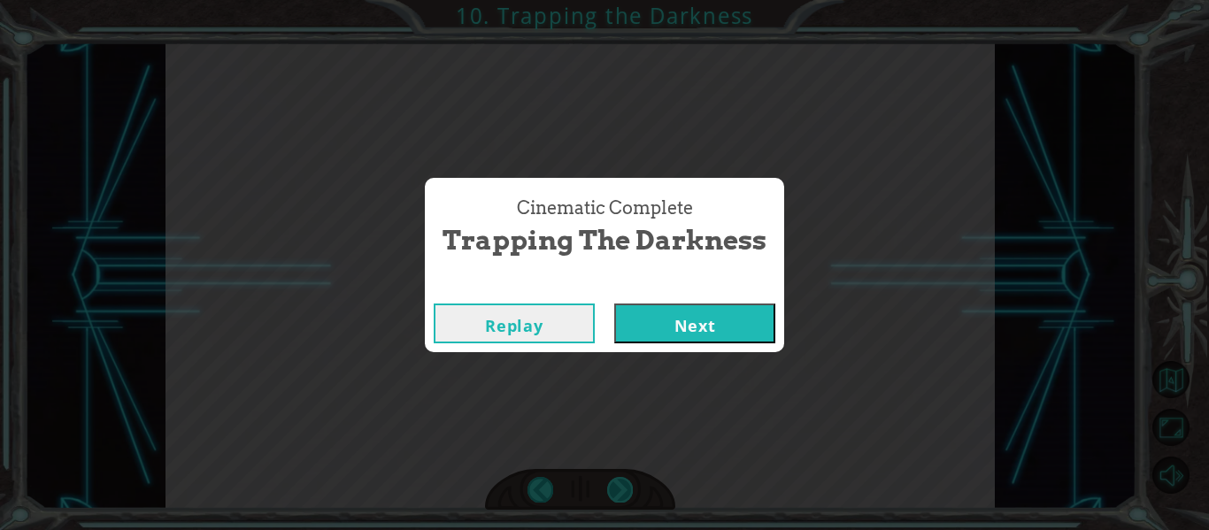
click at [623, 490] on div "Cinematic Complete Trapping the Darkness Replay Next" at bounding box center [604, 265] width 1209 height 530
click at [714, 329] on button "Next" at bounding box center [694, 324] width 161 height 40
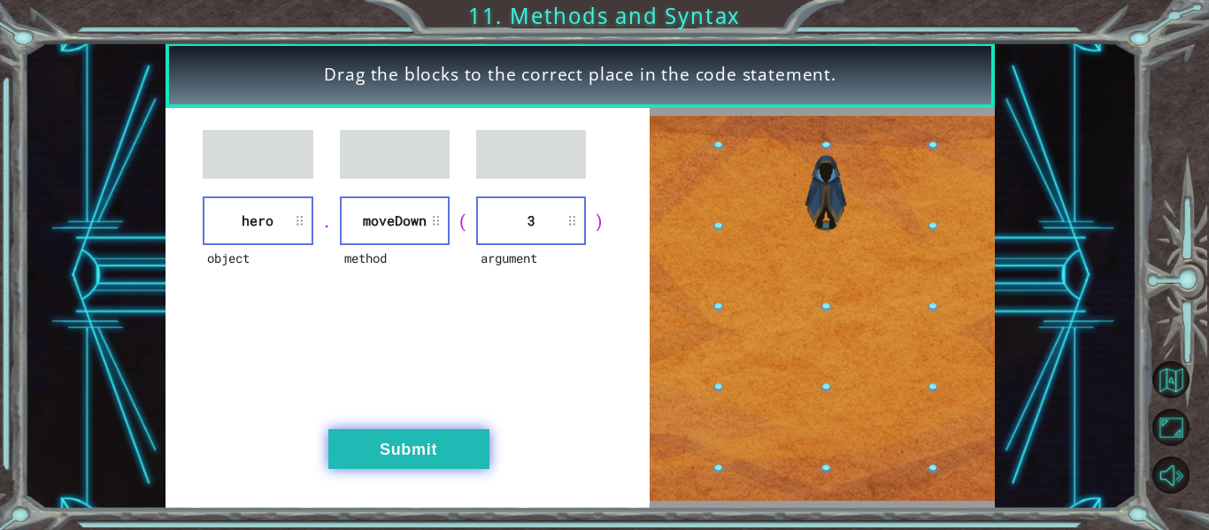
click at [398, 462] on button "Submit" at bounding box center [408, 449] width 161 height 40
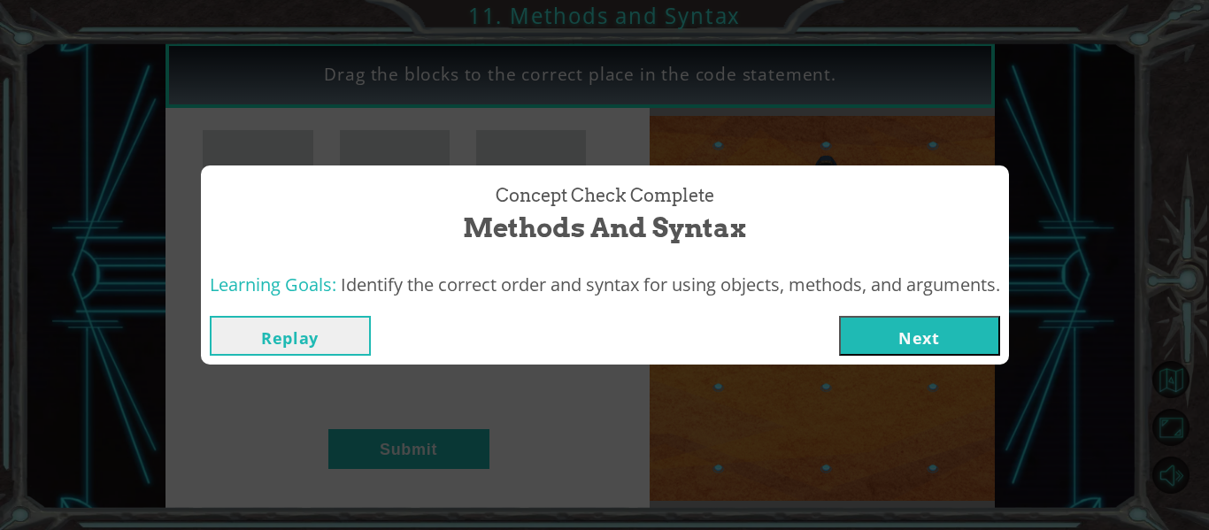
click at [975, 344] on button "Next" at bounding box center [919, 336] width 161 height 40
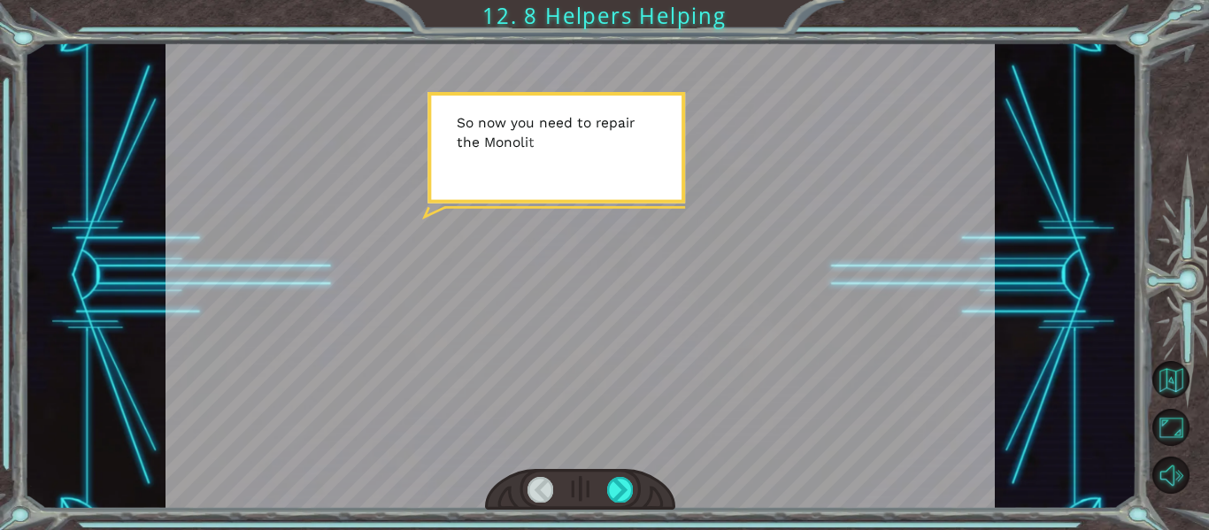
click at [651, 322] on div at bounding box center [581, 275] width 830 height 467
click at [626, 496] on div at bounding box center [620, 489] width 26 height 25
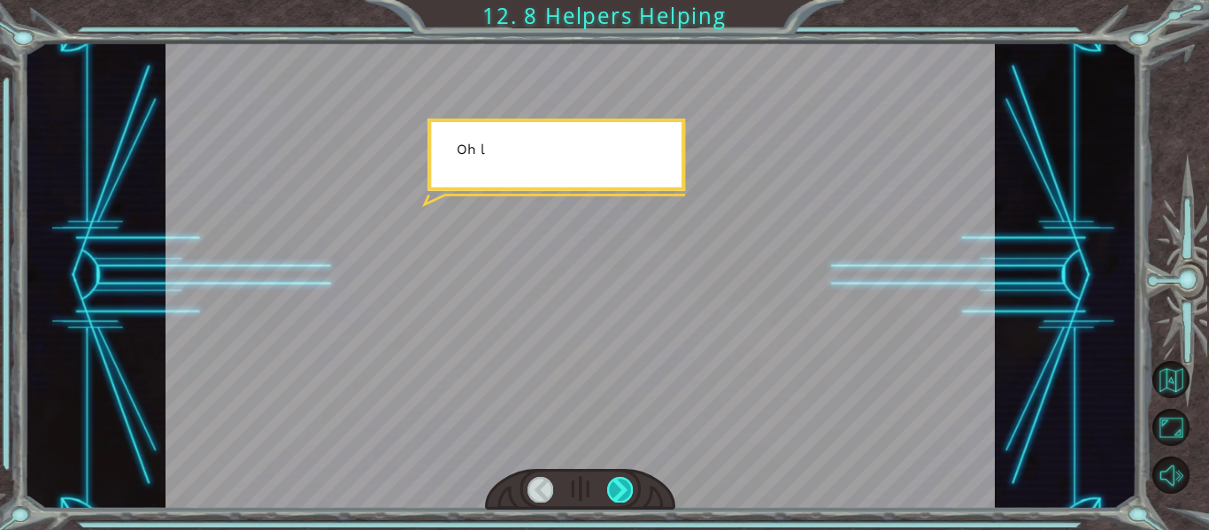
click at [626, 496] on div at bounding box center [620, 489] width 26 height 25
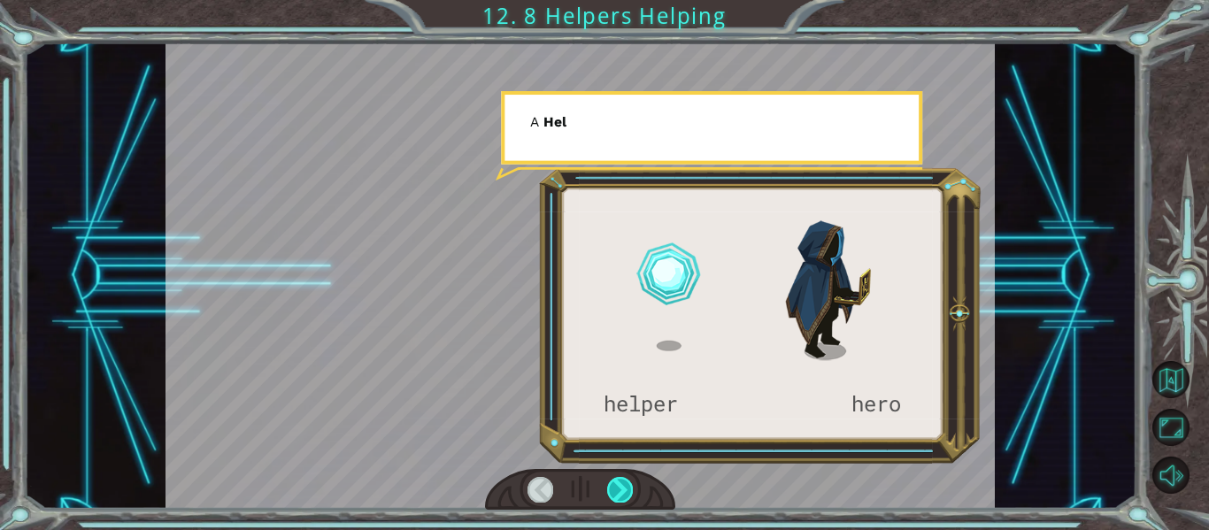
click at [626, 496] on div at bounding box center [620, 489] width 26 height 25
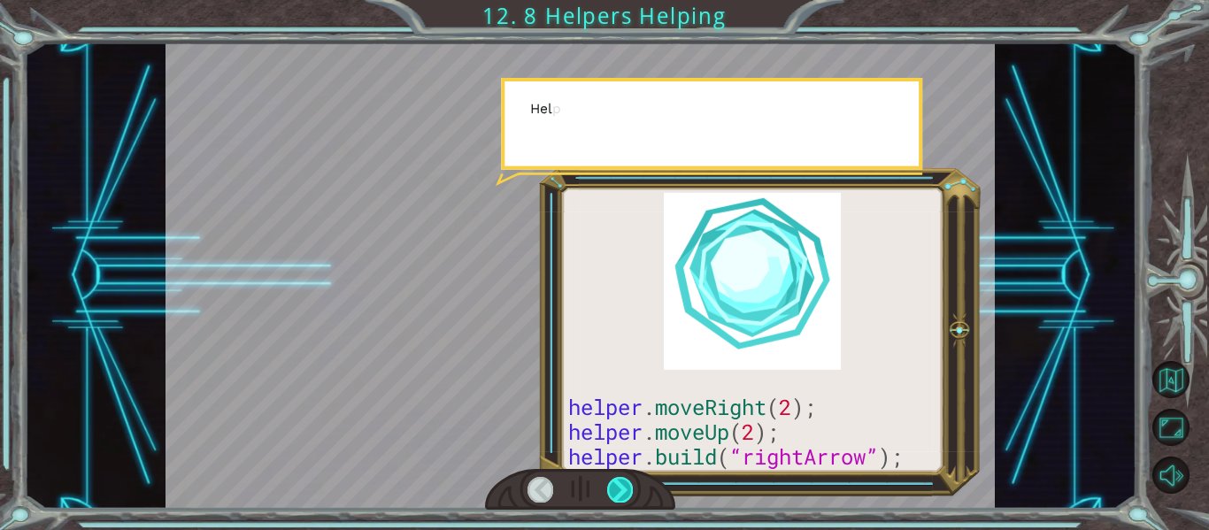
click at [626, 496] on div at bounding box center [620, 489] width 26 height 25
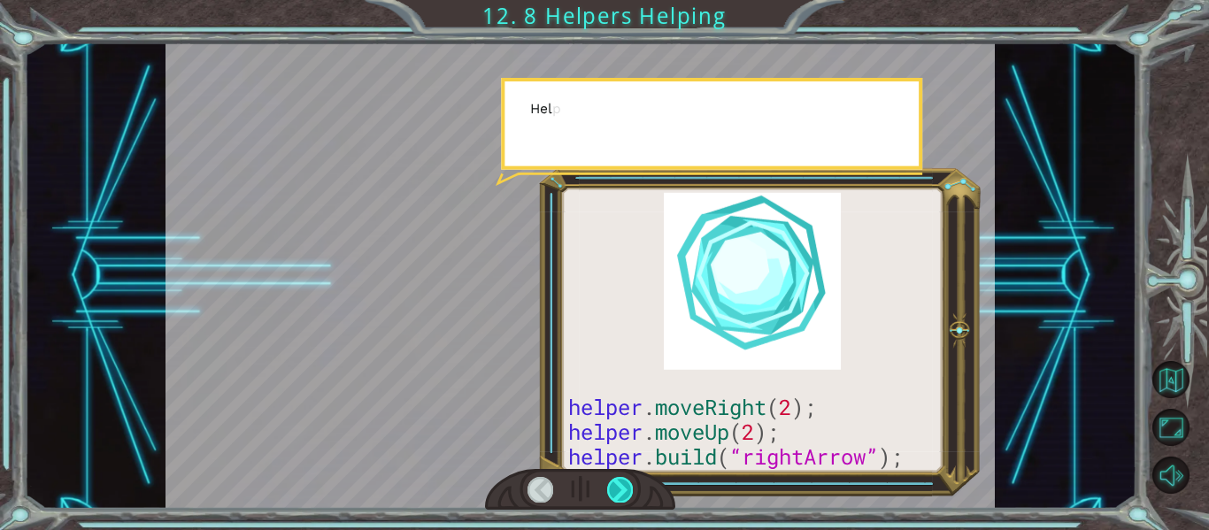
click at [626, 496] on div at bounding box center [620, 489] width 26 height 25
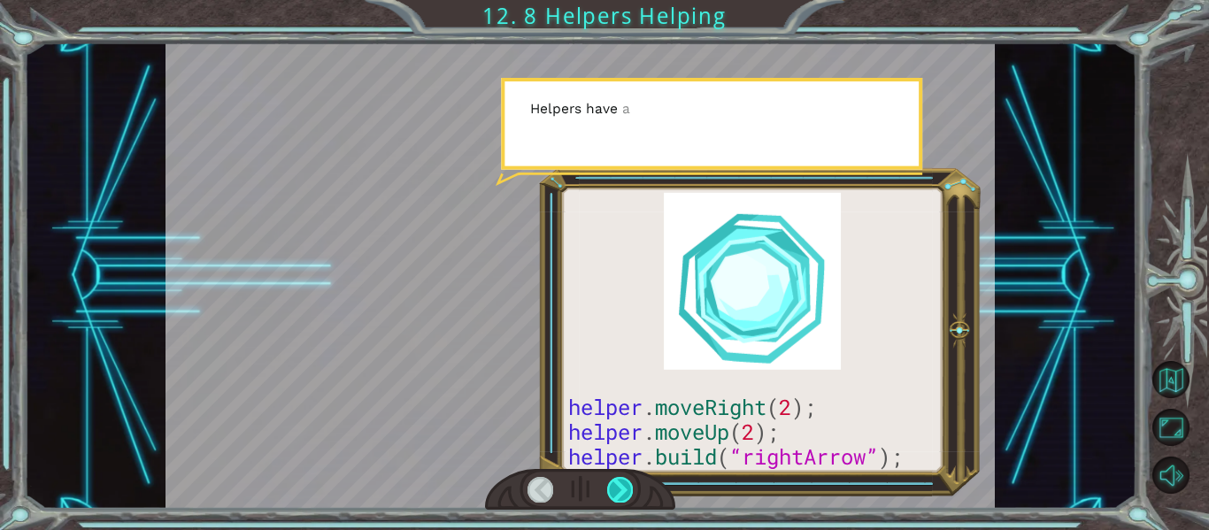
click at [626, 496] on div at bounding box center [620, 489] width 26 height 25
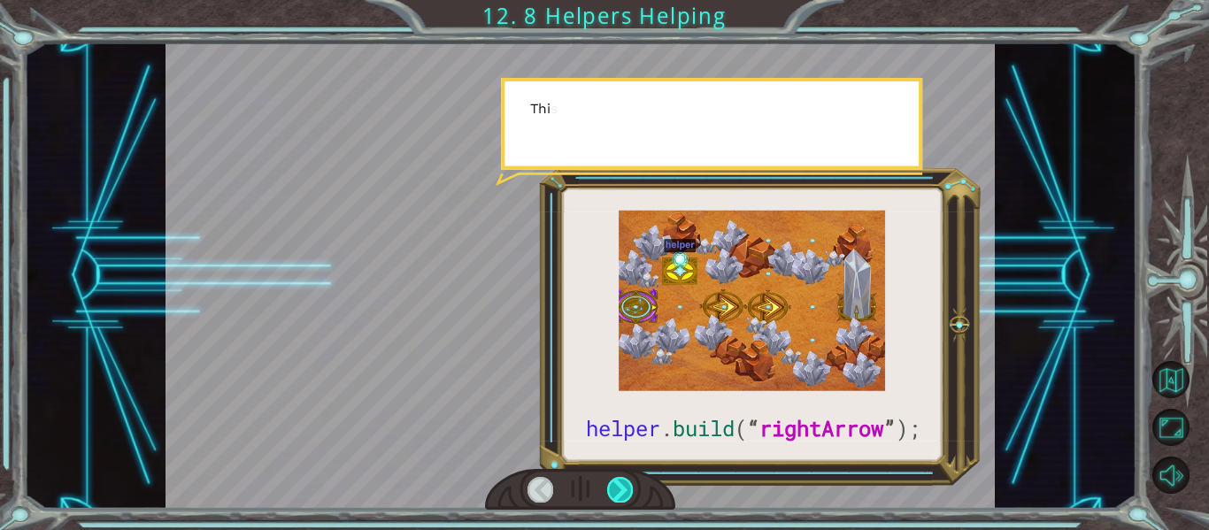
click at [626, 496] on div at bounding box center [620, 489] width 26 height 25
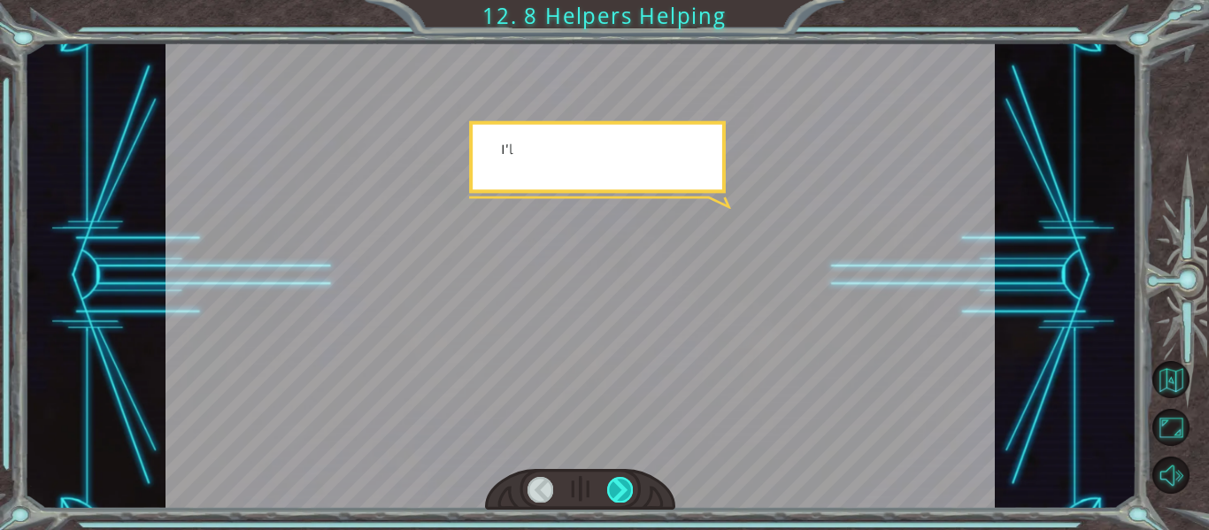
click at [626, 496] on div at bounding box center [620, 489] width 26 height 25
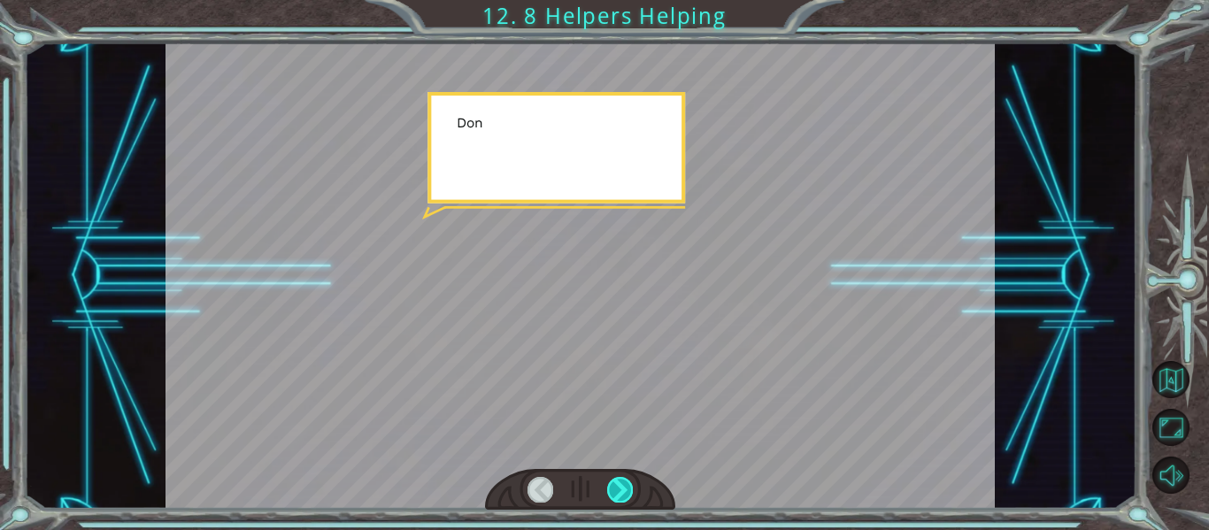
click at [626, 496] on div at bounding box center [620, 489] width 26 height 25
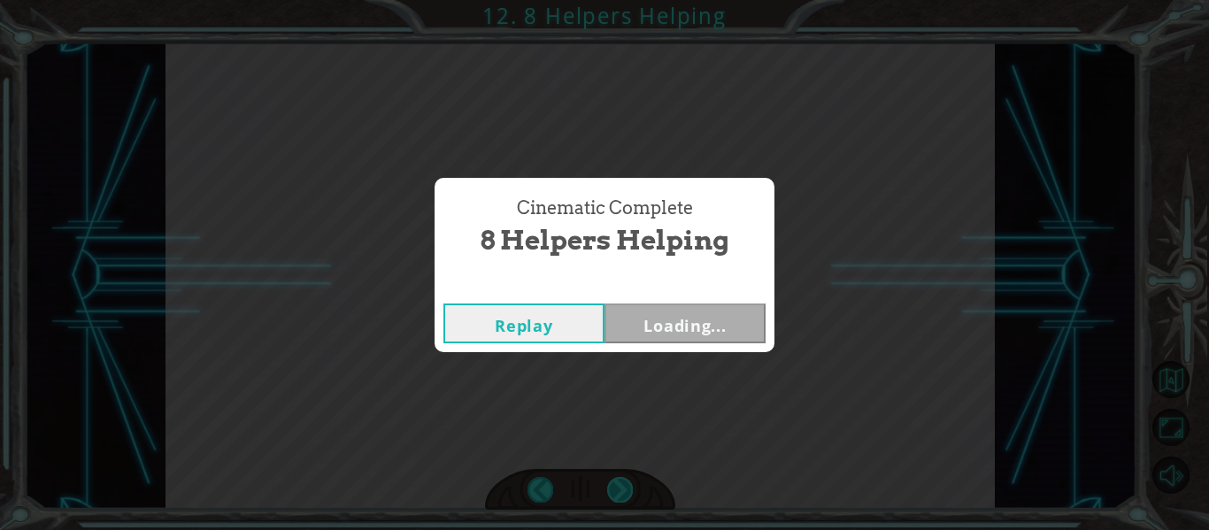
click at [626, 496] on div "Cinematic Complete 8 Helpers Helping Replay Loading..." at bounding box center [604, 265] width 1209 height 530
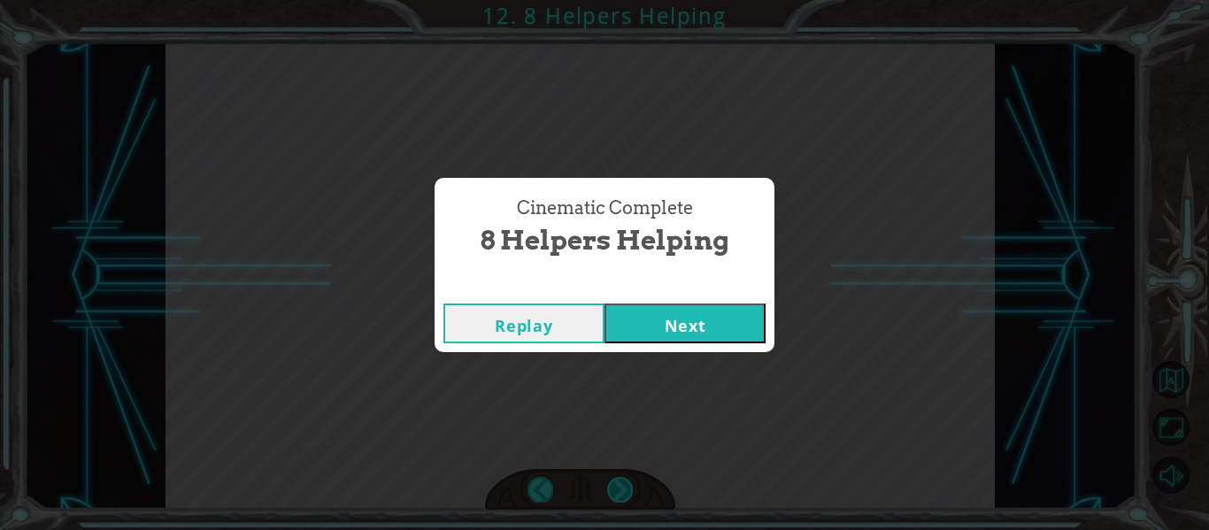
click at [626, 496] on div "Cinematic Complete 8 Helpers Helping Replay Next" at bounding box center [604, 265] width 1209 height 530
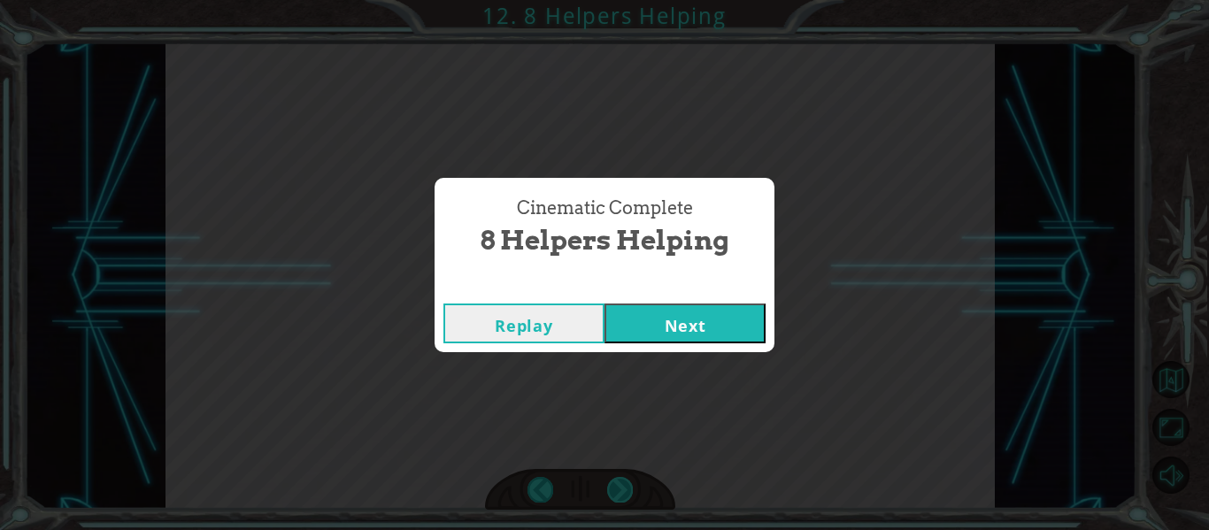
click at [626, 496] on div "Cinematic Complete 8 Helpers Helping Replay Next" at bounding box center [604, 265] width 1209 height 530
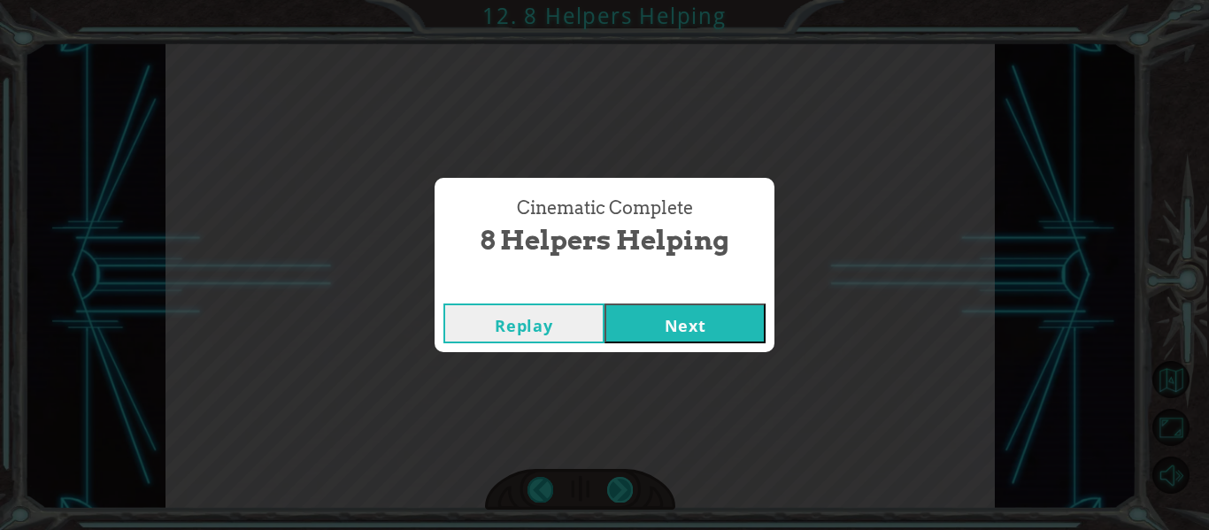
click at [626, 496] on div "Cinematic Complete 8 Helpers Helping Replay Next" at bounding box center [604, 265] width 1209 height 530
click at [626, 497] on div "Cinematic Complete 8 Helpers Helping Replay Next" at bounding box center [604, 265] width 1209 height 530
click at [745, 335] on button "Next" at bounding box center [685, 324] width 161 height 40
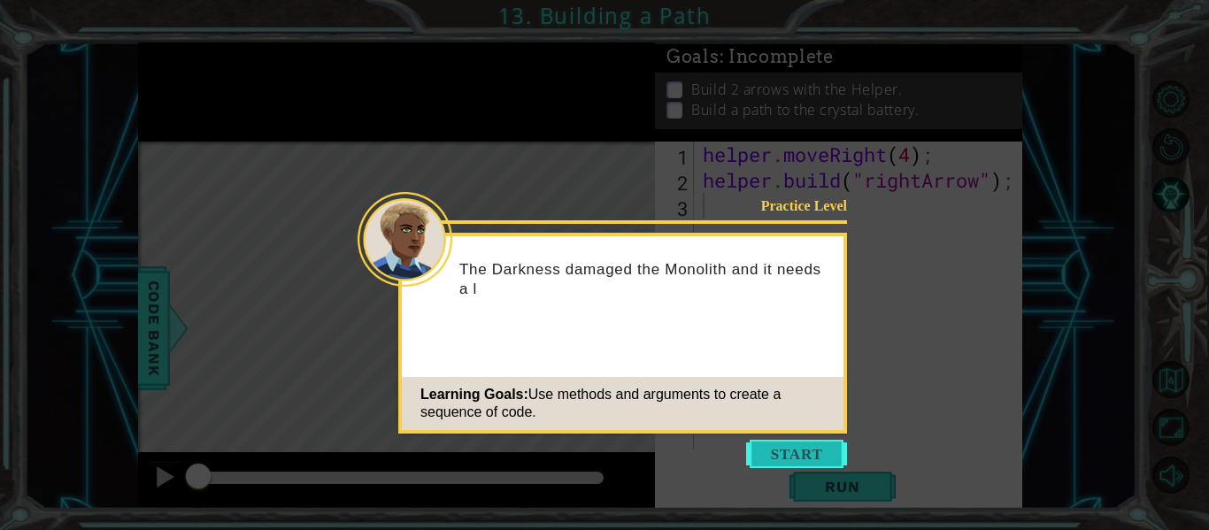
click at [805, 459] on button "Start" at bounding box center [796, 454] width 101 height 28
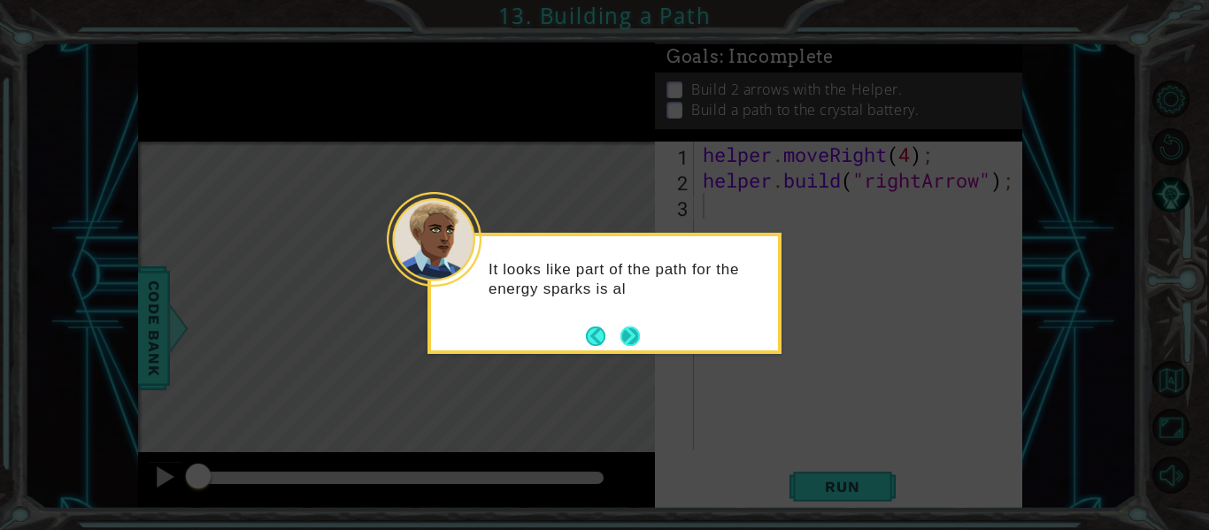
click at [621, 328] on button "Next" at bounding box center [630, 336] width 32 height 32
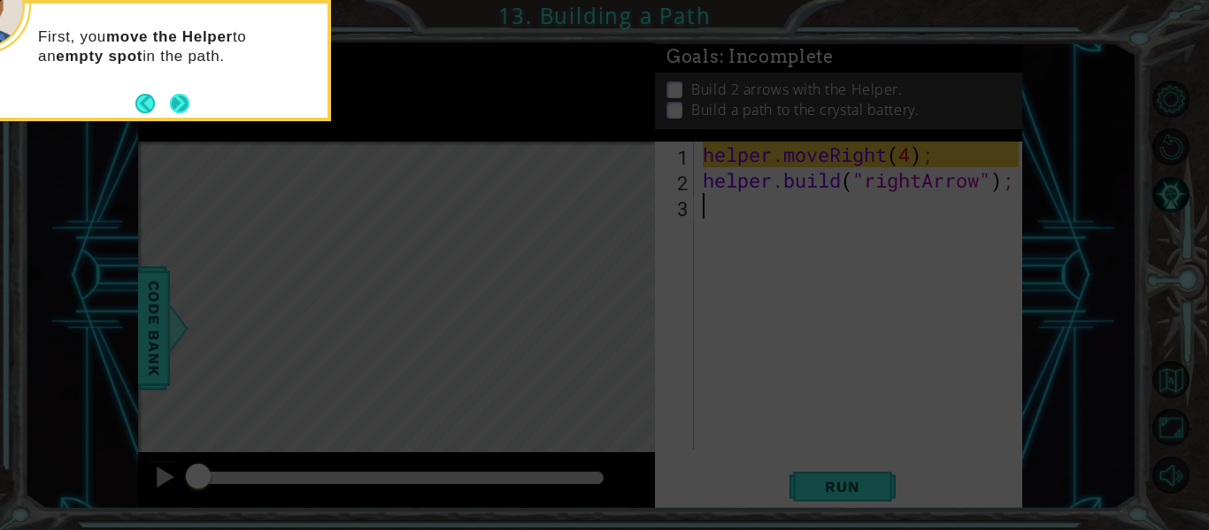
click at [176, 105] on button "Next" at bounding box center [179, 103] width 22 height 22
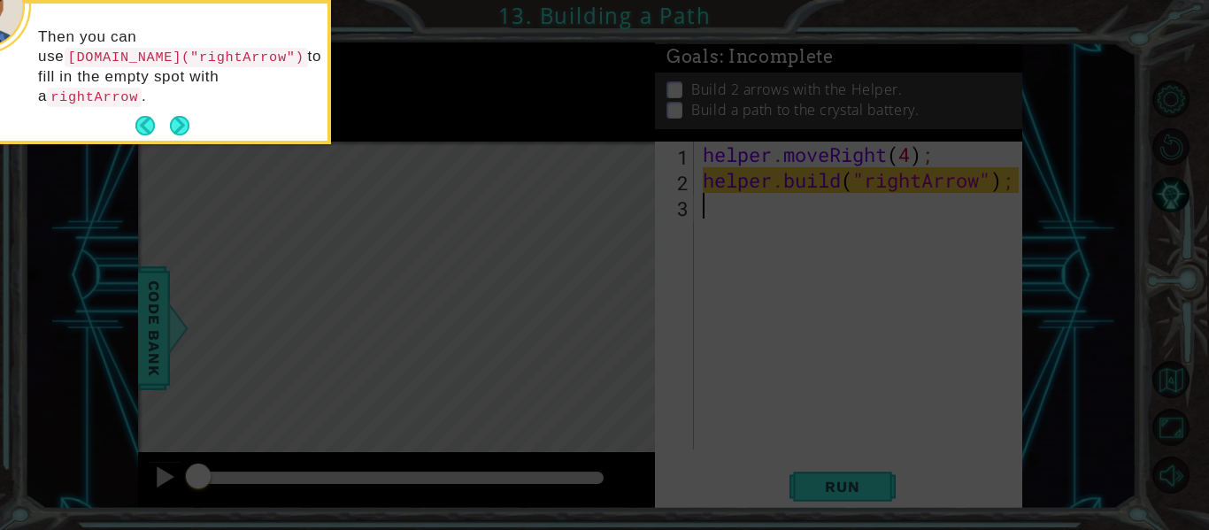
click at [176, 116] on button "Next" at bounding box center [179, 125] width 19 height 19
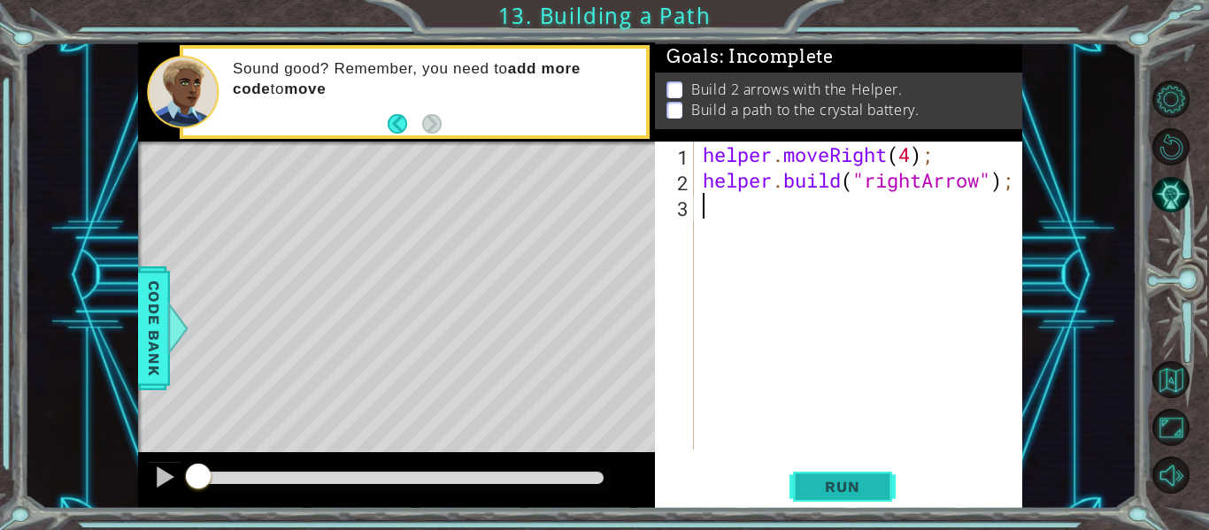
click at [825, 493] on span "Run" at bounding box center [842, 487] width 70 height 18
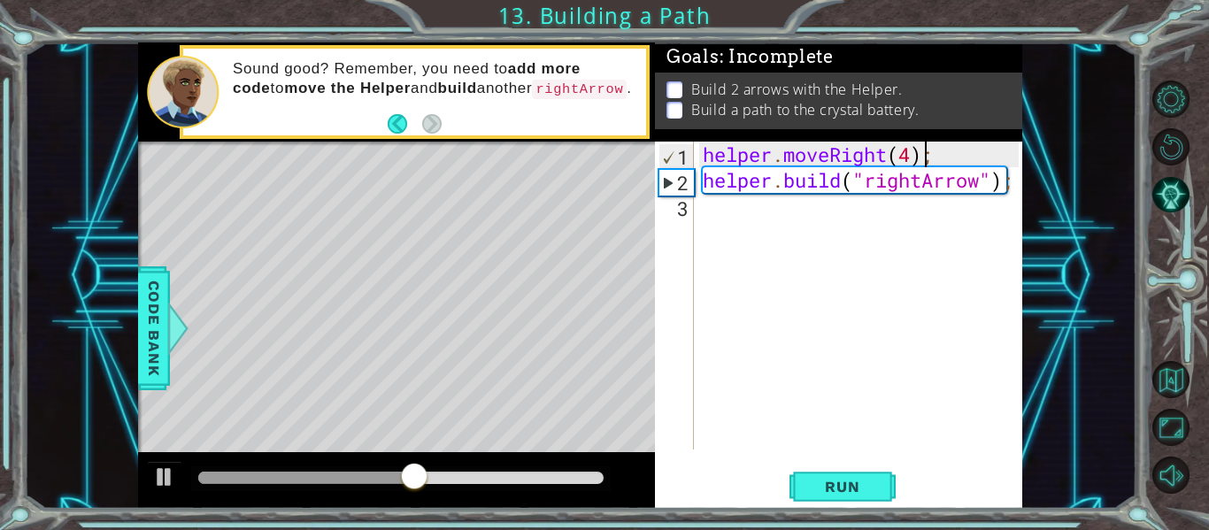
click at [925, 150] on div "helper . moveRight ( 4 ) ; helper . build ( "rightArrow" ) ;" at bounding box center [863, 321] width 328 height 359
click at [940, 155] on div "helper . moveRight ( 4 ) ; helper . build ( "rightArrow" ) ;" at bounding box center [863, 321] width 328 height 359
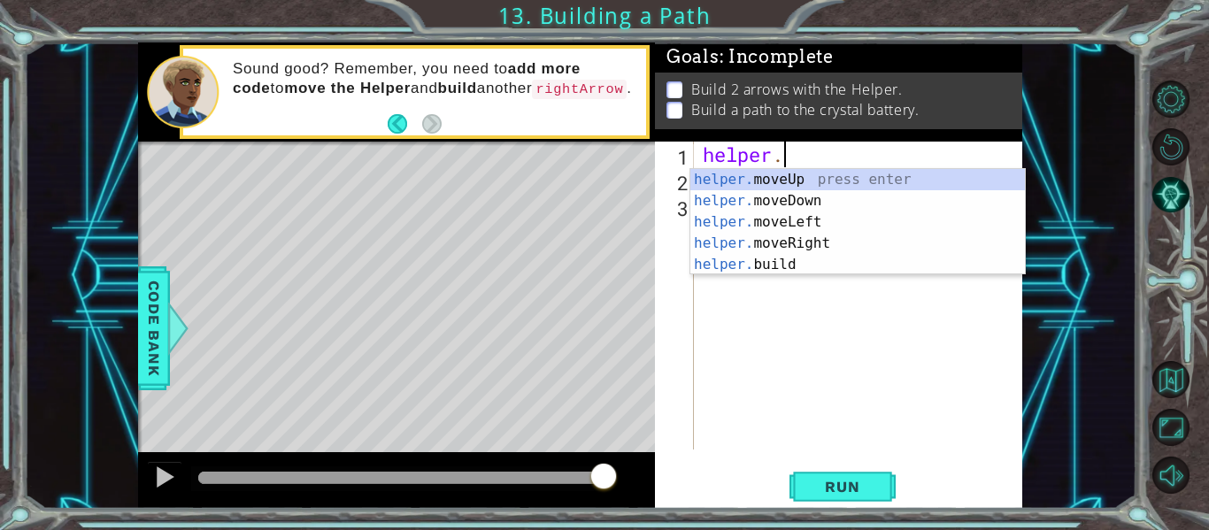
scroll to position [0, 3]
click at [835, 248] on div "helper. moveUp press enter helper. moveDown press enter helper. moveLeft press …" at bounding box center [858, 243] width 335 height 149
type textarea "helper.moveRight(1);"
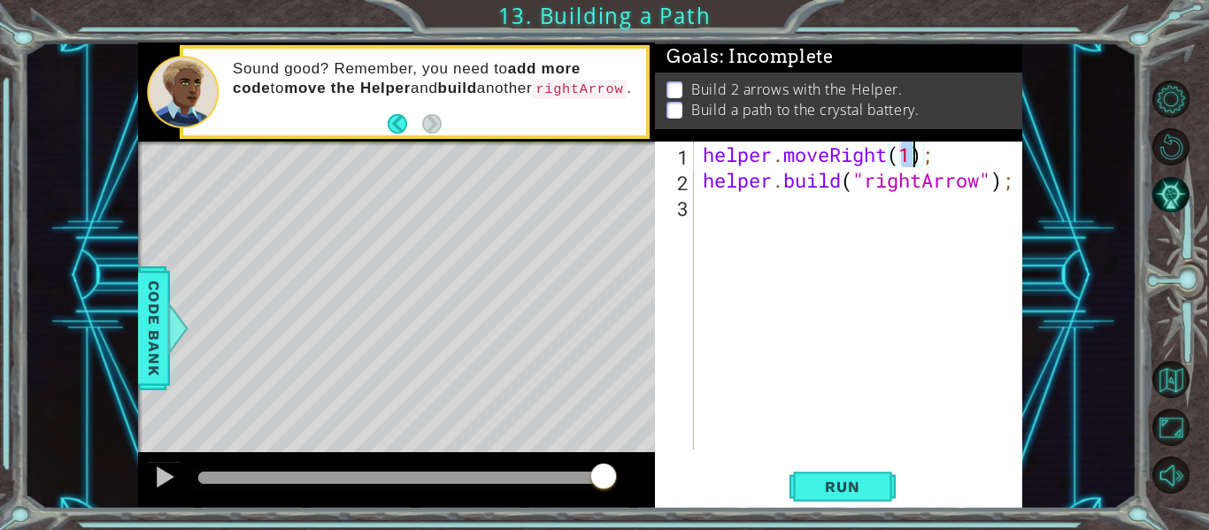
click at [828, 447] on div "helper . moveRight ( 1 ) ; helper . build ( "rightArrow" ) ;" at bounding box center [863, 321] width 328 height 359
click at [837, 480] on span "Run" at bounding box center [842, 487] width 70 height 18
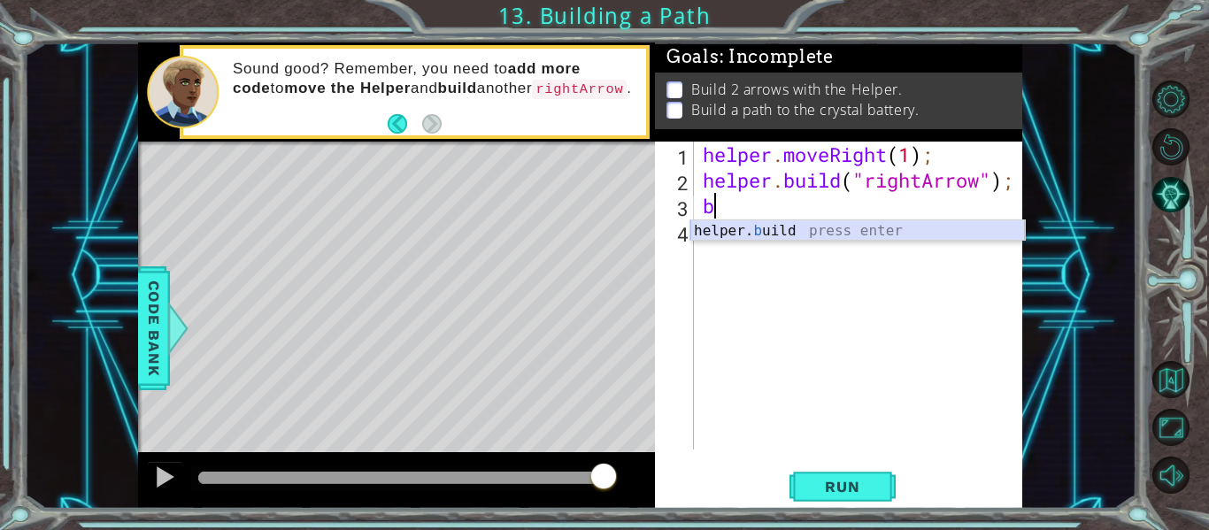
click at [954, 237] on div "helper. b uild press enter" at bounding box center [858, 252] width 335 height 64
type textarea "[DOMAIN_NAME]("rightArrow");"
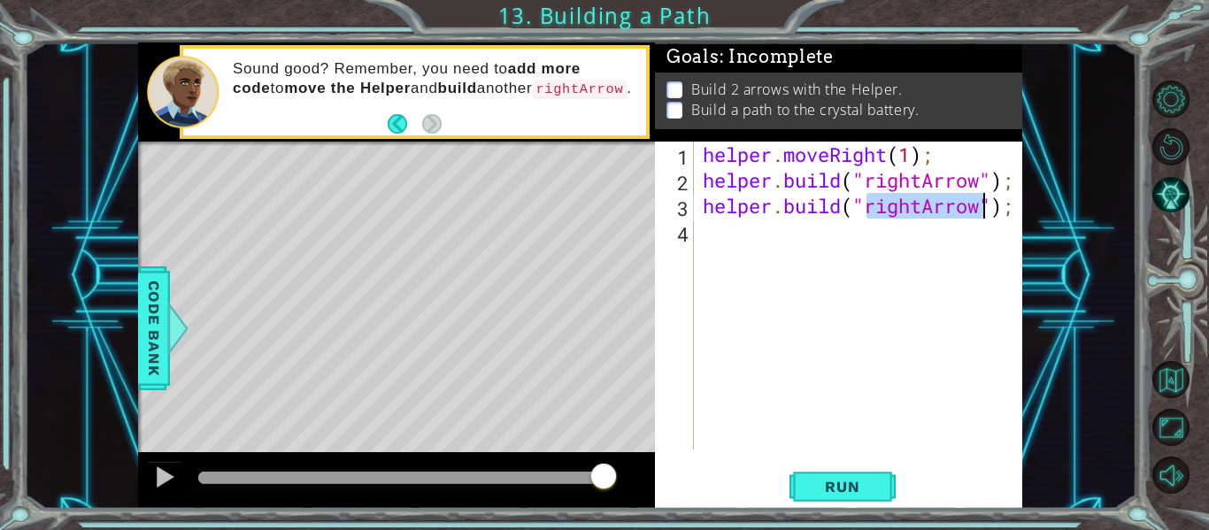
click at [954, 237] on div "helper . moveRight ( 1 ) ; helper . build ( "rightArrow" ) ; helper . build ( "…" at bounding box center [863, 321] width 328 height 359
click at [869, 490] on span "Run" at bounding box center [842, 487] width 70 height 18
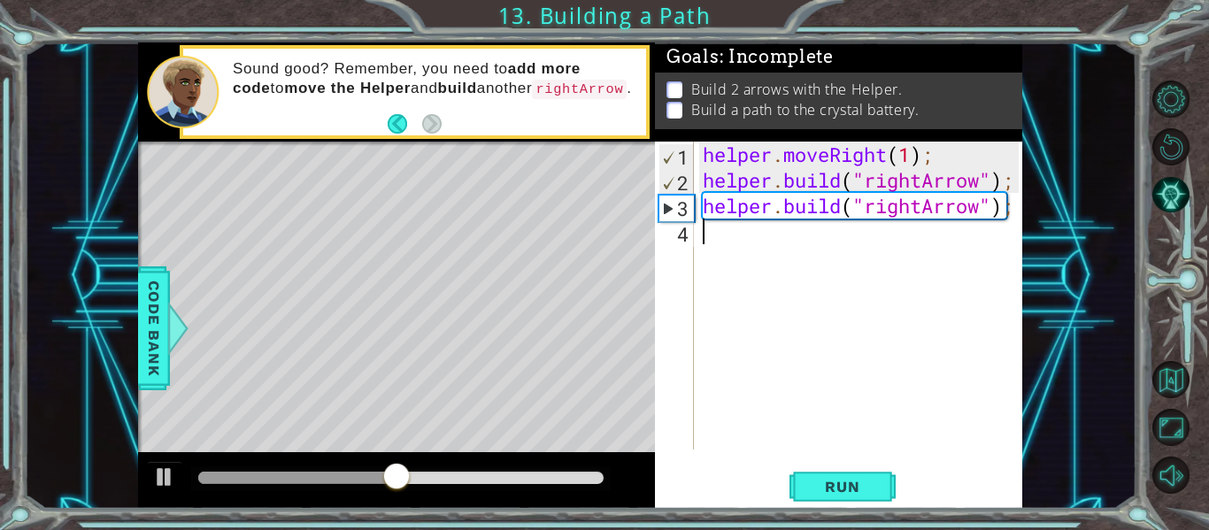
click at [1017, 207] on div "helper . moveRight ( 1 ) ; helper . build ( "rightArrow" ) ; helper . build ( "…" at bounding box center [863, 321] width 328 height 359
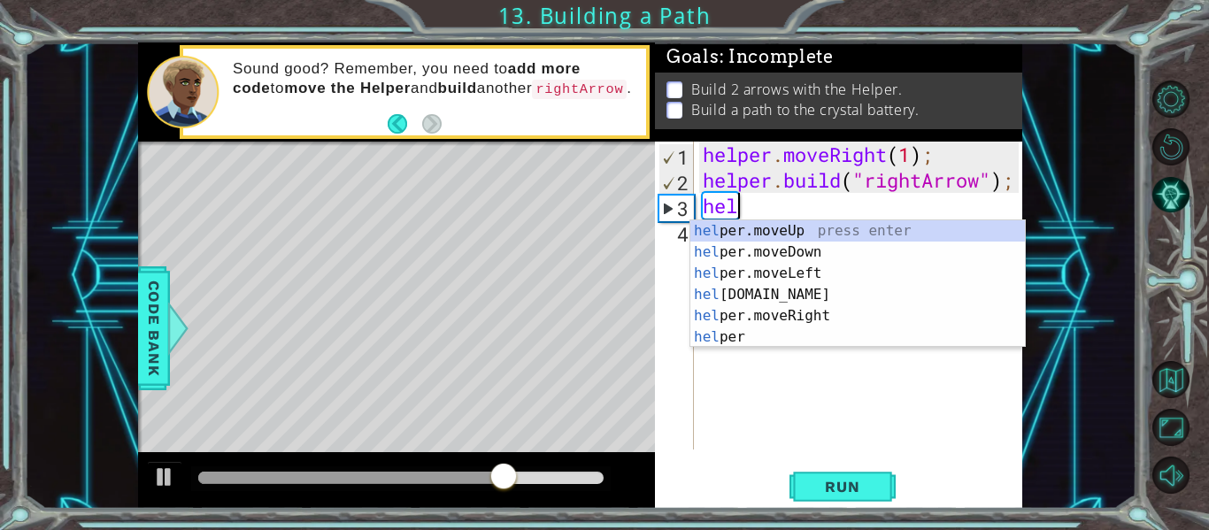
type textarea "h"
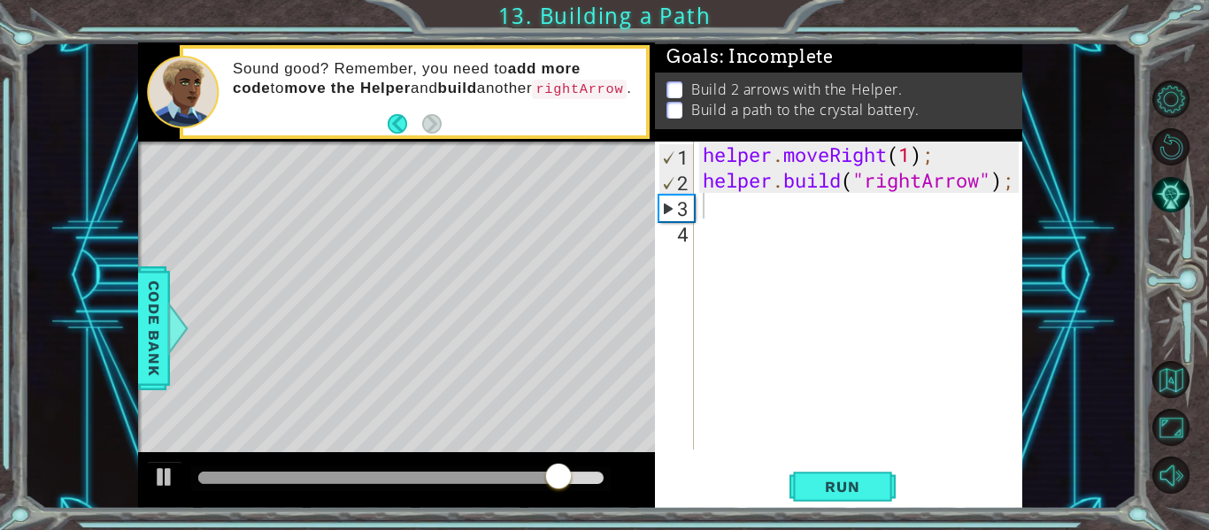
click at [1022, 183] on div "1 2 3 4 helper . moveRight ( 1 ) ; helper . build ( "rightArrow" ) ; הההההההההה…" at bounding box center [838, 325] width 367 height 367
click at [1018, 181] on div "helper . moveRight ( 1 ) ; helper . build ( "rightArrow" ) ;" at bounding box center [863, 321] width 328 height 359
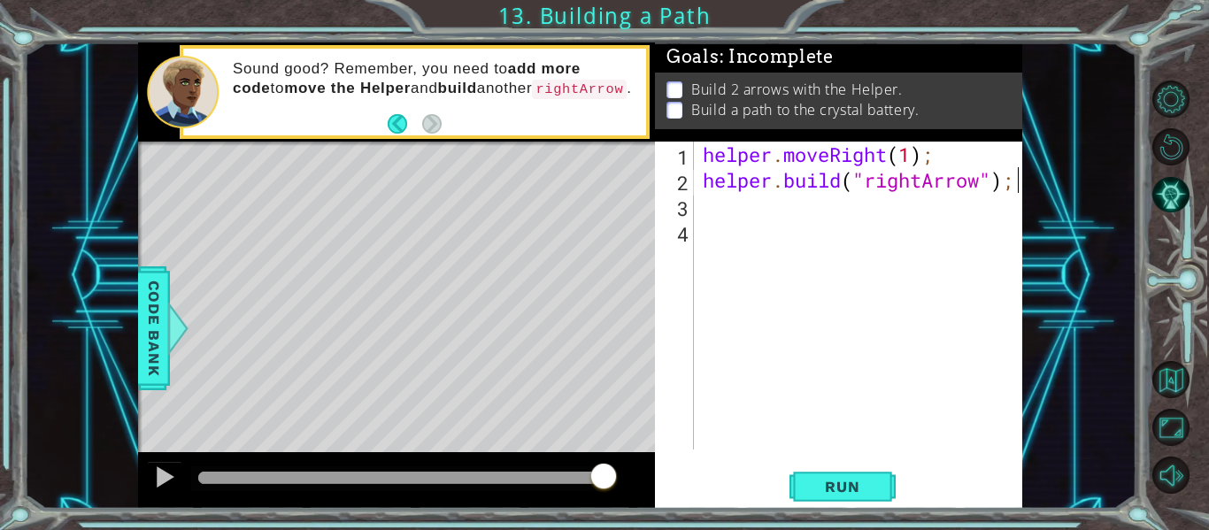
scroll to position [0, 13]
click at [843, 182] on div "helper . moveRight ( 1 ) ; helper . build ( "rightArrow" ) ;" at bounding box center [863, 321] width 328 height 359
click at [812, 479] on span "Run" at bounding box center [842, 487] width 70 height 18
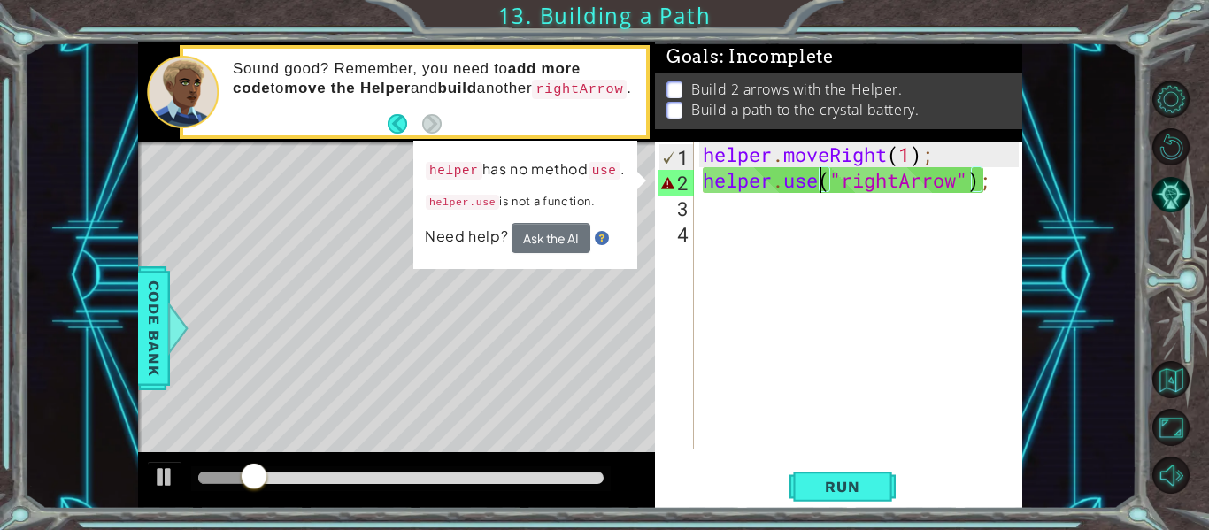
click at [821, 183] on div "helper . moveRight ( 1 ) ; helper . use ( "rightArrow" ) ;" at bounding box center [863, 321] width 328 height 359
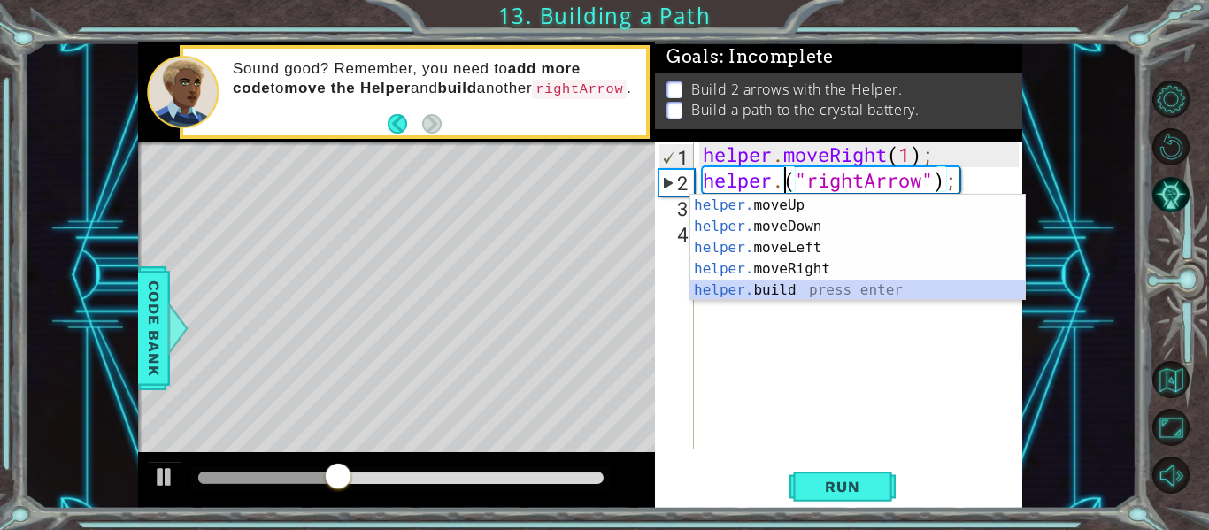
click at [798, 289] on div "helper. moveUp press enter helper. moveDown press enter helper. moveLeft press …" at bounding box center [858, 269] width 335 height 149
type textarea "[DOMAIN_NAME]("rightArrow")("rightArrow");"
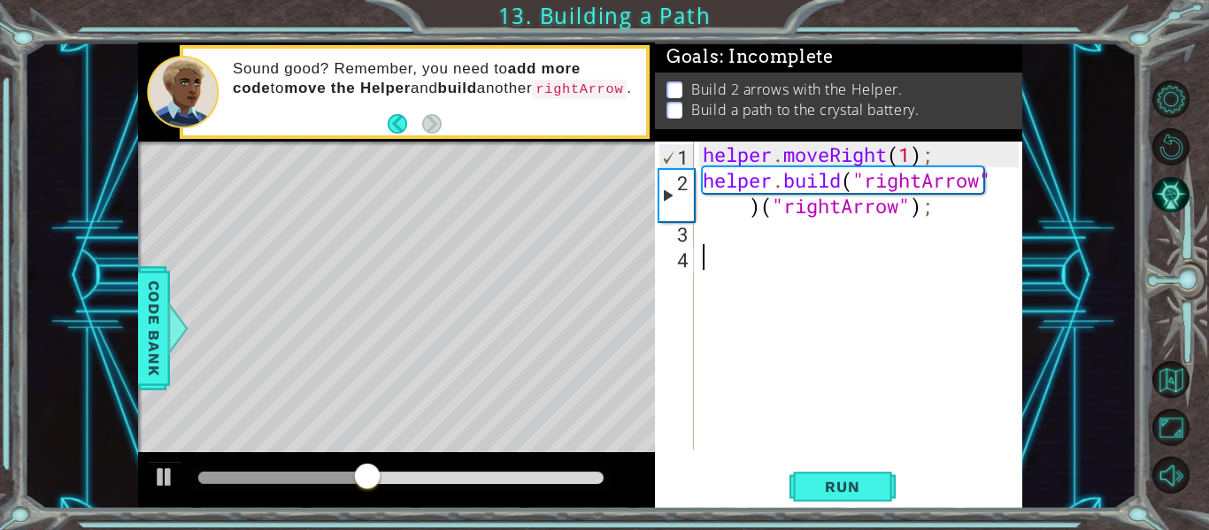
click at [879, 260] on div "helper . moveRight ( 1 ) ; helper . build ( "rightArrow" ) ( "rightArrow" ) ;" at bounding box center [863, 321] width 328 height 359
click at [941, 223] on div "helper . moveRight ( 1 ) ; helper . build ( "rightArrow" ) ( "rightArrow" ) ;" at bounding box center [863, 321] width 328 height 359
click at [942, 218] on div "helper . moveRight ( 1 ) ; helper . build ( "rightArrow" ) ( "rightArrow" ) ;" at bounding box center [863, 321] width 328 height 359
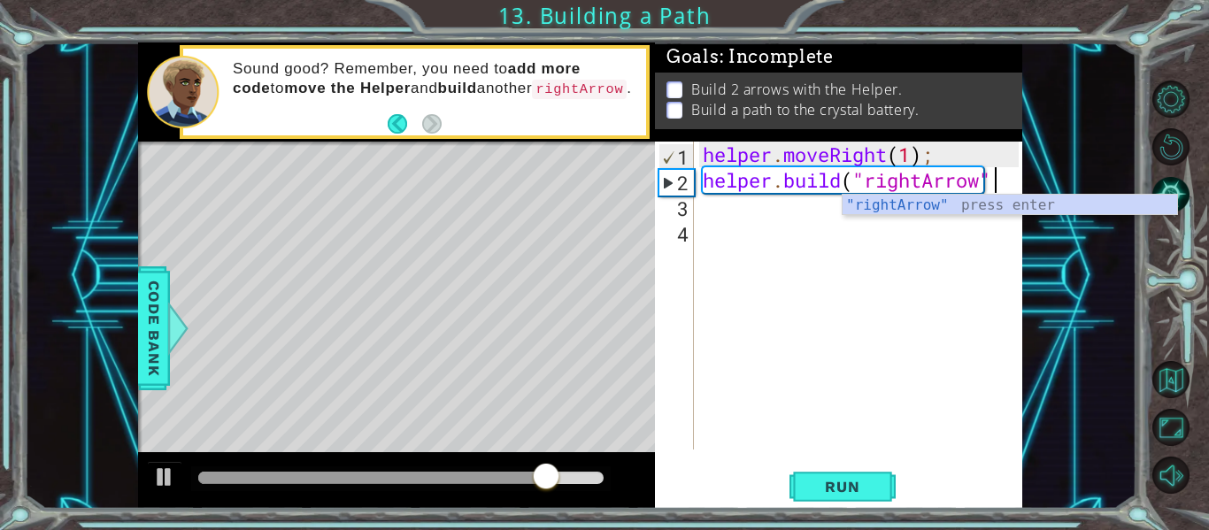
scroll to position [0, 13]
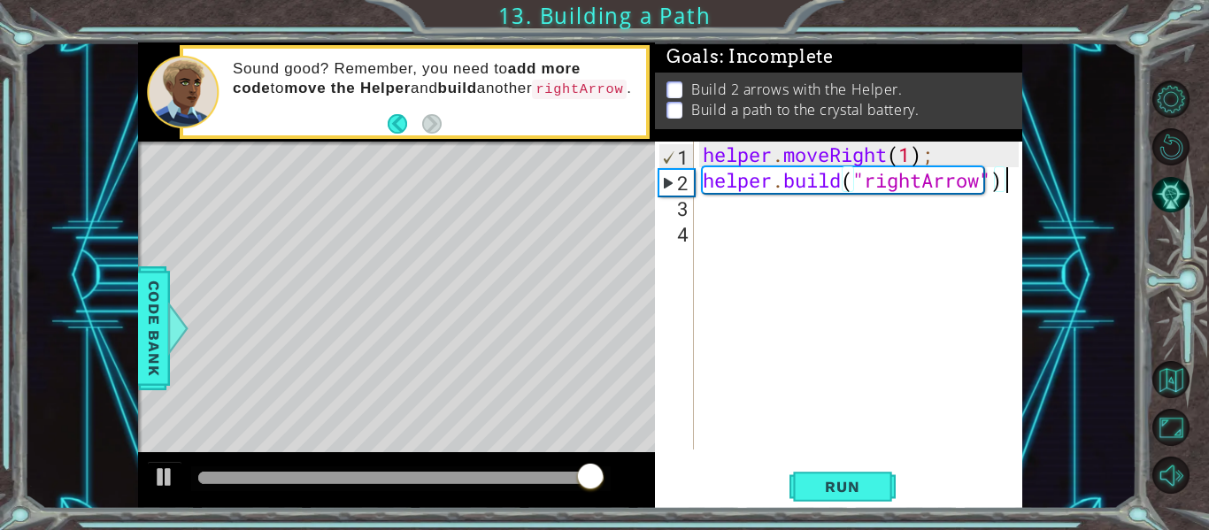
click at [948, 151] on div "helper . moveRight ( 1 ) ; helper . build ( "rightArrow" )" at bounding box center [863, 321] width 328 height 359
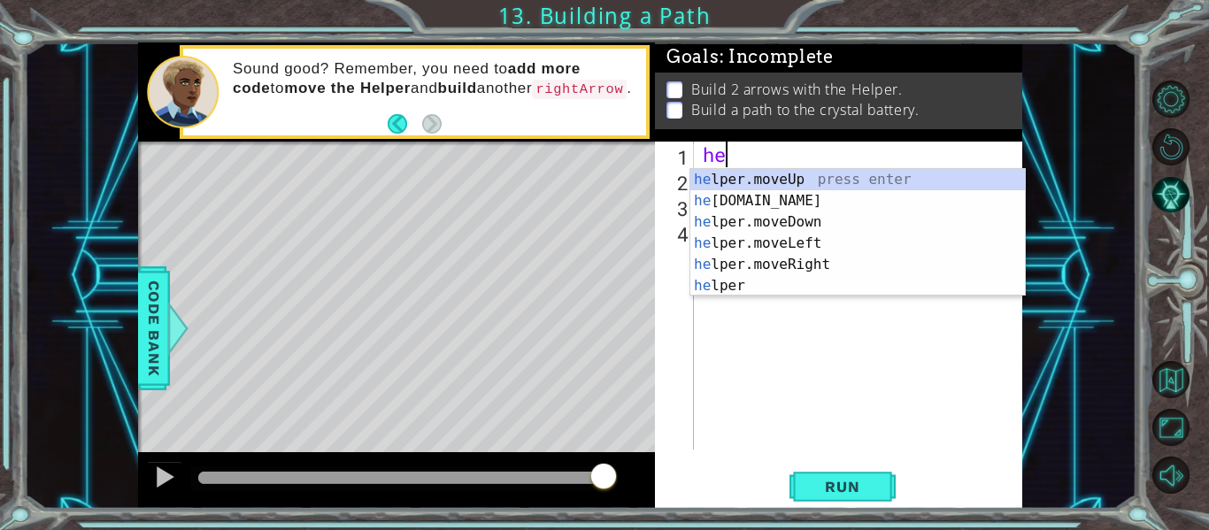
scroll to position [0, 0]
type textarea "h"
click at [797, 265] on div "h elper.moveUp press enter h [DOMAIN_NAME] press enter h elper.moveDown press e…" at bounding box center [858, 254] width 335 height 170
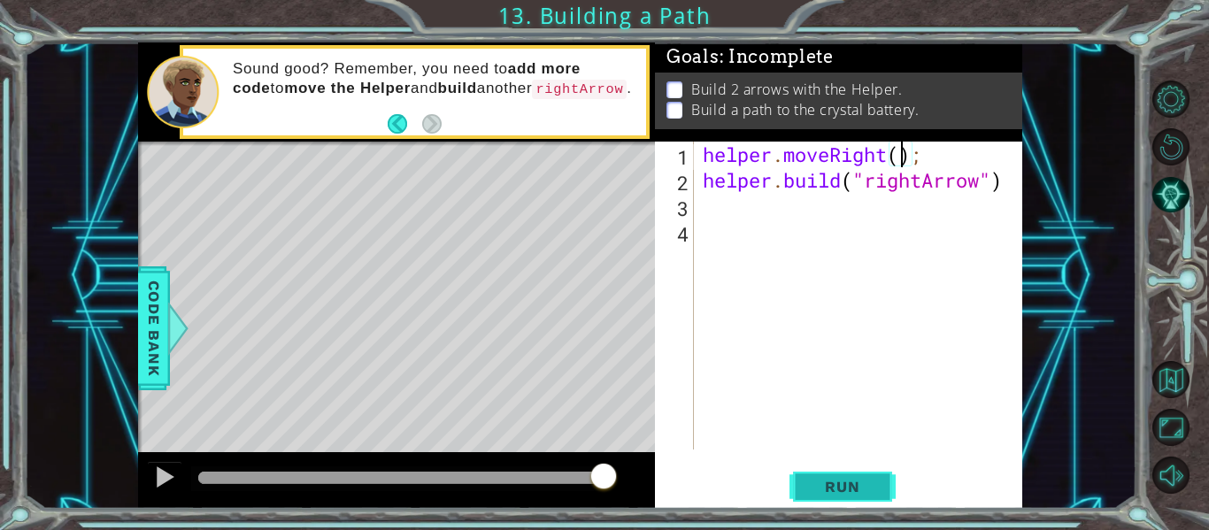
type textarea "helper.moveRight();"
click at [854, 491] on span "Run" at bounding box center [842, 487] width 70 height 18
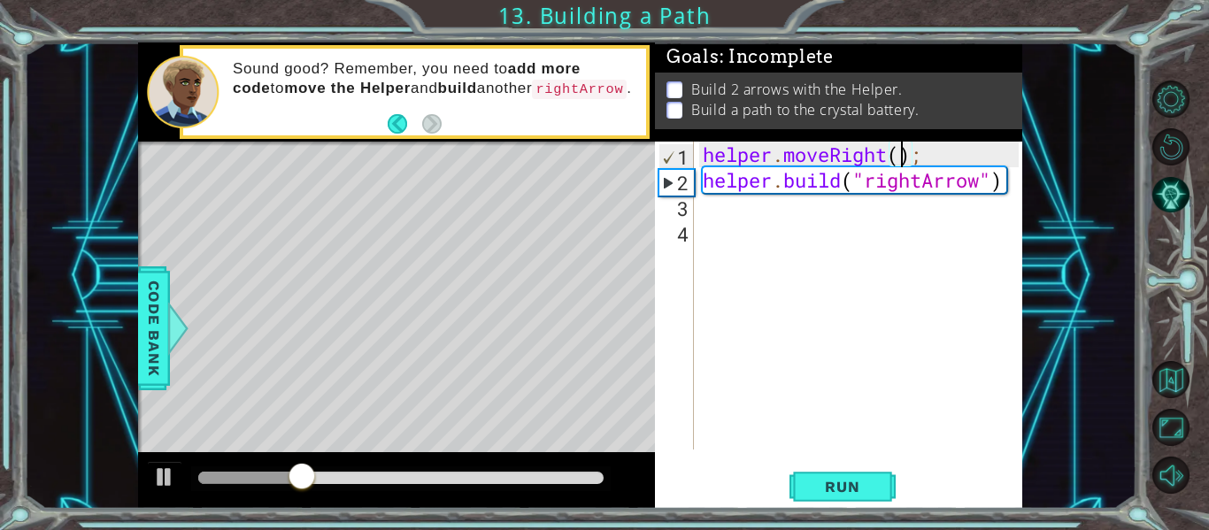
click at [837, 396] on div "helper . moveRight ( ) ; helper . build ( "rightArrow" )" at bounding box center [863, 321] width 328 height 359
click at [935, 159] on div "helper . moveRight ( ) ; helper . build ( "rightArrow" )" at bounding box center [863, 321] width 328 height 359
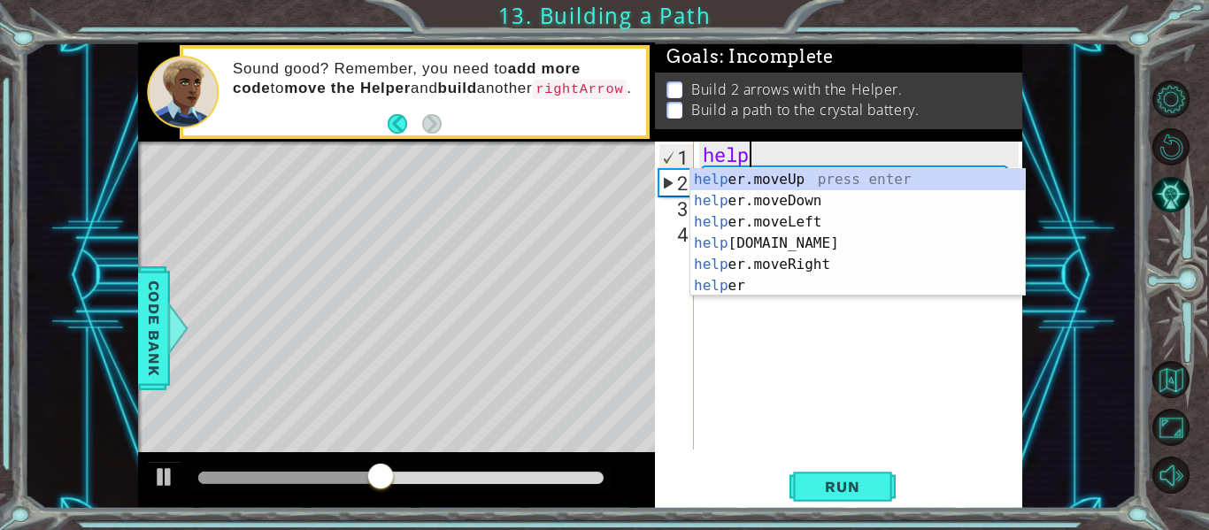
type textarea "h"
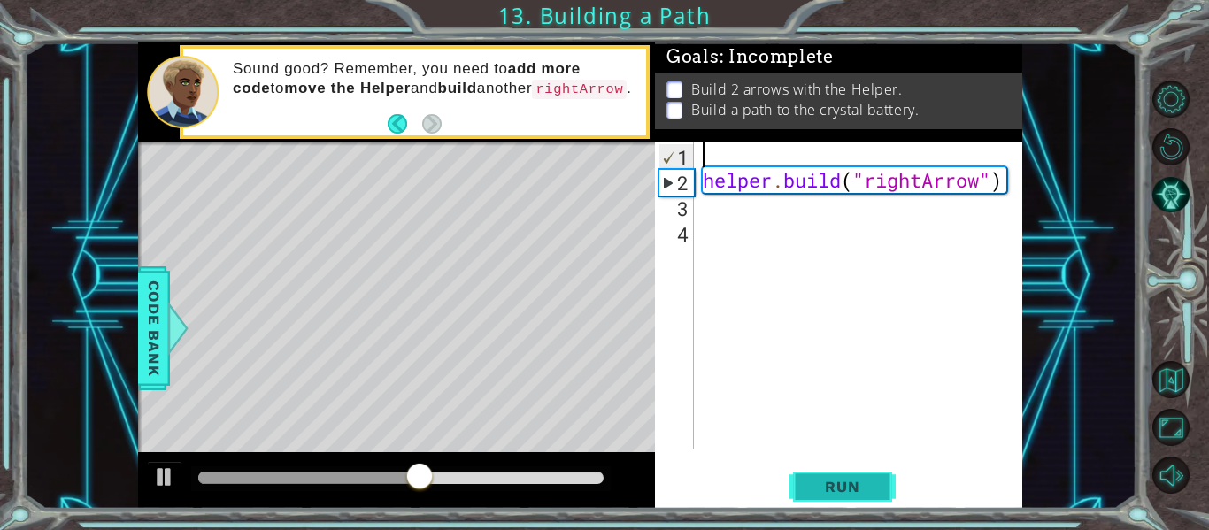
click at [849, 500] on button "Run" at bounding box center [843, 487] width 106 height 36
click at [393, 120] on button "Back" at bounding box center [405, 123] width 35 height 19
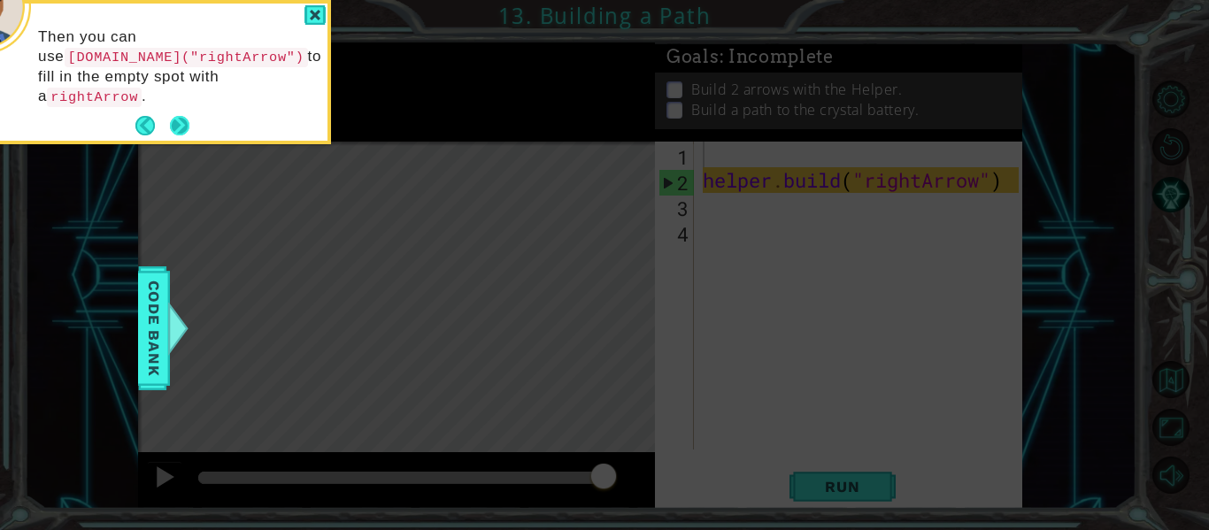
click at [186, 113] on button "Next" at bounding box center [179, 126] width 26 height 26
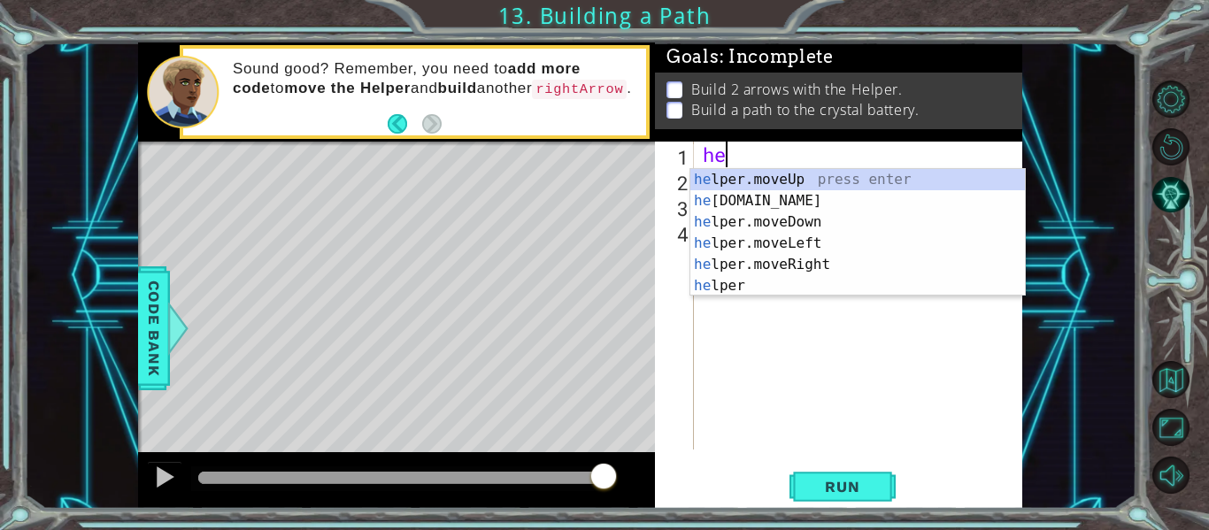
type textarea "h"
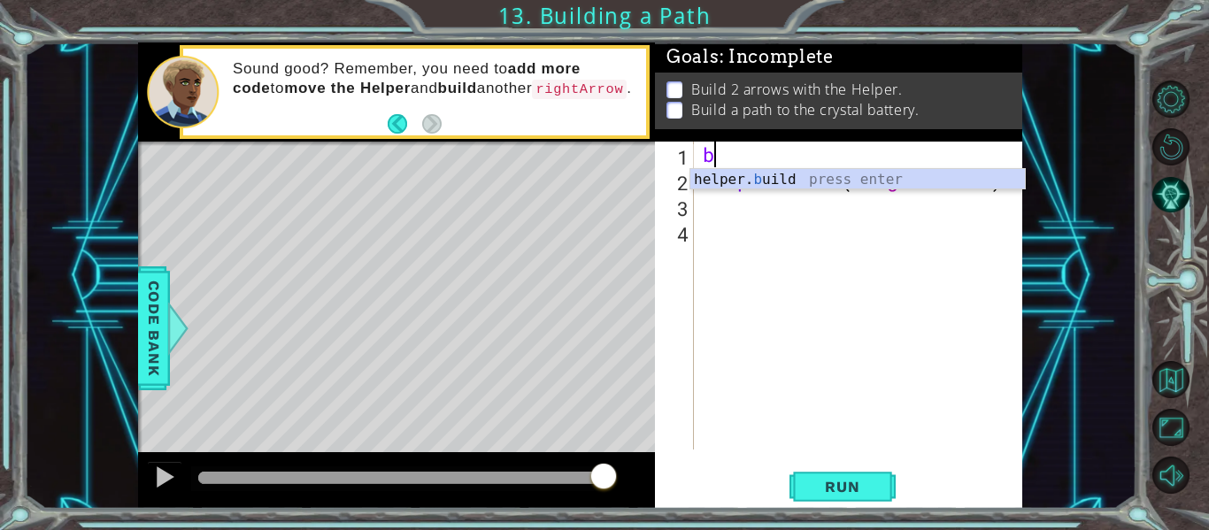
click at [834, 189] on div "b helper . build ( "rightArrow" )" at bounding box center [863, 321] width 328 height 359
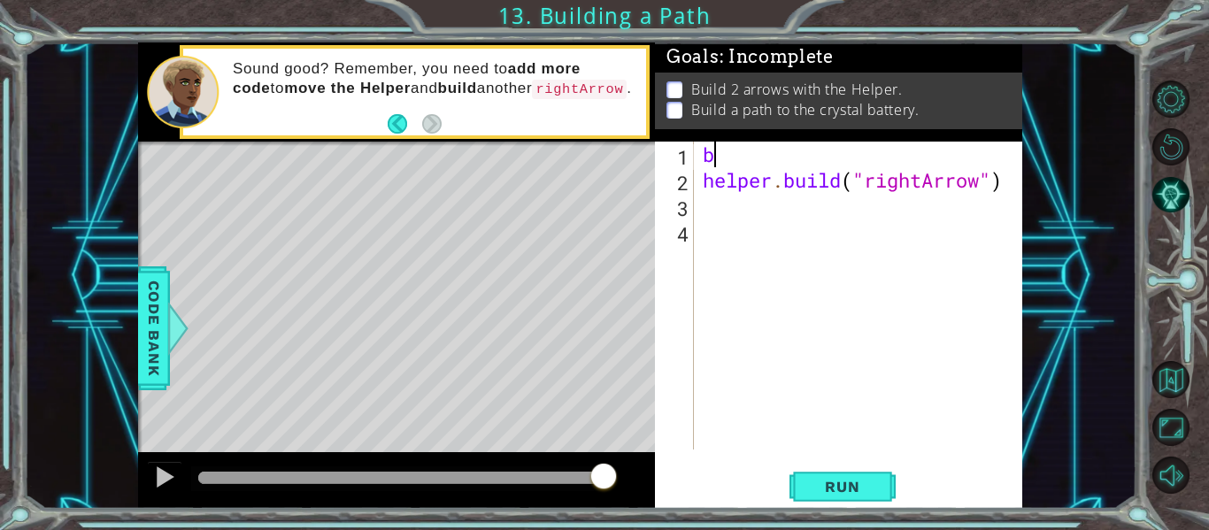
click at [785, 163] on div "b helper . build ( "rightArrow" )" at bounding box center [863, 321] width 328 height 359
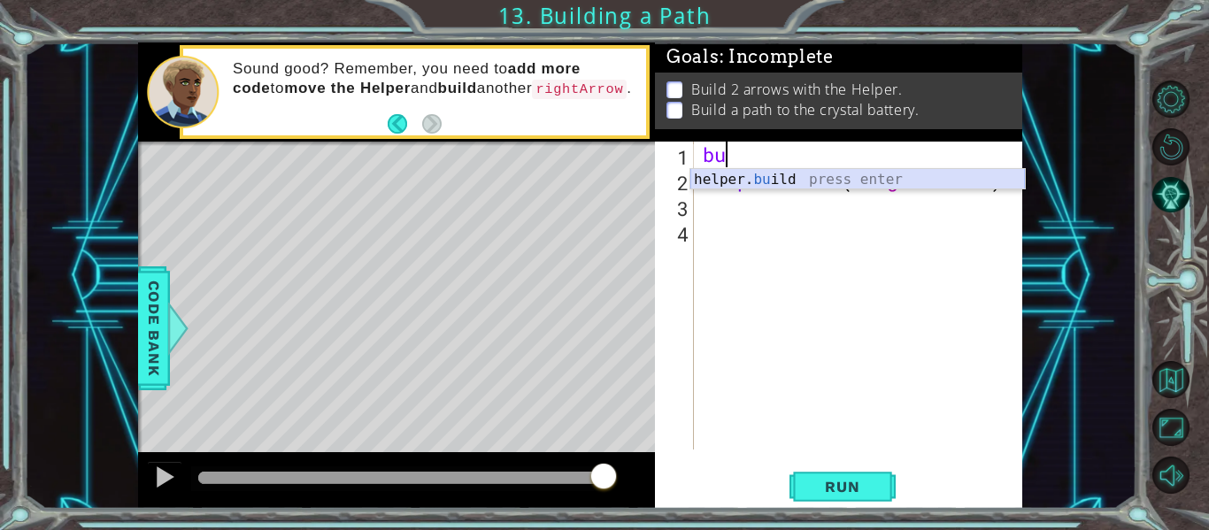
click at [814, 177] on div "helper. bu ild press enter" at bounding box center [858, 201] width 335 height 64
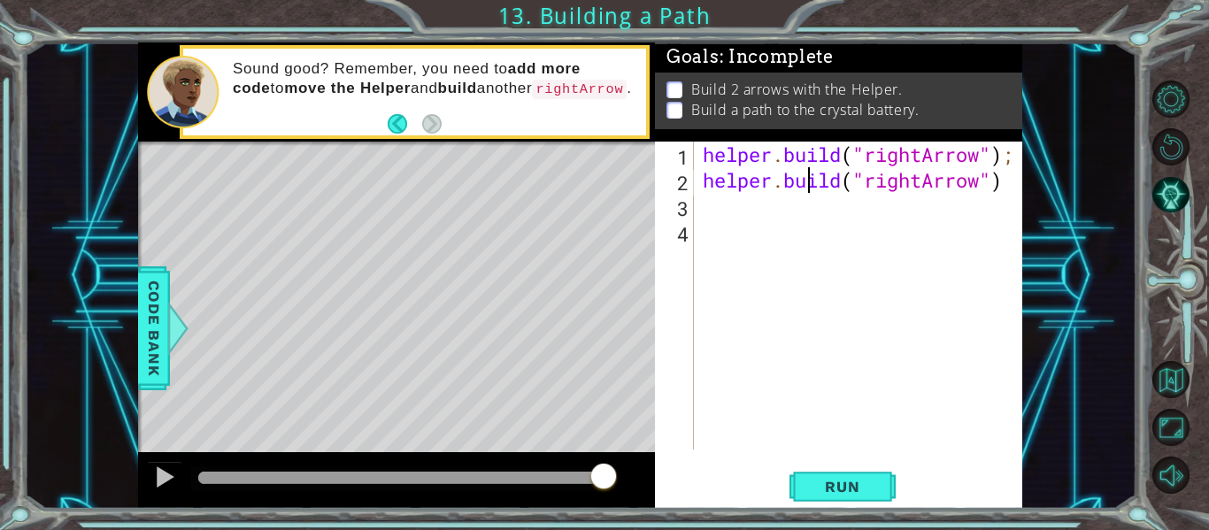
click at [814, 178] on div "helper . build ( "rightArrow" ) ; helper . build ( "rightArrow" )" at bounding box center [863, 321] width 328 height 359
click at [392, 124] on button "Back" at bounding box center [405, 123] width 35 height 19
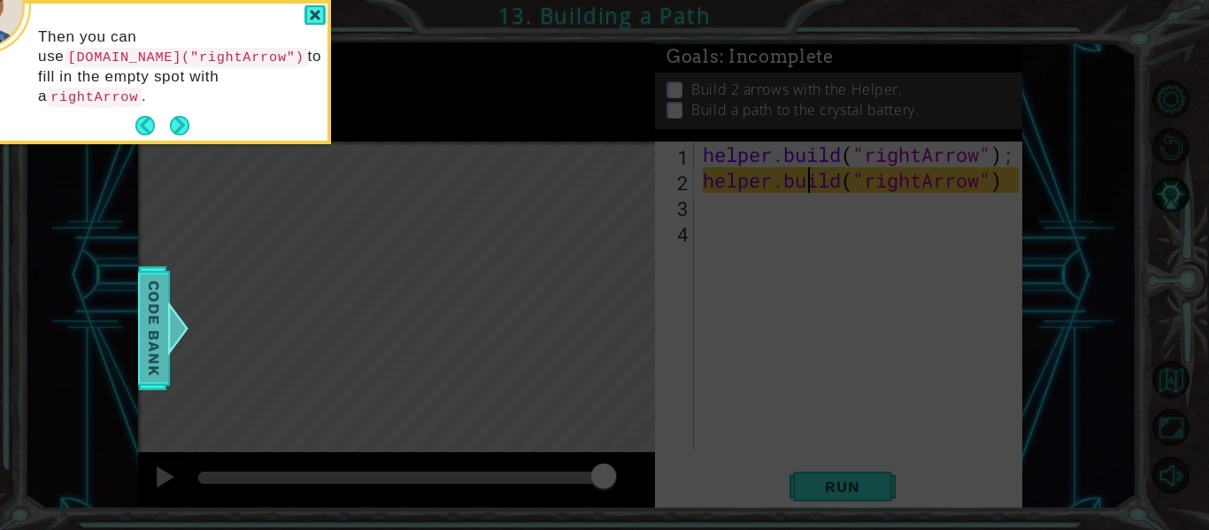
click at [153, 348] on span "Code Bank" at bounding box center [154, 328] width 28 height 108
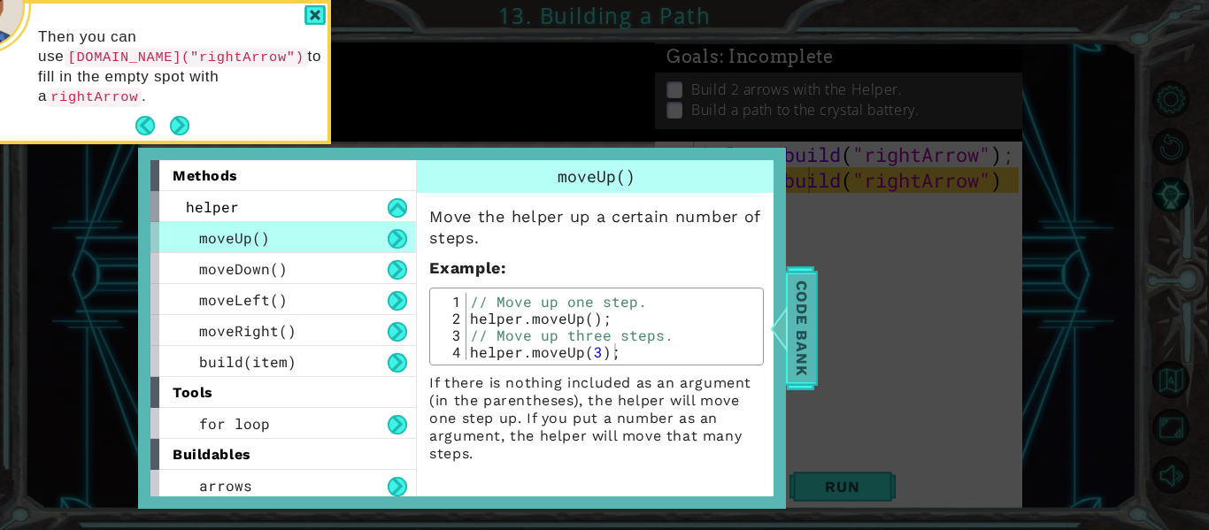
click at [796, 324] on span "Code Bank" at bounding box center [802, 328] width 28 height 108
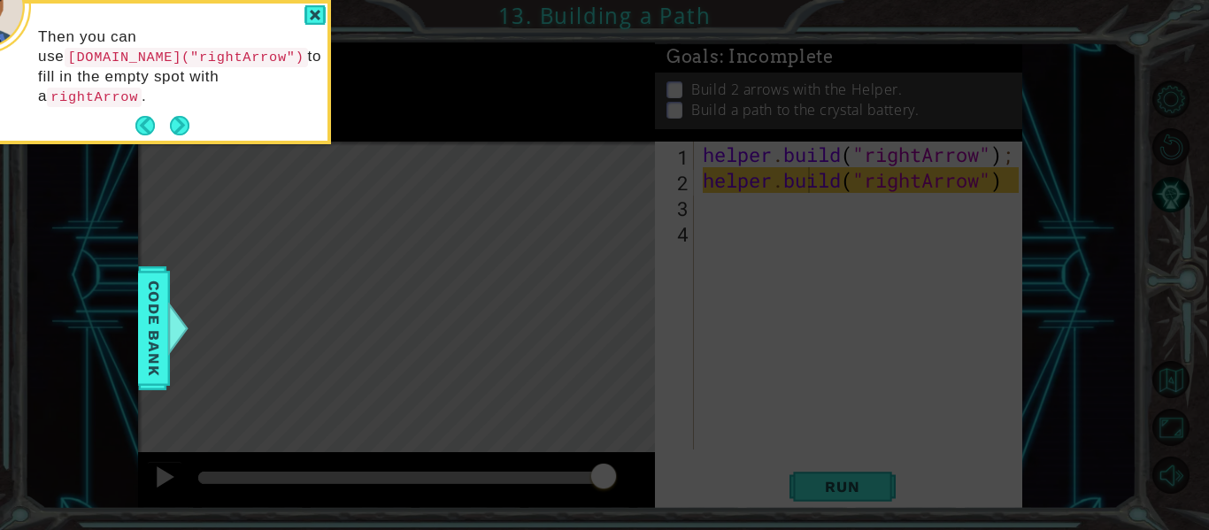
click at [853, 208] on icon at bounding box center [604, 265] width 1209 height 530
click at [313, 19] on div at bounding box center [315, 15] width 21 height 20
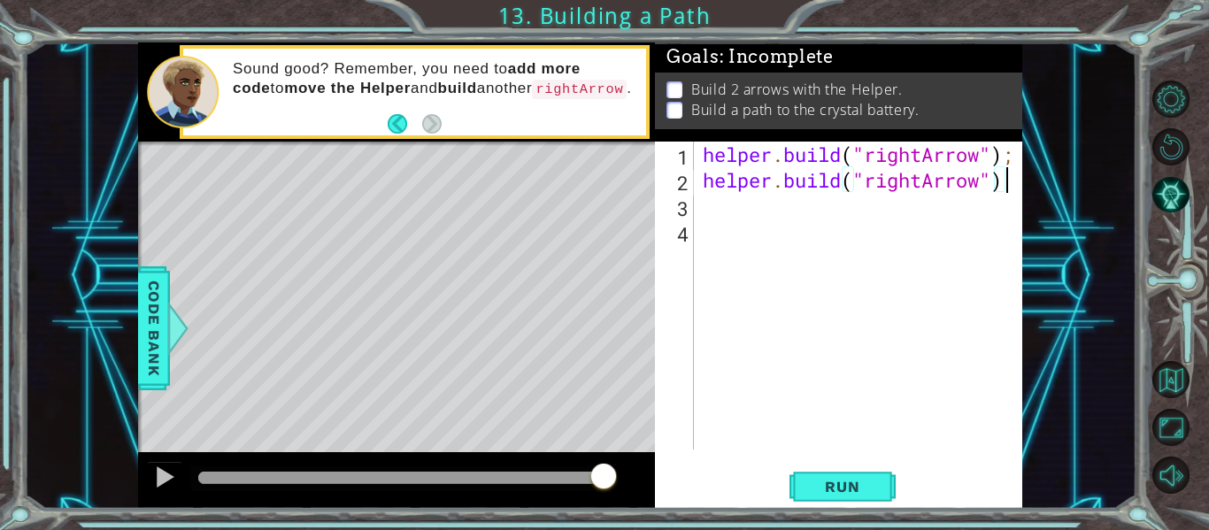
click at [1018, 174] on div "helper . build ( "rightArrow" ) ; helper . build ( "rightArrow" )" at bounding box center [863, 321] width 328 height 359
click at [1016, 154] on div "helper . build ( "rightArrow" ) ; helper . build ( "rightArrow" ) ;" at bounding box center [863, 321] width 328 height 359
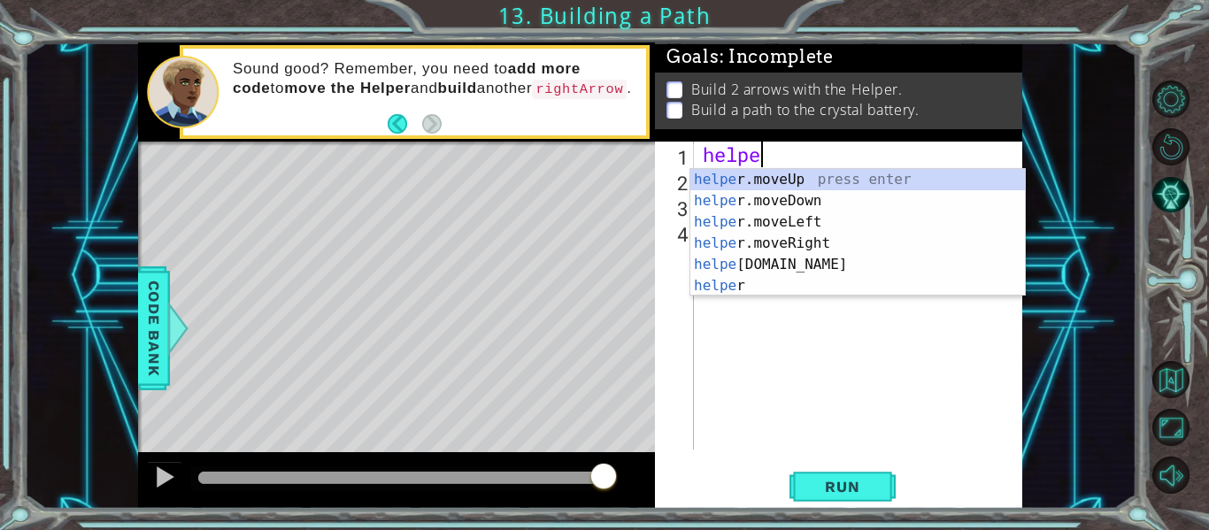
scroll to position [0, 0]
type textarea "h"
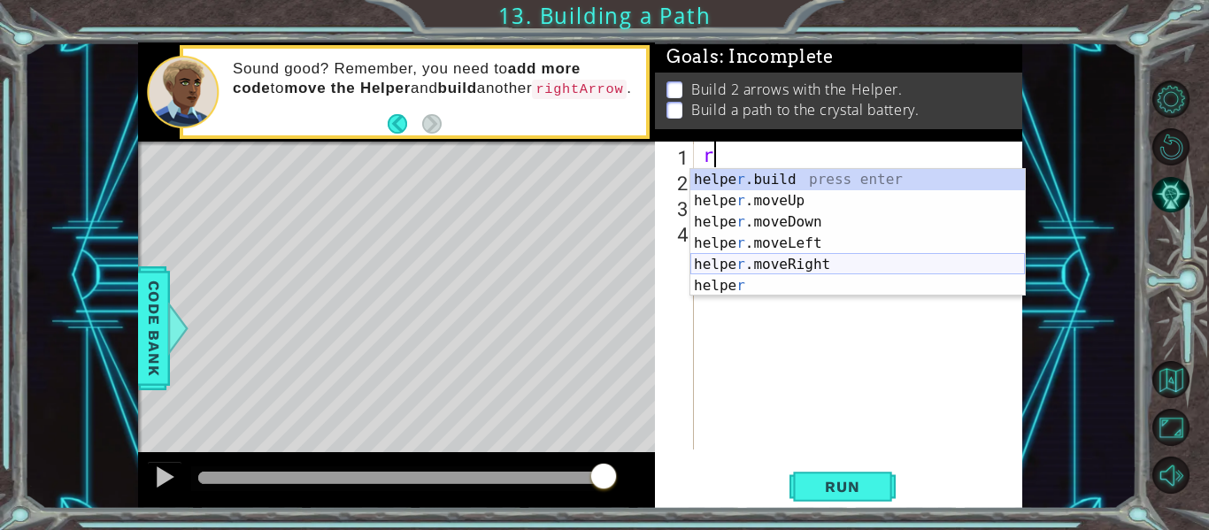
click at [791, 259] on div "helpe [PERSON_NAME]build press enter helpe r .moveUp press enter helpe [PERSON_…" at bounding box center [858, 254] width 335 height 170
type textarea "helper.moveRight(1);"
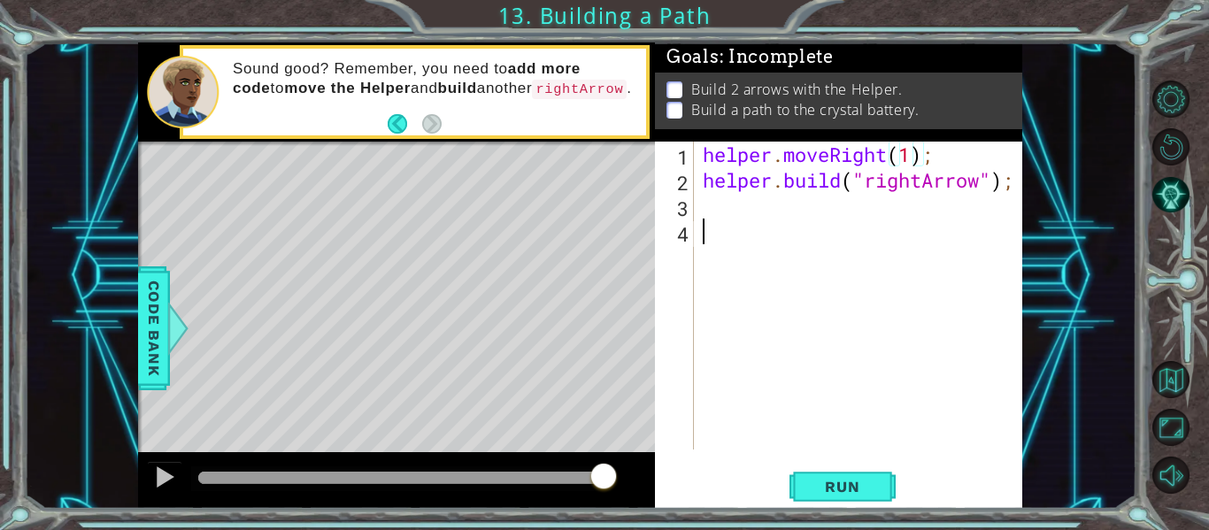
click at [806, 253] on div "helper . moveRight ( 1 ) ; helper . build ( "rightArrow" ) ;" at bounding box center [863, 321] width 328 height 359
click at [866, 500] on button "Run" at bounding box center [843, 487] width 106 height 36
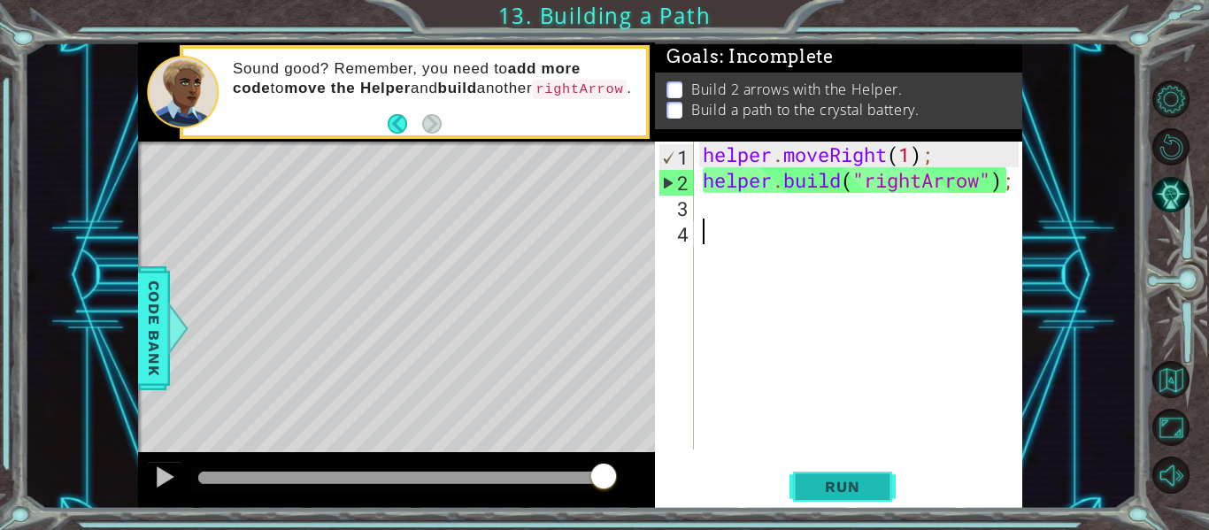
click at [859, 495] on span "Run" at bounding box center [842, 487] width 70 height 18
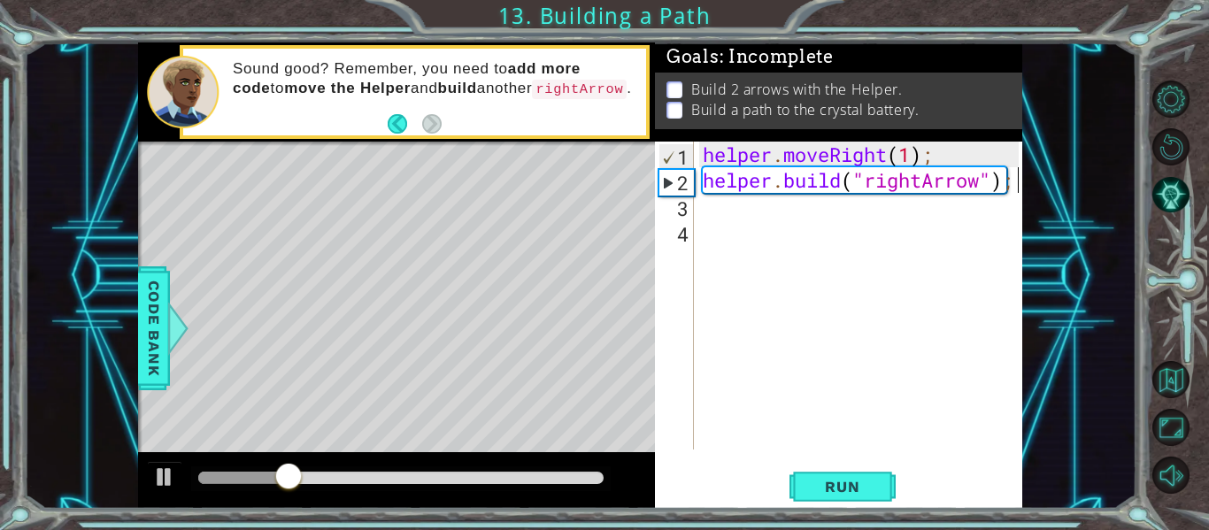
click at [1016, 183] on div "helper . moveRight ( 1 ) ; helper . build ( "rightArrow" ) ;" at bounding box center [863, 321] width 328 height 359
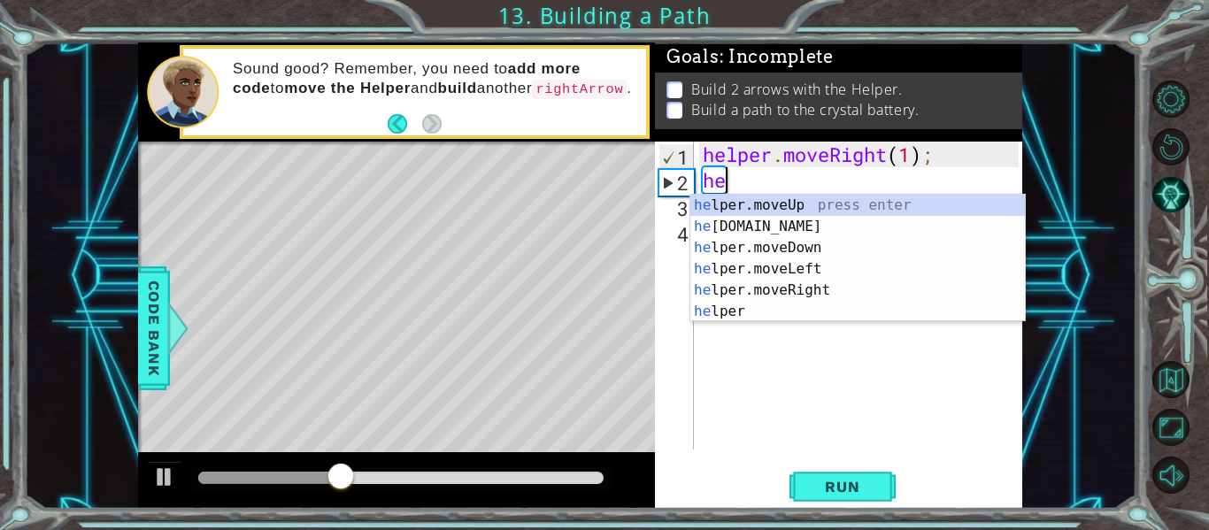
type textarea "h"
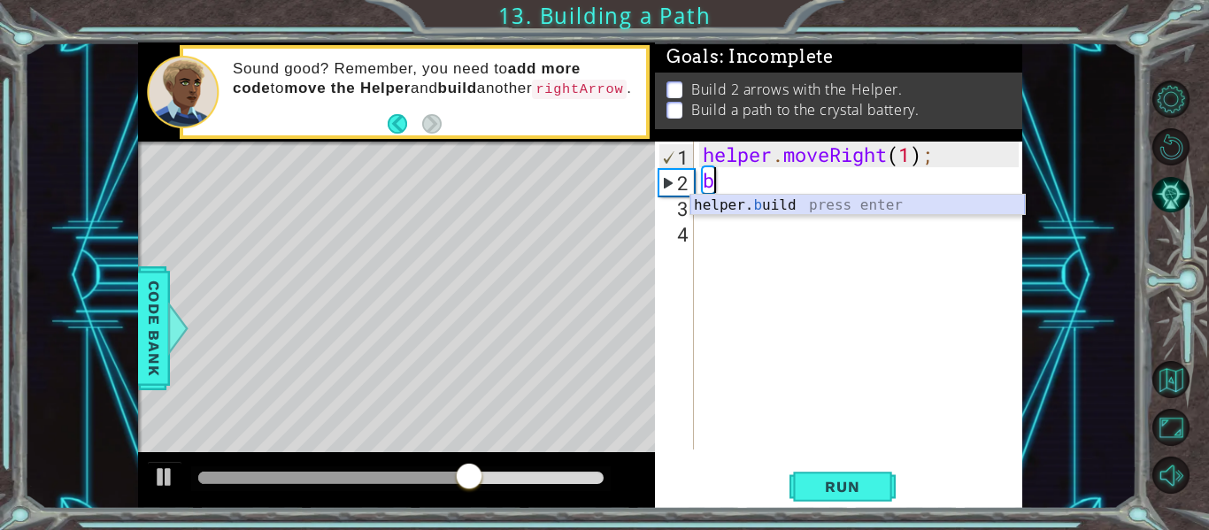
click at [916, 205] on div "helper. b uild press enter" at bounding box center [858, 227] width 335 height 64
type textarea "[DOMAIN_NAME]("rightArrow");"
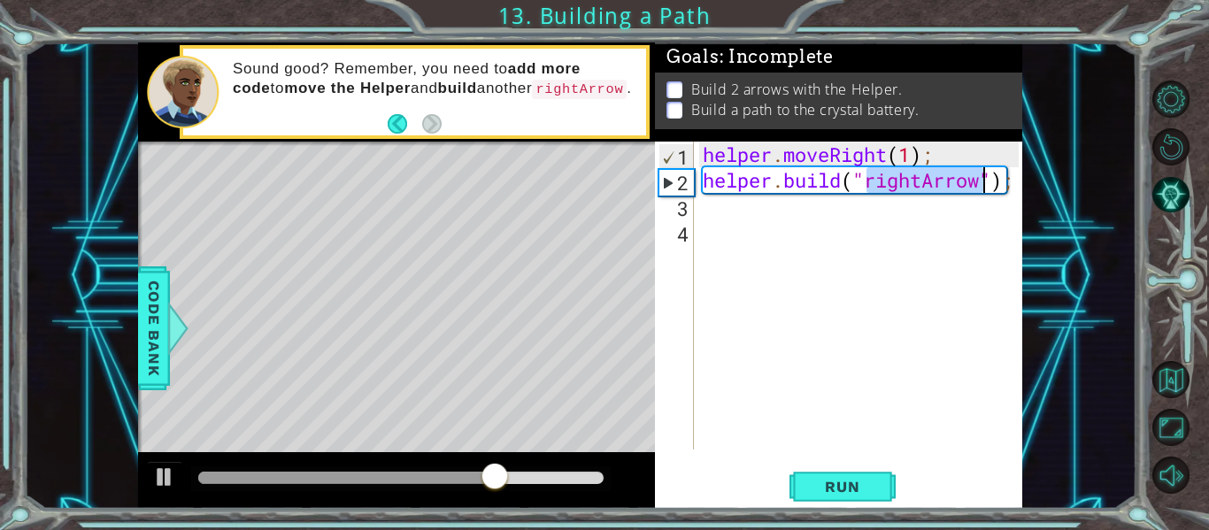
click at [917, 318] on div "helper . moveRight ( 1 ) ; helper . build ( "rightArrow" ) ;" at bounding box center [863, 321] width 328 height 359
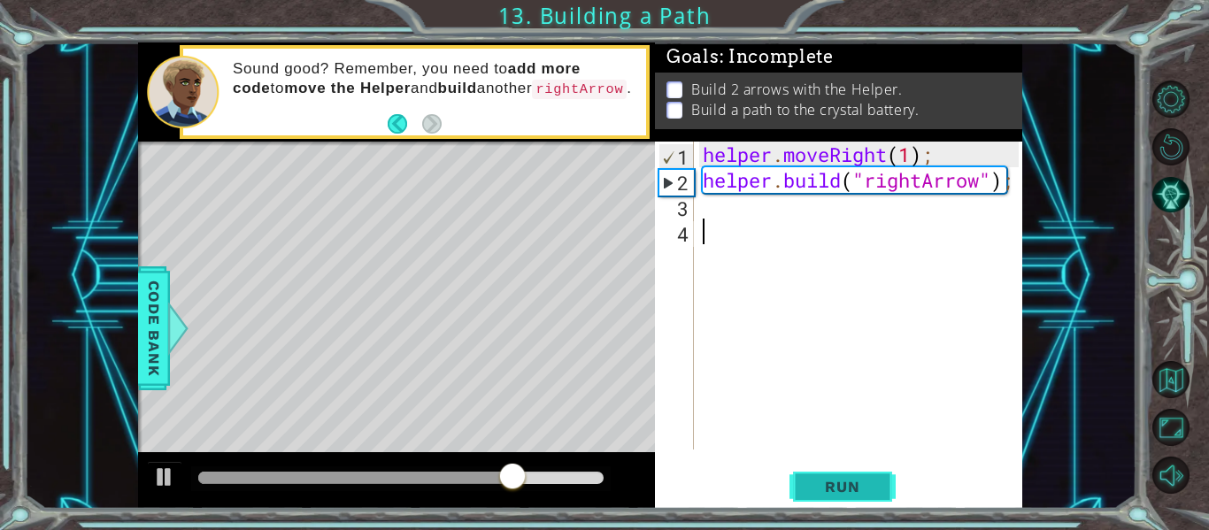
click at [883, 489] on button "Run" at bounding box center [843, 487] width 106 height 36
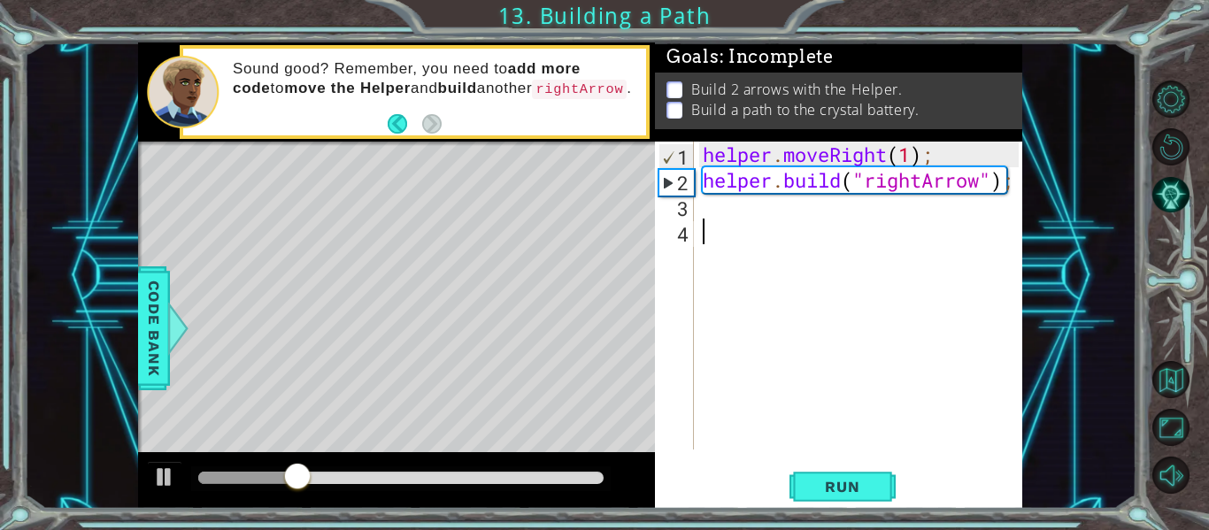
click at [699, 208] on div "helper . moveRight ( 1 ) ; helper . build ( "rightArrow" ) ;" at bounding box center [863, 321] width 328 height 359
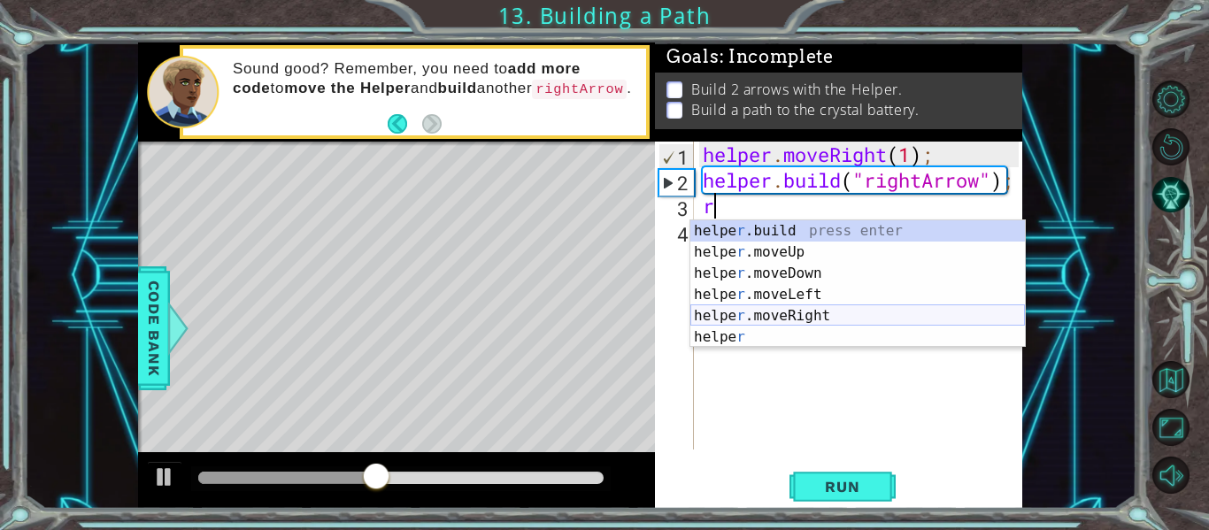
click at [801, 313] on div "helpe [PERSON_NAME]build press enter helpe r .moveUp press enter helpe [PERSON_…" at bounding box center [858, 305] width 335 height 170
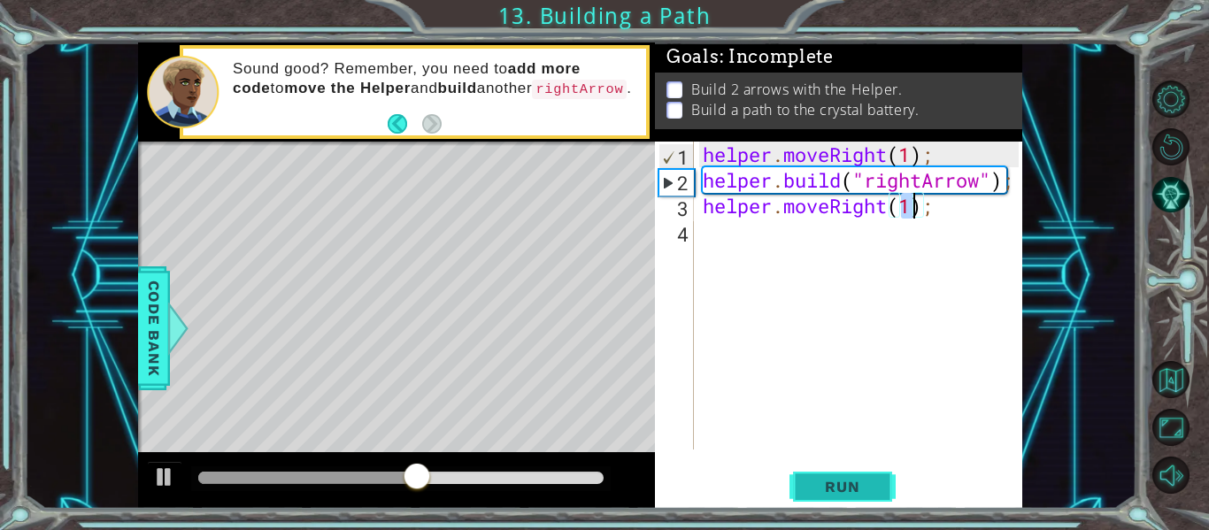
click at [854, 483] on span "Run" at bounding box center [842, 487] width 70 height 18
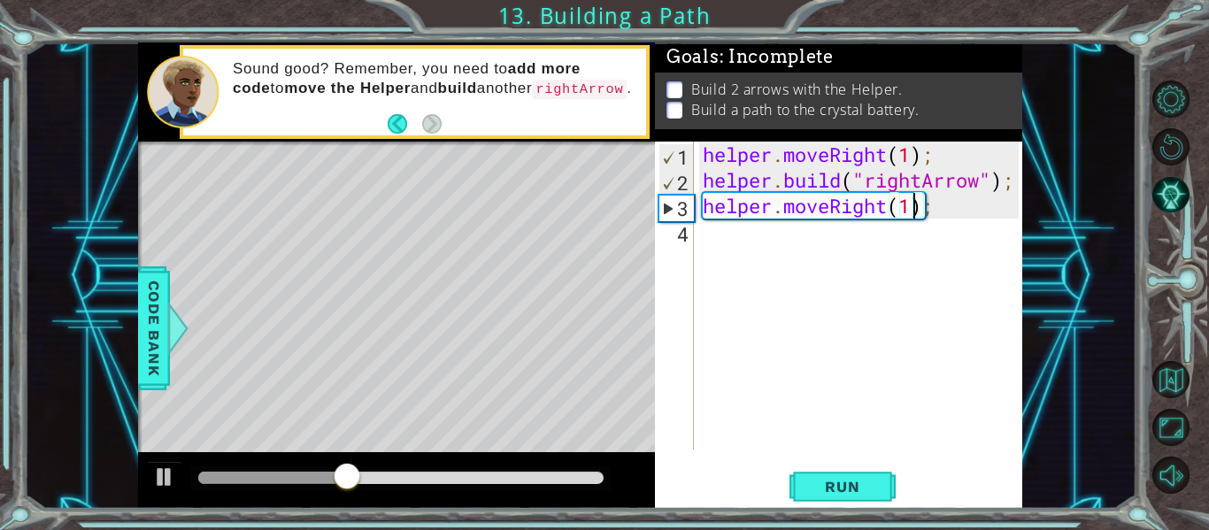
click at [943, 210] on div "helper . moveRight ( 1 ) ; helper . build ( "rightArrow" ) ; helper . moveRight…" at bounding box center [863, 321] width 328 height 359
click at [651, 225] on div "1 ההההההההההההההההההההההההההההההההההההההההההההההההההההההההההההההההההההההההההההה…" at bounding box center [580, 275] width 884 height 467
type textarea "helper.moveRight(1);"
click at [952, 254] on div "helper . moveRight ( 1 ) ; helper . build ( "rightArrow" ) ; helper . moveRight…" at bounding box center [859, 296] width 320 height 308
click at [938, 204] on div "helper . moveRight ( 1 ) ; helper . build ( "rightArrow" ) ; helper . moveRight…" at bounding box center [863, 321] width 328 height 359
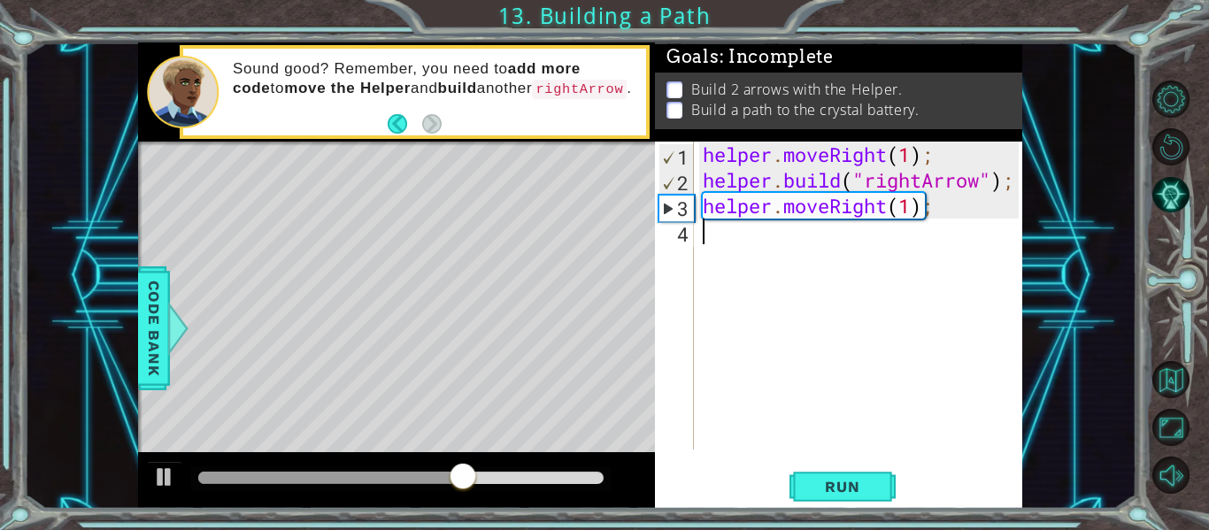
type textarea "helper.moveRight(1);"
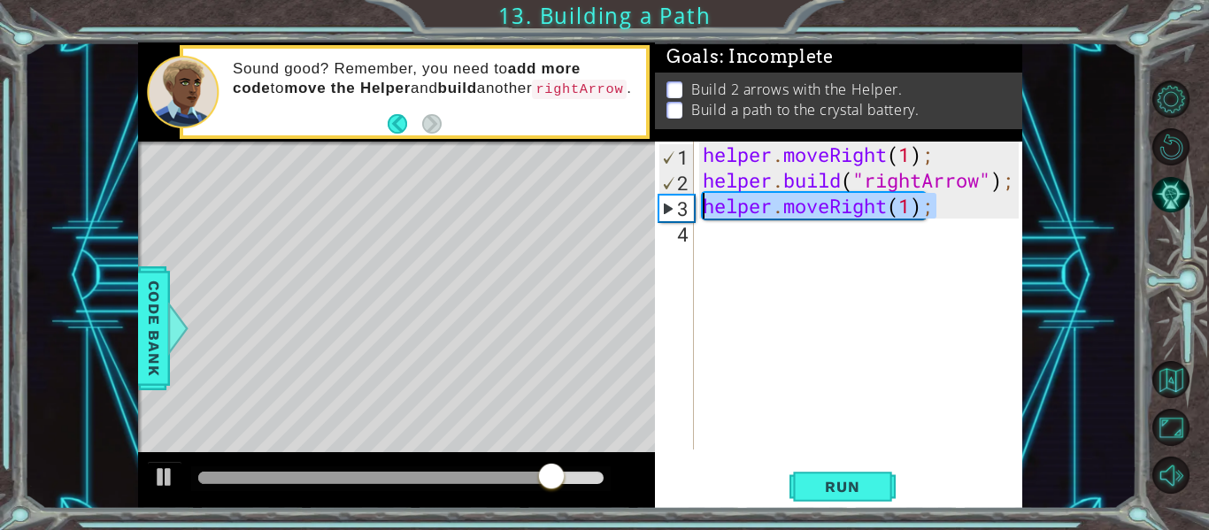
drag, startPoint x: 937, startPoint y: 210, endPoint x: 702, endPoint y: 215, distance: 234.7
click at [702, 215] on div "helper . moveRight ( 1 ) ; helper . build ( "rightArrow" ) ; helper . moveRight…" at bounding box center [863, 321] width 328 height 359
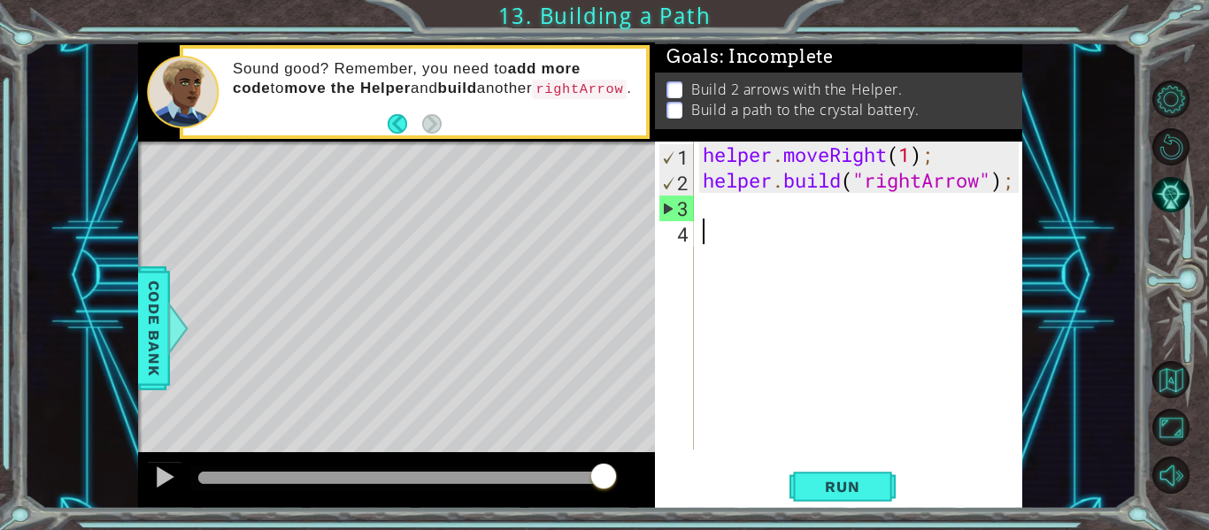
click at [832, 365] on div "helper . moveRight ( 1 ) ; helper . build ( "rightArrow" ) ;" at bounding box center [863, 321] width 328 height 359
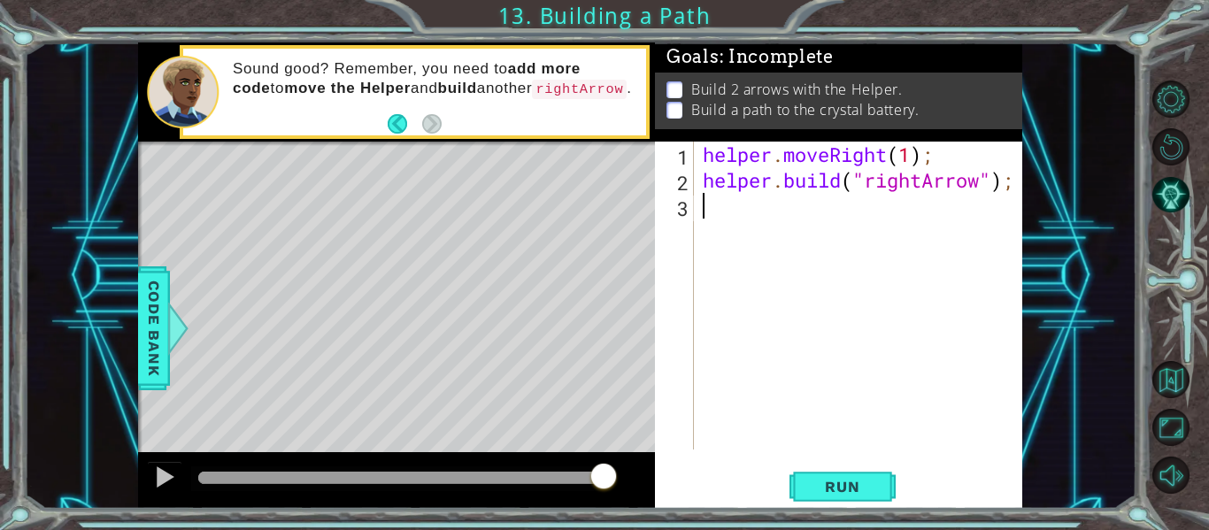
type textarea "[DOMAIN_NAME]("rightArrow");"
click at [940, 150] on div "helper . moveRight ( 1 ) ; helper . build ( "rightArrow" ) ;" at bounding box center [863, 321] width 328 height 359
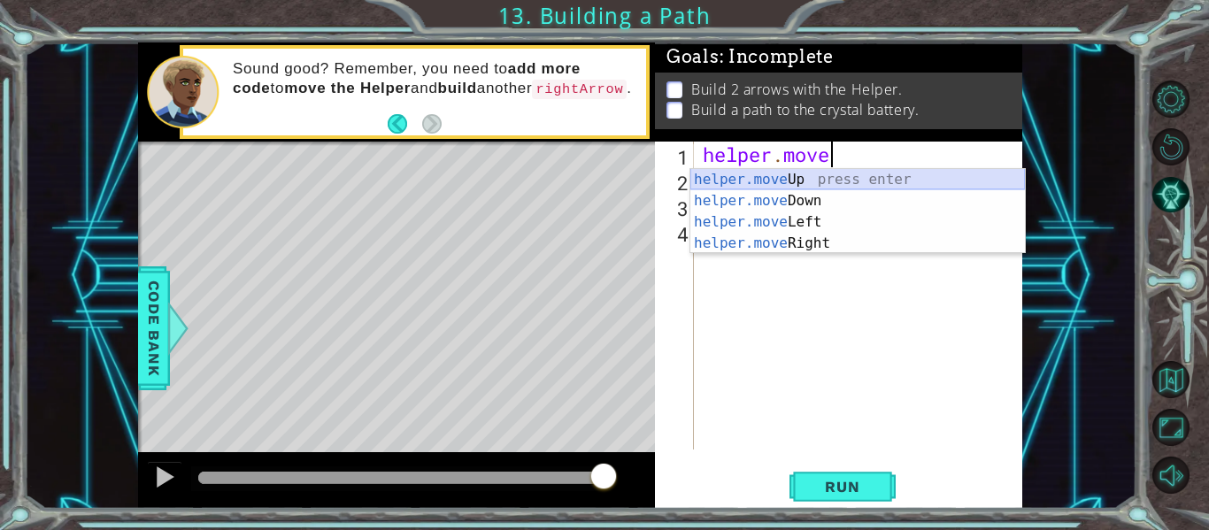
click at [952, 180] on div "helper.move Up press enter helper.move Down press enter helper.move Left press …" at bounding box center [858, 232] width 335 height 127
type textarea "helper.moveUp(1);"
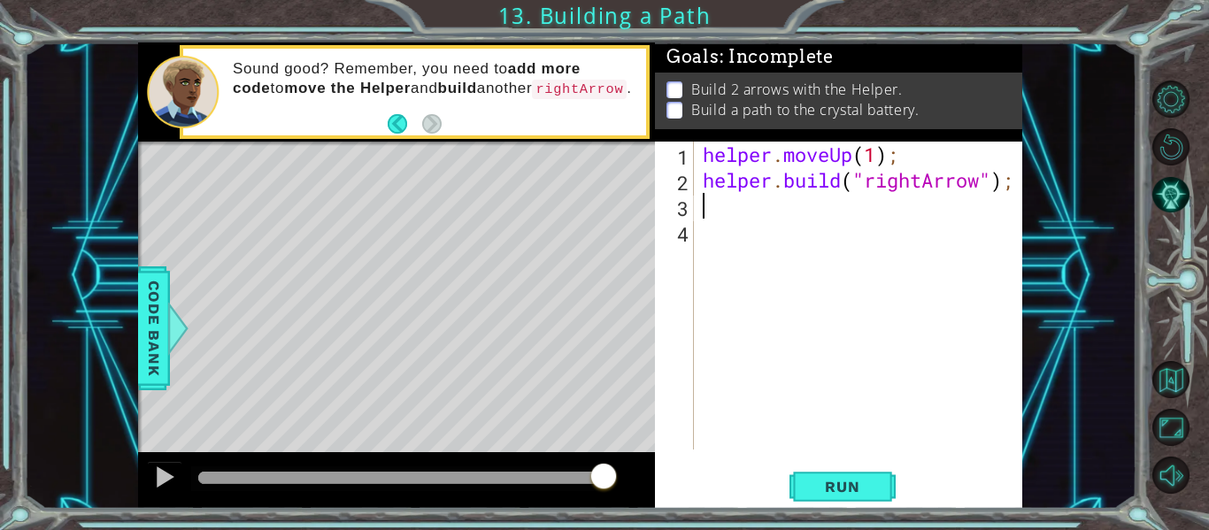
click at [907, 197] on div "helper . moveUp ( 1 ) ; helper . build ( "rightArrow" ) ;" at bounding box center [863, 321] width 328 height 359
click at [850, 489] on span "Run" at bounding box center [842, 487] width 70 height 18
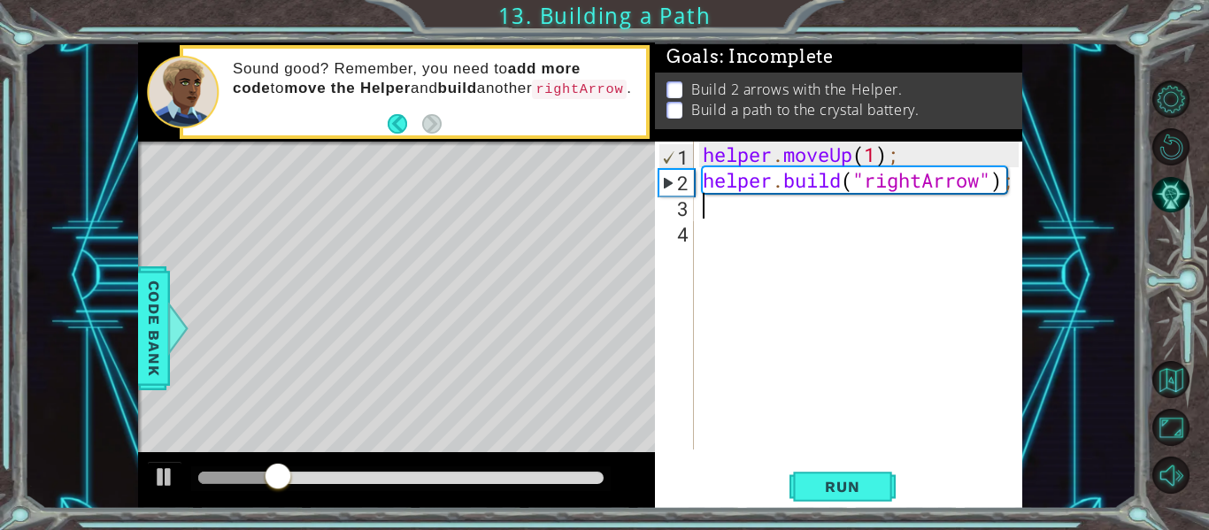
click at [883, 158] on div "helper . moveUp ( 1 ) ; helper . build ( "rightArrow" ) ;" at bounding box center [863, 321] width 328 height 359
click at [905, 159] on div "helper . moveUp ( 1 ) ; helper . build ( "rightArrow" ) ;" at bounding box center [863, 321] width 328 height 359
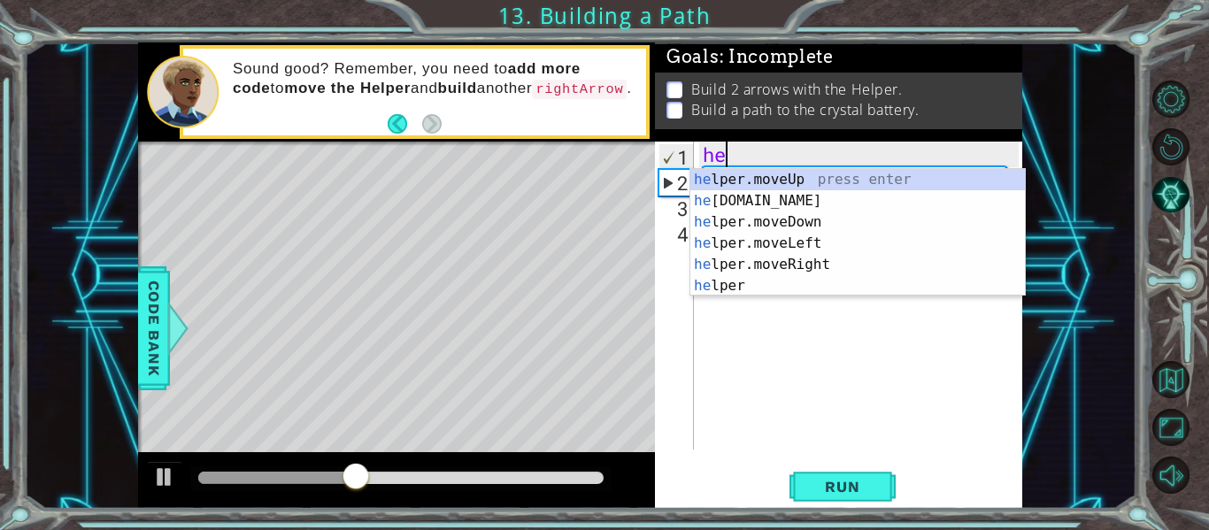
type textarea "h"
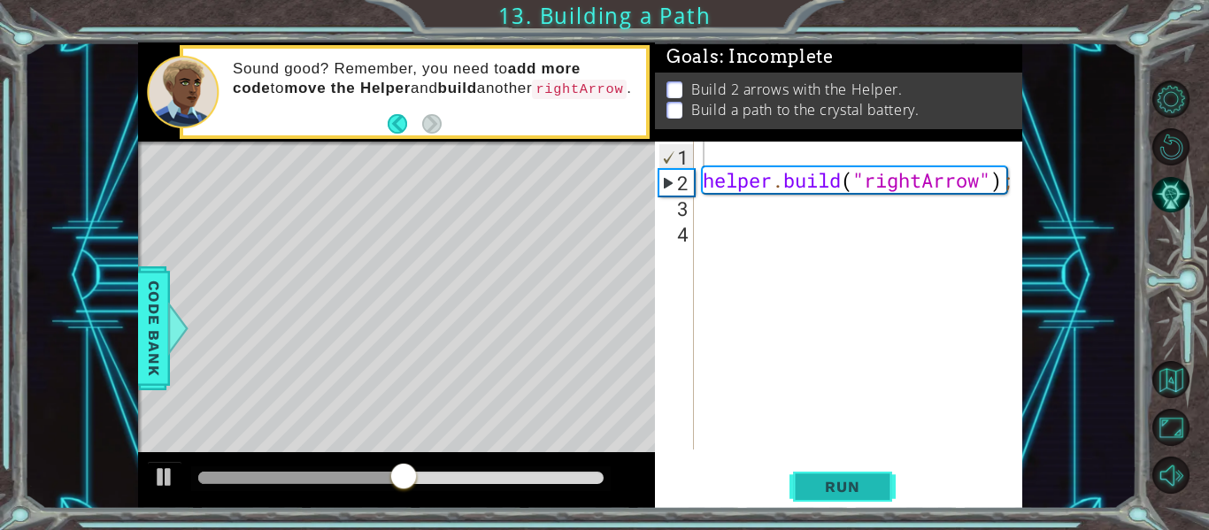
click at [845, 496] on button "Run" at bounding box center [843, 487] width 106 height 36
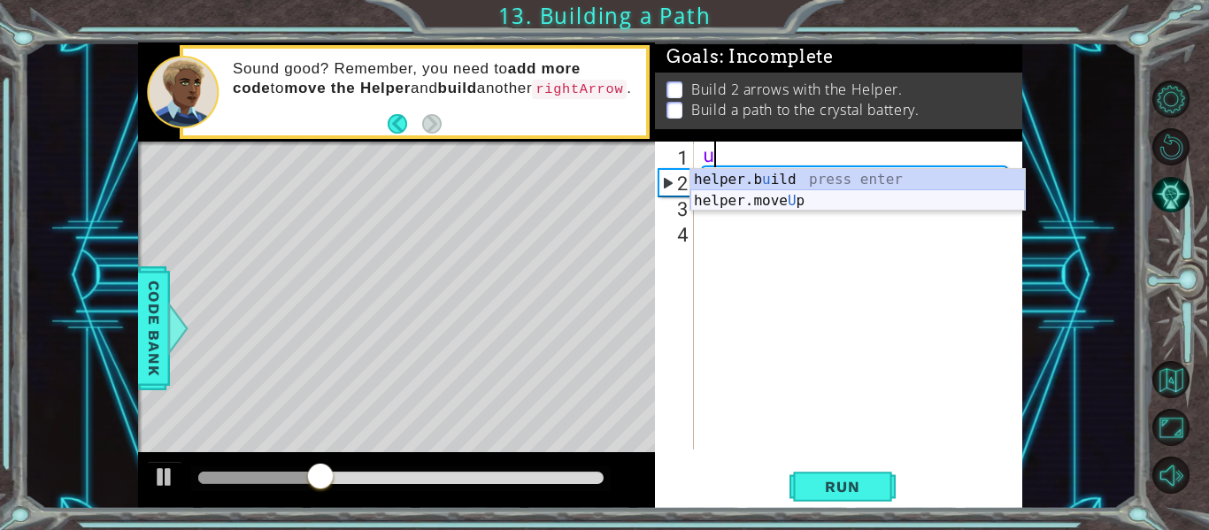
click at [895, 205] on div "helper.b u ild press enter helper.move U p press enter" at bounding box center [858, 211] width 335 height 85
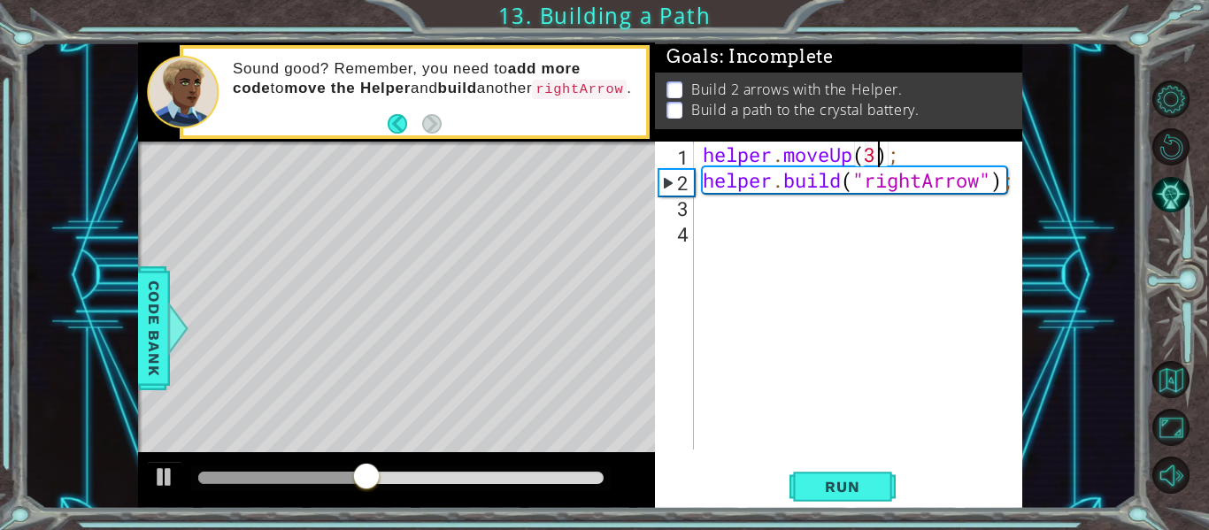
scroll to position [0, 8]
click at [860, 481] on span "Run" at bounding box center [842, 487] width 70 height 18
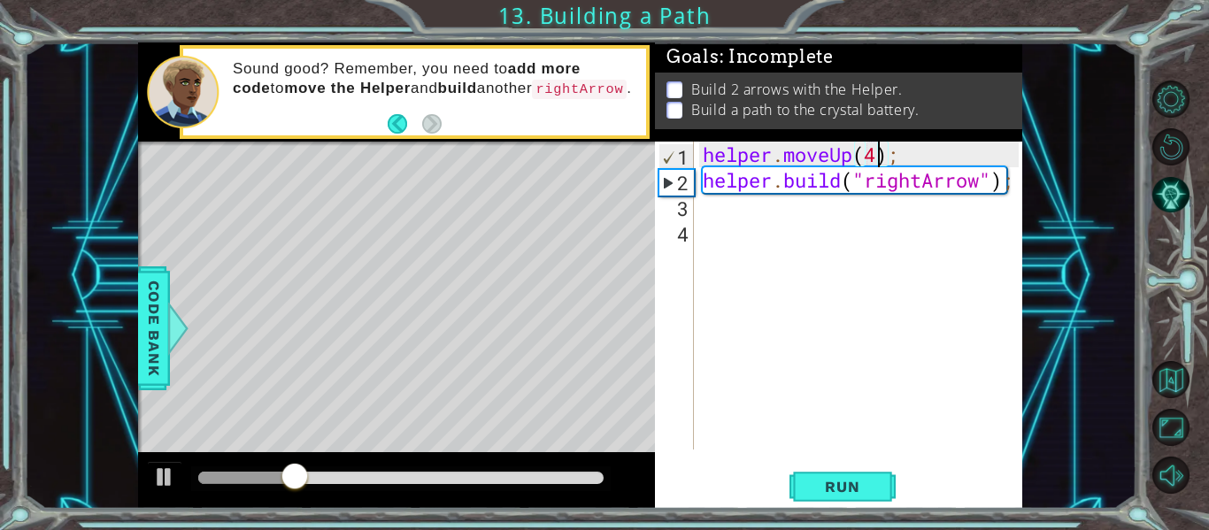
click at [902, 157] on div "helper . moveUp ( 4 ) ; helper . build ( "rightArrow" ) ;" at bounding box center [863, 321] width 328 height 359
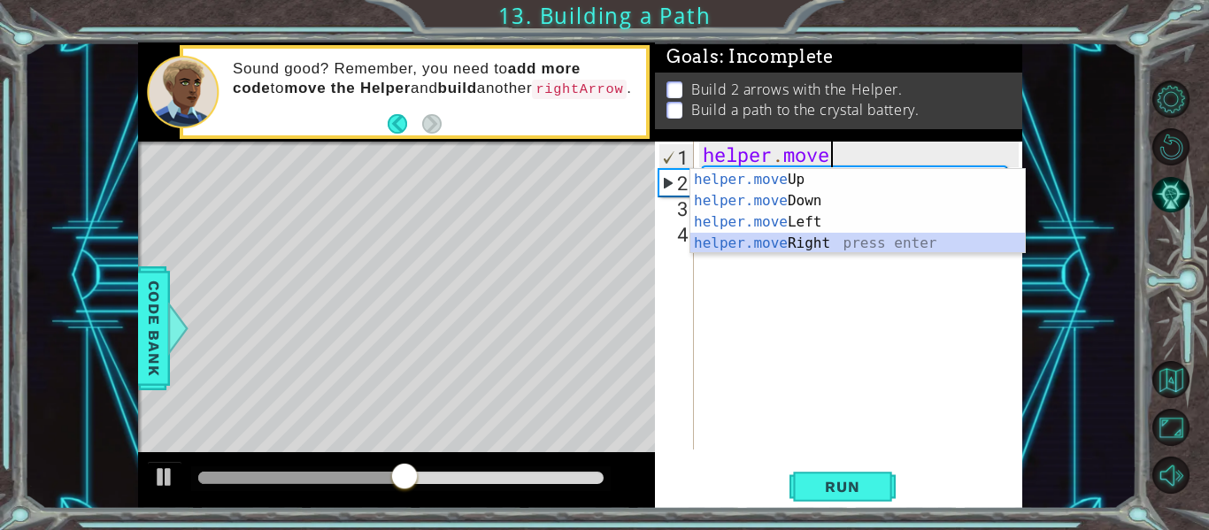
click at [843, 241] on div "helper.move Up press enter helper.move Down press enter helper.move Left press …" at bounding box center [858, 232] width 335 height 127
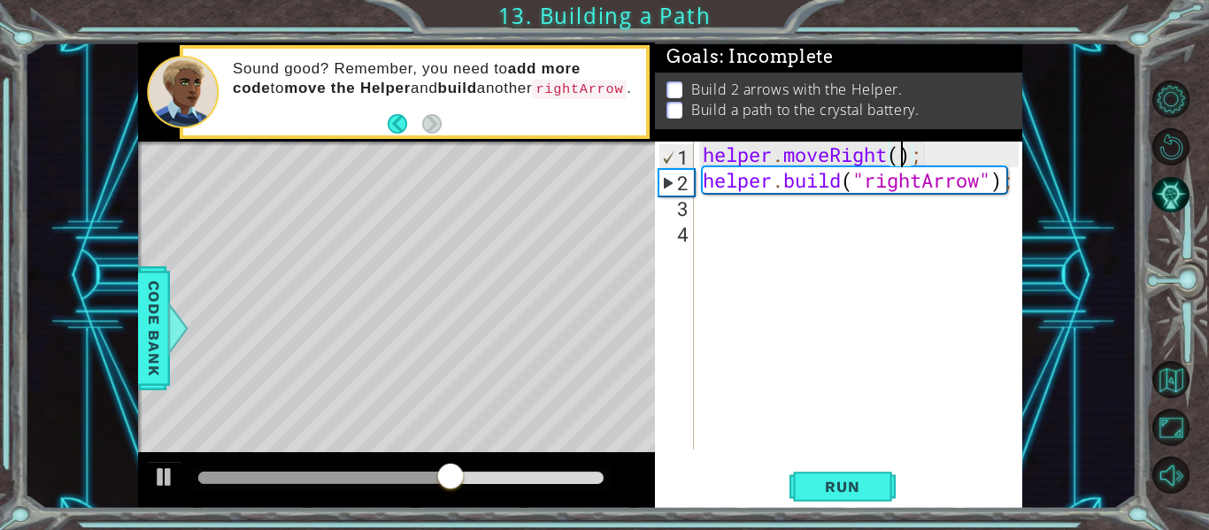
scroll to position [0, 10]
type textarea "helper.moveRight(4);"
click at [819, 490] on span "Run" at bounding box center [842, 487] width 70 height 18
click at [885, 373] on div "helper . moveRight ( 4 ) ; helper . build ( "rightArrow" ) ;" at bounding box center [863, 321] width 328 height 359
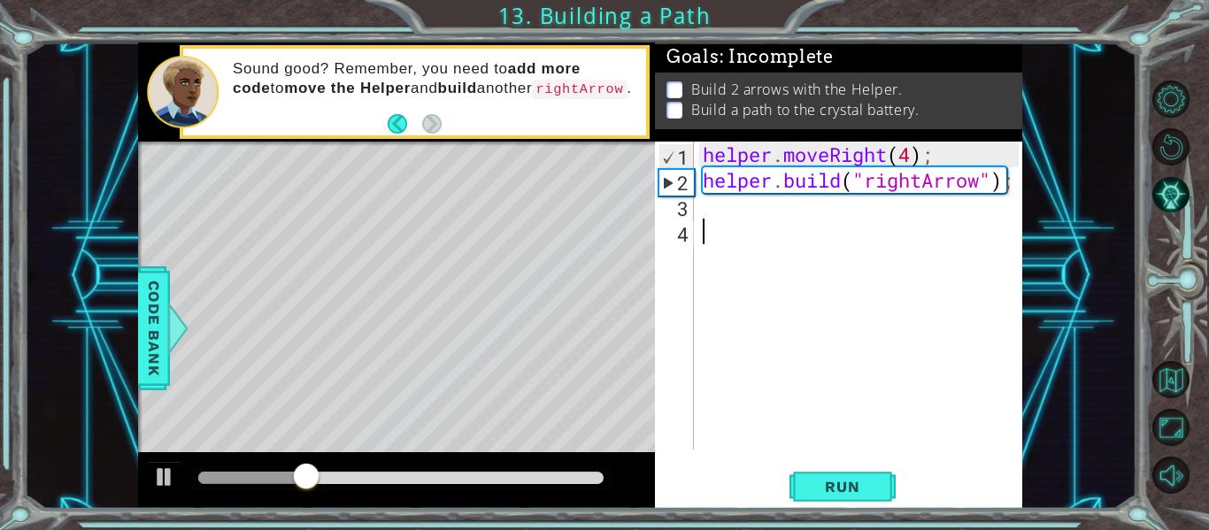
click at [831, 212] on div "helper . moveRight ( 4 ) ; helper . build ( "rightArrow" ) ;" at bounding box center [863, 321] width 328 height 359
click at [404, 127] on button "Back" at bounding box center [405, 123] width 35 height 19
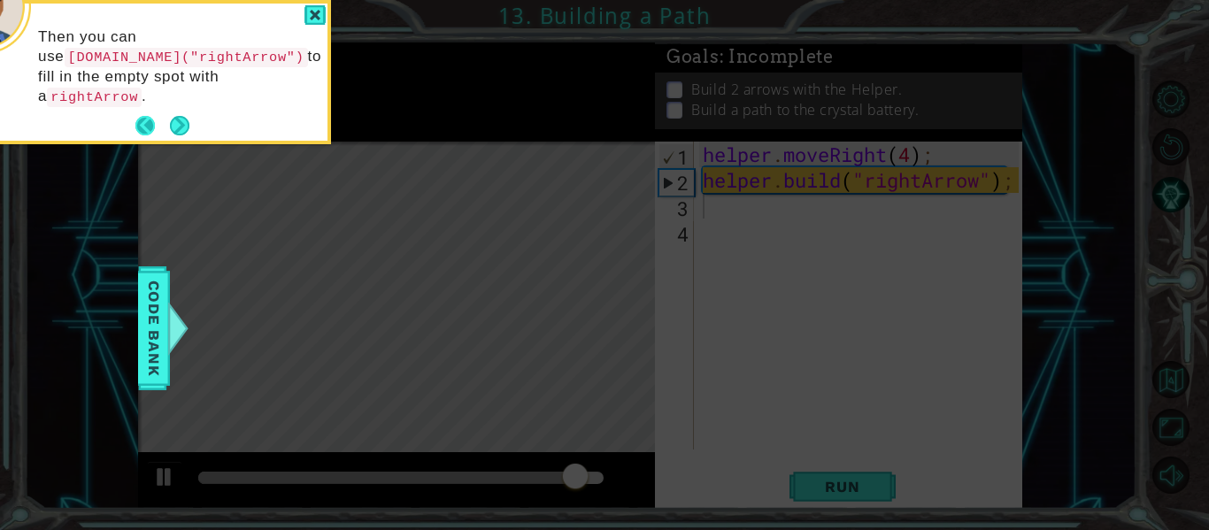
click at [140, 116] on button "Back" at bounding box center [152, 125] width 35 height 19
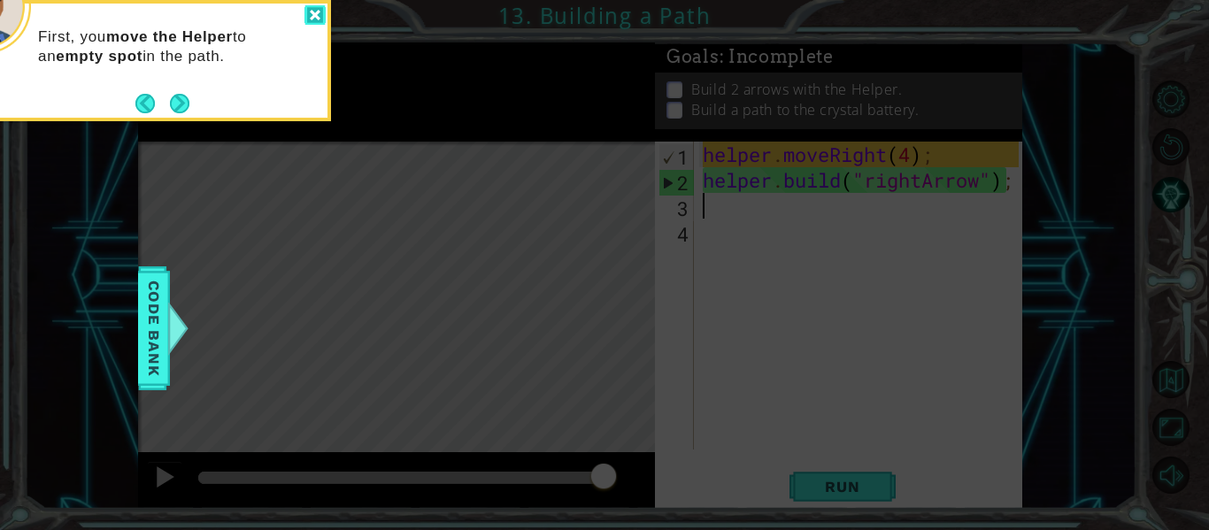
click at [319, 18] on div at bounding box center [315, 15] width 21 height 20
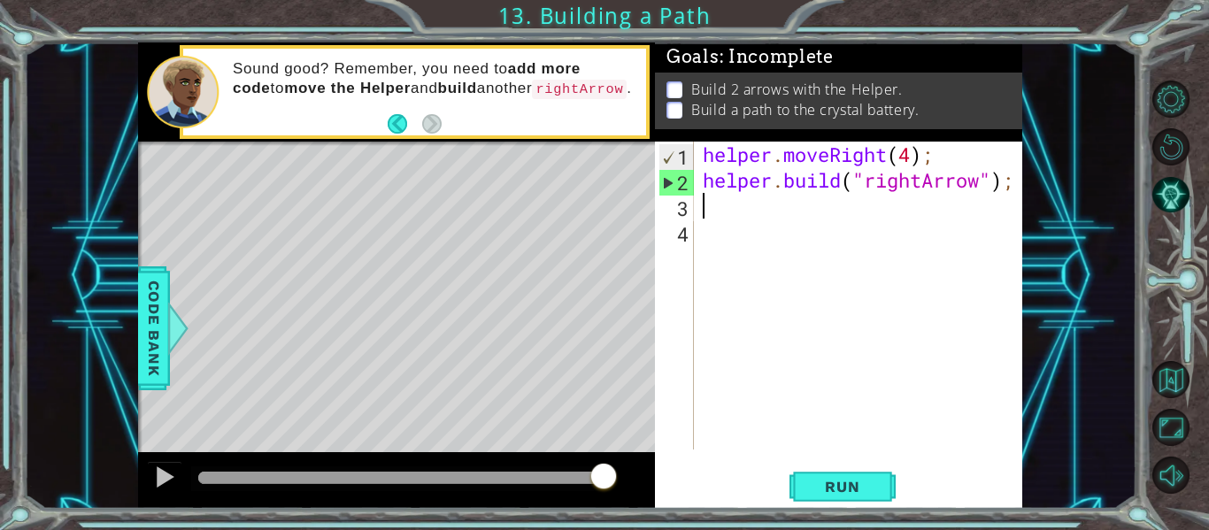
click at [922, 152] on div "helper . moveRight ( 4 ) ; helper . build ( "rightArrow" ) ;" at bounding box center [863, 321] width 328 height 359
click at [917, 152] on div "helper . moveRight ( 4 ) ; helper . build ( "rightArrow" ) ;" at bounding box center [863, 321] width 328 height 359
click at [396, 116] on button "Back" at bounding box center [405, 123] width 35 height 19
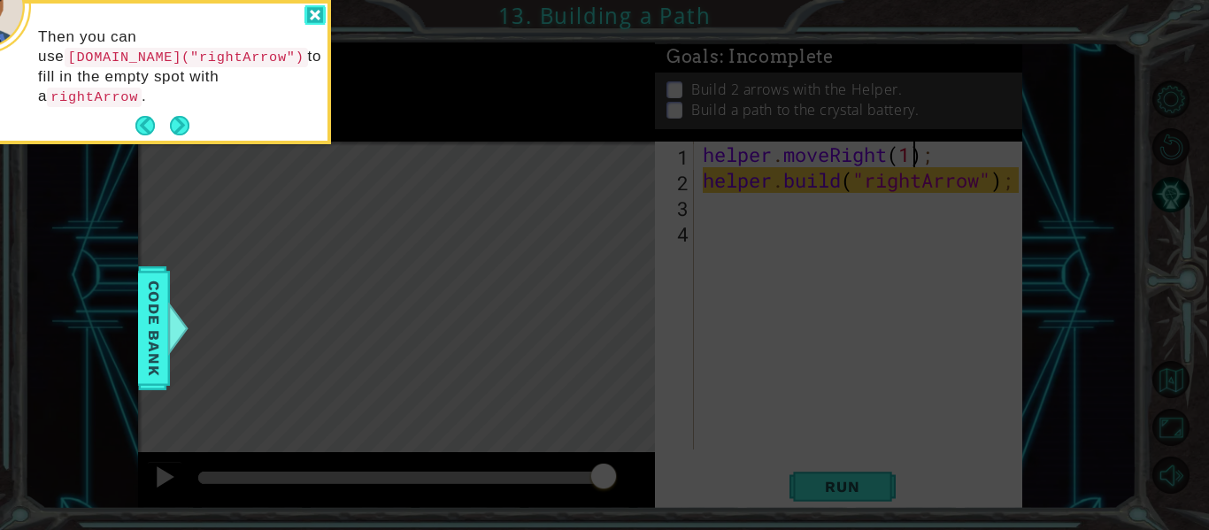
click at [313, 25] on div at bounding box center [315, 15] width 21 height 20
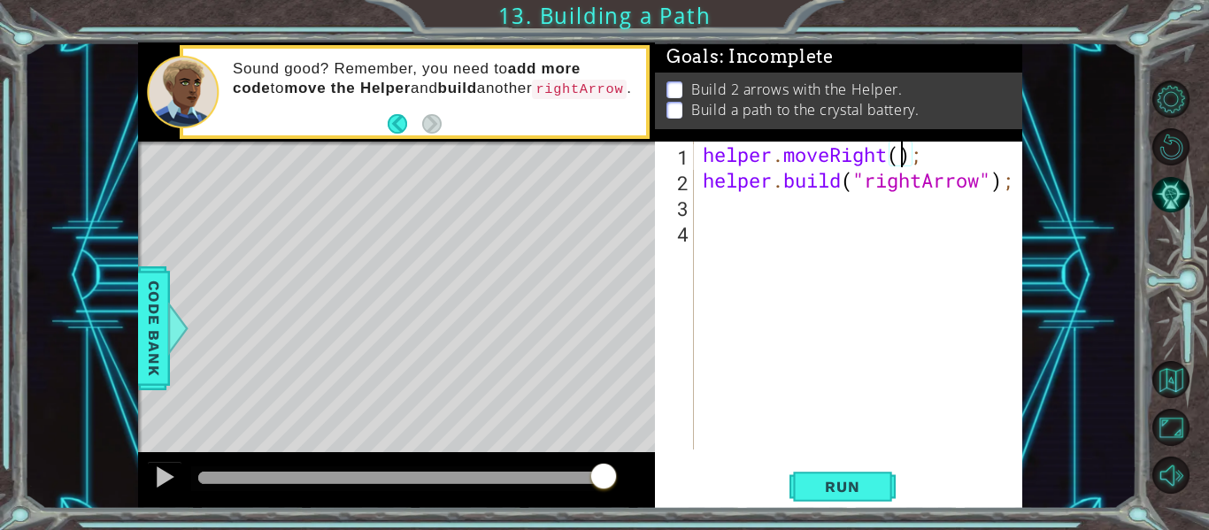
scroll to position [0, 9]
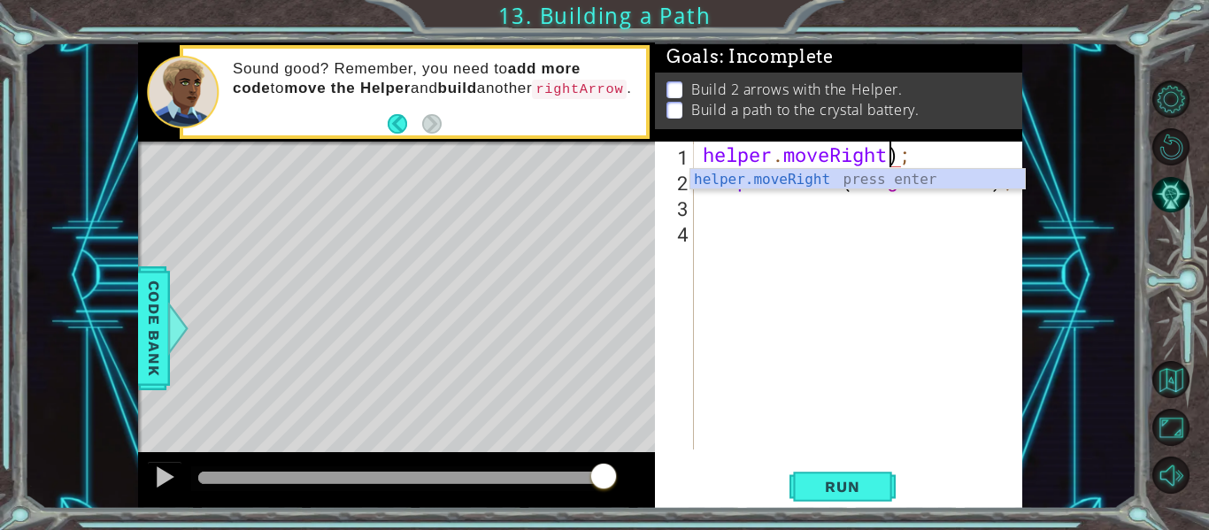
click at [931, 158] on div "helper . moveRight ) ; helper . build ( "rightArrow" ) ;" at bounding box center [863, 321] width 328 height 359
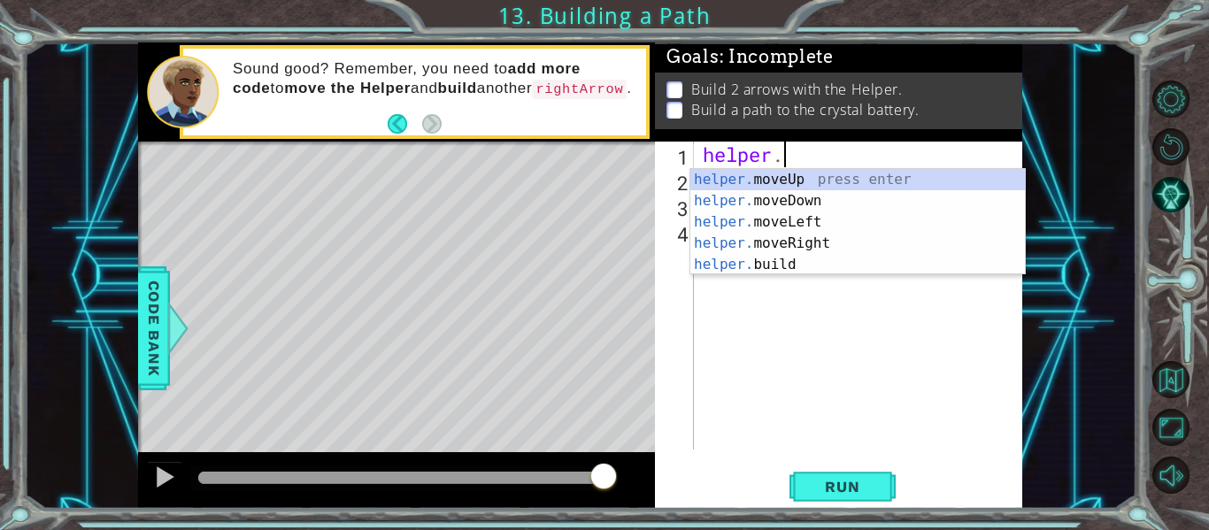
scroll to position [0, 3]
click at [861, 266] on div "helper. moveUp press enter helper. moveDown press enter helper. moveLeft press …" at bounding box center [858, 243] width 335 height 149
type textarea "[DOMAIN_NAME]("rightArrow");"
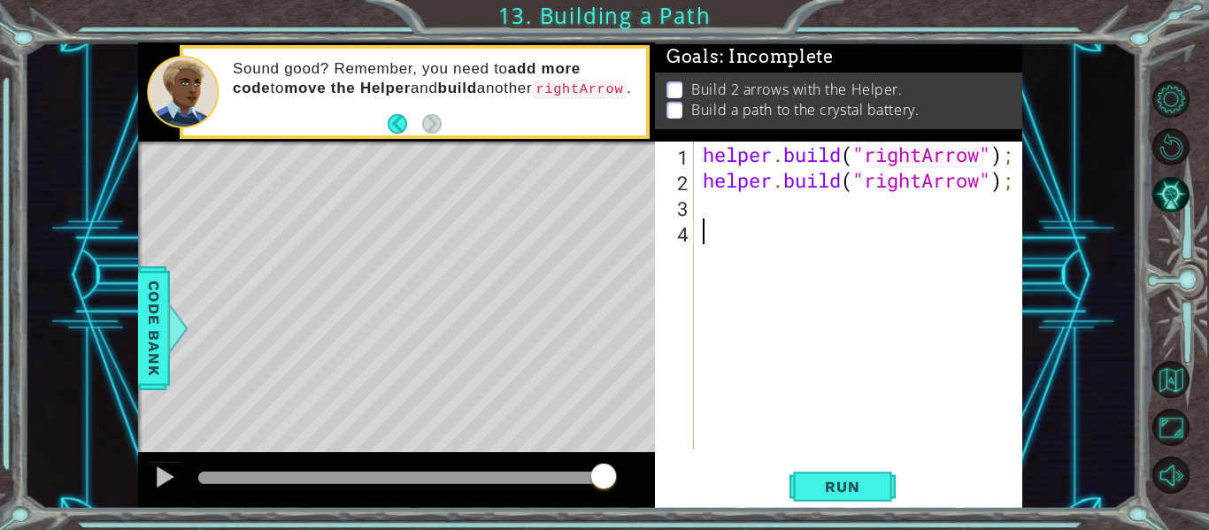
click at [863, 267] on div "helper . build ( "rightArrow" ) ; helper . build ( "rightArrow" ) ;" at bounding box center [863, 321] width 328 height 359
click at [838, 481] on span "Run" at bounding box center [842, 487] width 70 height 18
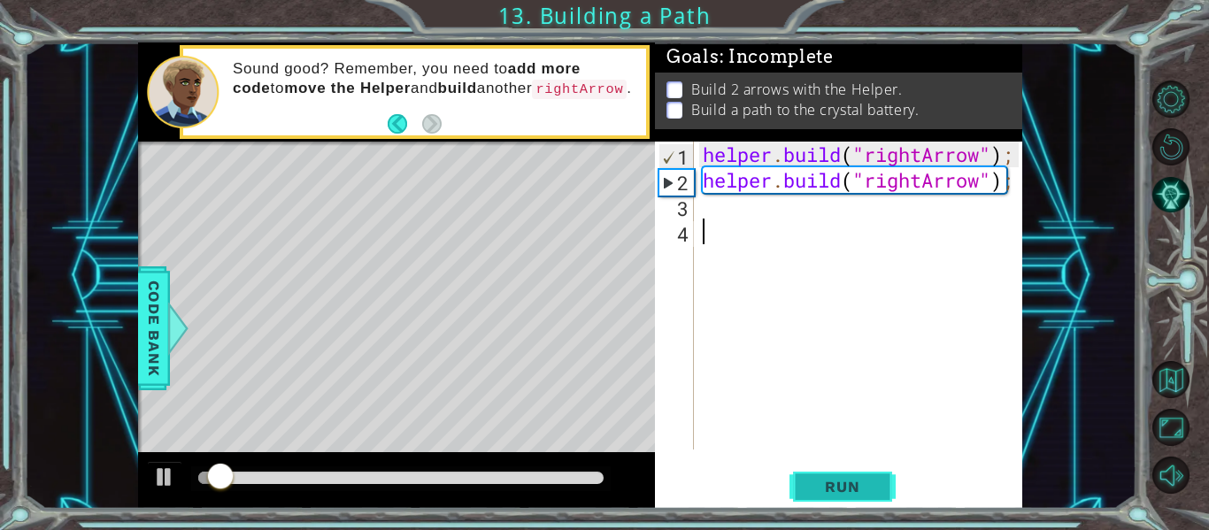
click at [838, 481] on span "Run" at bounding box center [842, 487] width 70 height 18
click at [1022, 182] on div "1 2 3 4 helper . build ( "rightArrow" ) ; helper . build ( "rightArrow" ) ; ההה…" at bounding box center [838, 325] width 367 height 367
click at [1013, 179] on div "helper . build ( "rightArrow" ) ; helper . build ( "rightArrow" ) ;" at bounding box center [863, 321] width 328 height 359
type textarea "[DOMAIN_NAME]("rightArrow");"
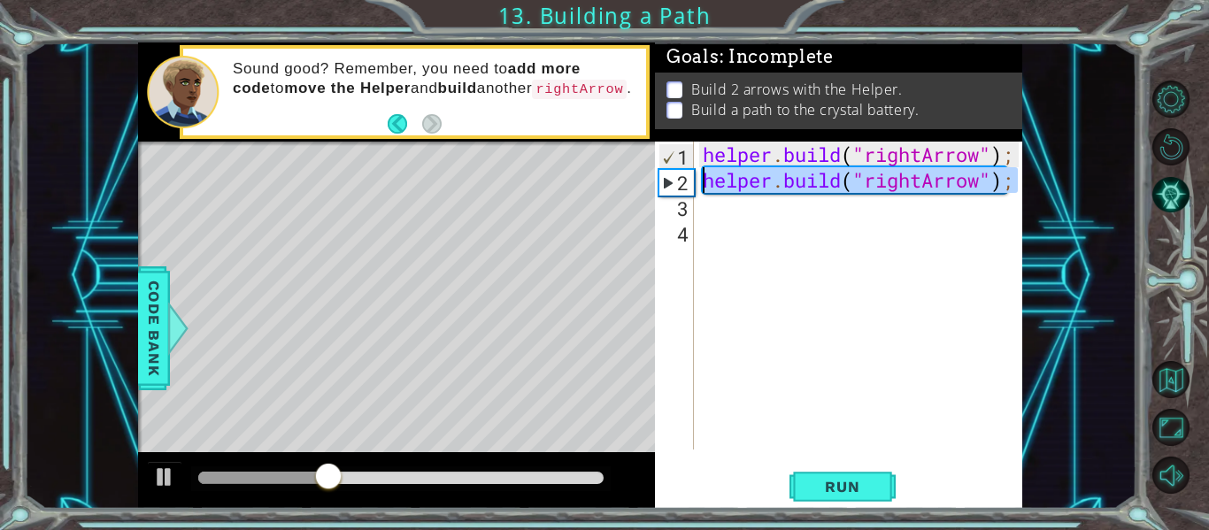
drag, startPoint x: 1013, startPoint y: 179, endPoint x: 706, endPoint y: 179, distance: 306.3
click at [706, 179] on div "helper . build ( "rightArrow" ) ; helper . build ( "rightArrow" ) ;" at bounding box center [863, 321] width 328 height 359
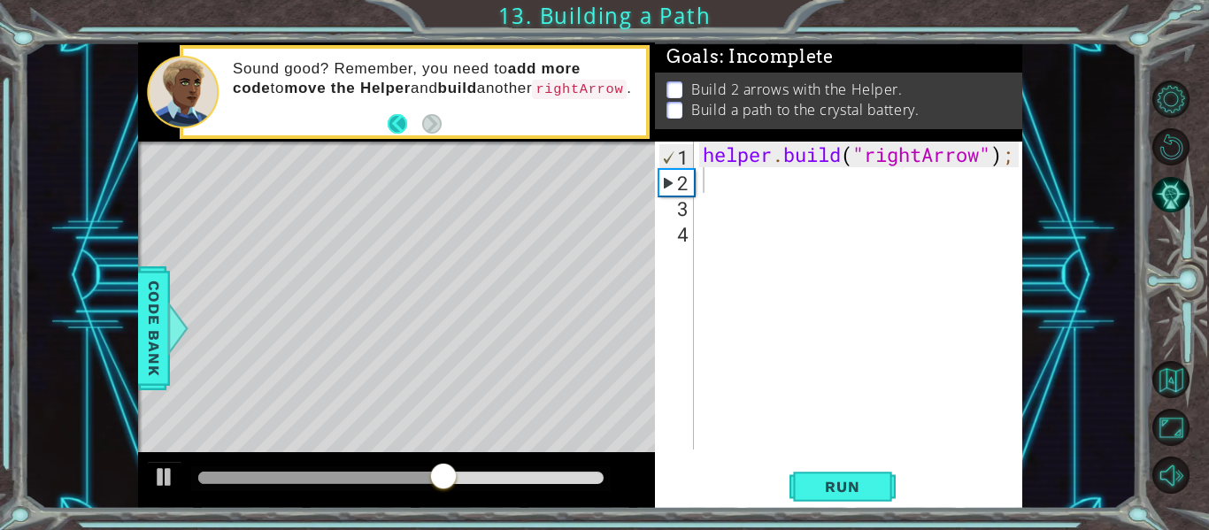
click at [401, 119] on button "Back" at bounding box center [405, 123] width 35 height 19
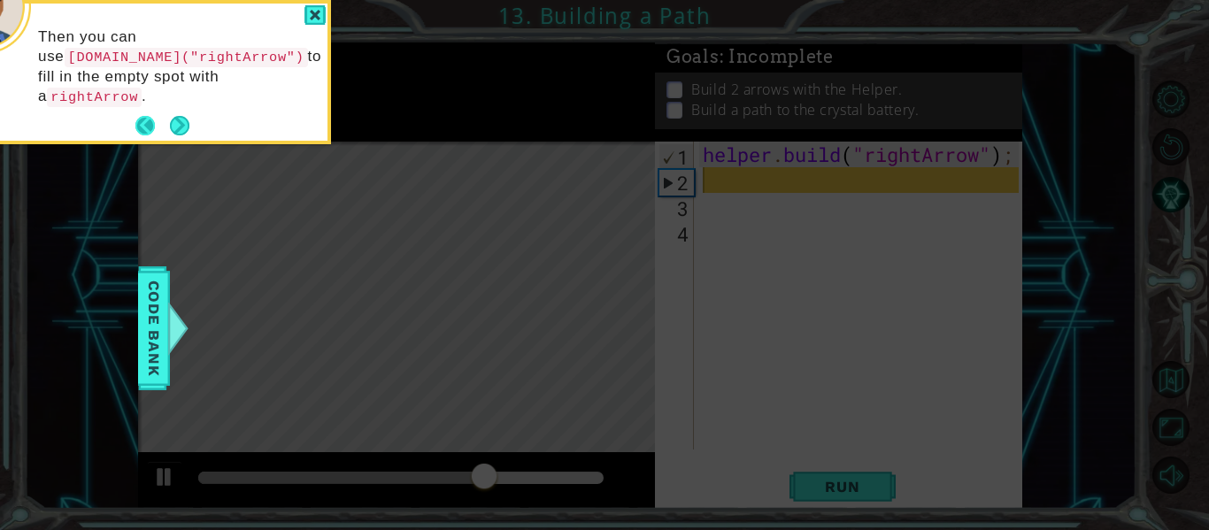
click at [139, 116] on button "Back" at bounding box center [152, 125] width 35 height 19
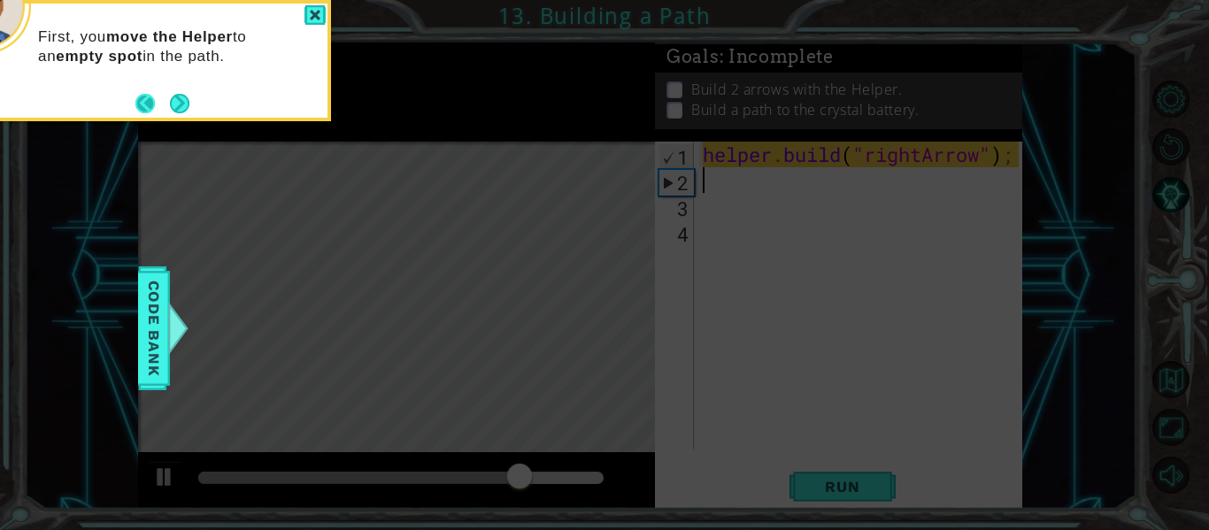
click at [137, 104] on button "Back" at bounding box center [152, 103] width 35 height 19
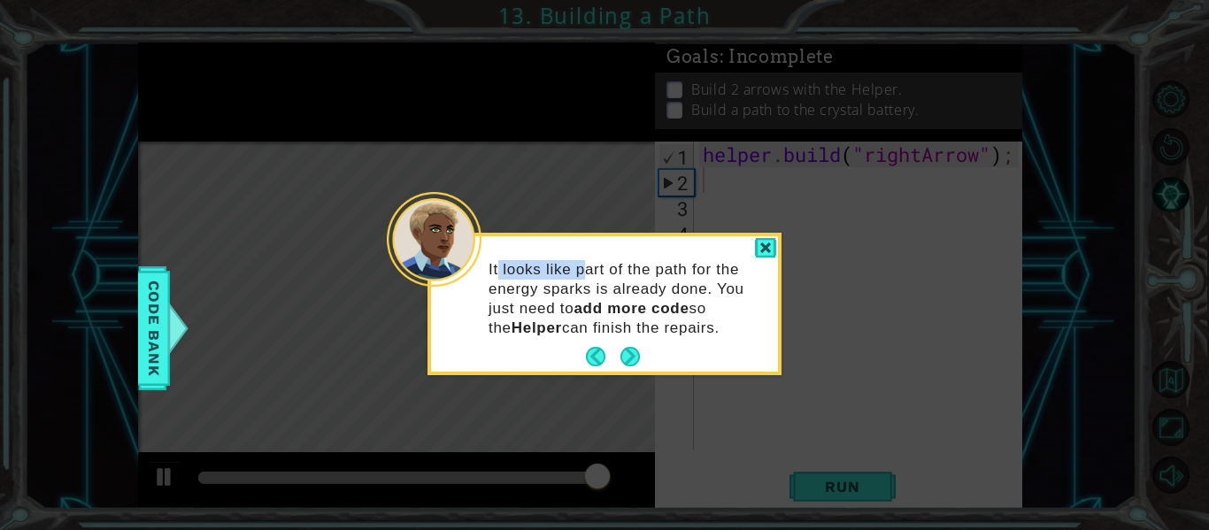
drag, startPoint x: 498, startPoint y: 273, endPoint x: 595, endPoint y: 262, distance: 98.0
click at [595, 262] on p "It looks like part of the path for the energy sparks is already done. You just …" at bounding box center [627, 299] width 277 height 78
click at [705, 289] on p "It looks like part of the path for the energy sparks is already done. You just …" at bounding box center [627, 299] width 277 height 78
click at [768, 238] on div at bounding box center [765, 248] width 21 height 20
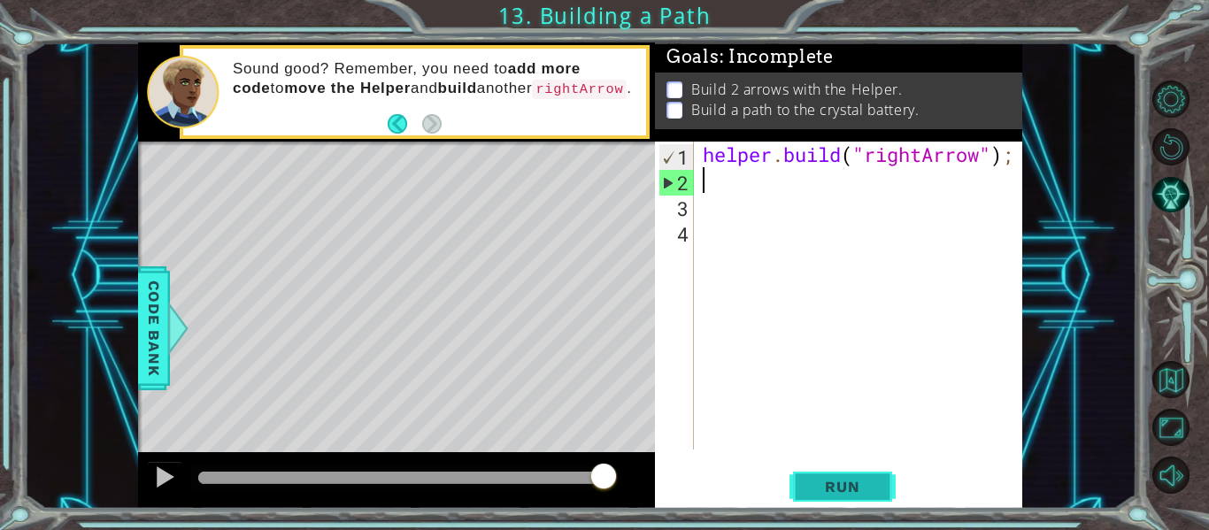
click at [821, 490] on span "Run" at bounding box center [842, 487] width 70 height 18
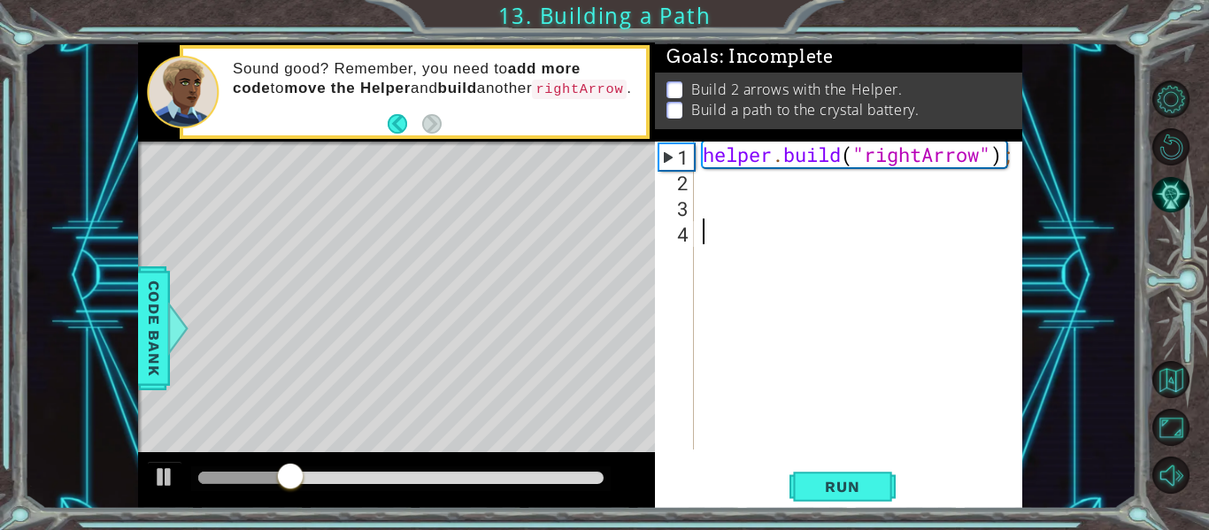
click at [738, 297] on div "helper . build ( "rightArrow" ) ;" at bounding box center [863, 321] width 328 height 359
click at [707, 183] on div "helper . build ( "rightArrow" ) ;" at bounding box center [863, 321] width 328 height 359
type textarea "b"
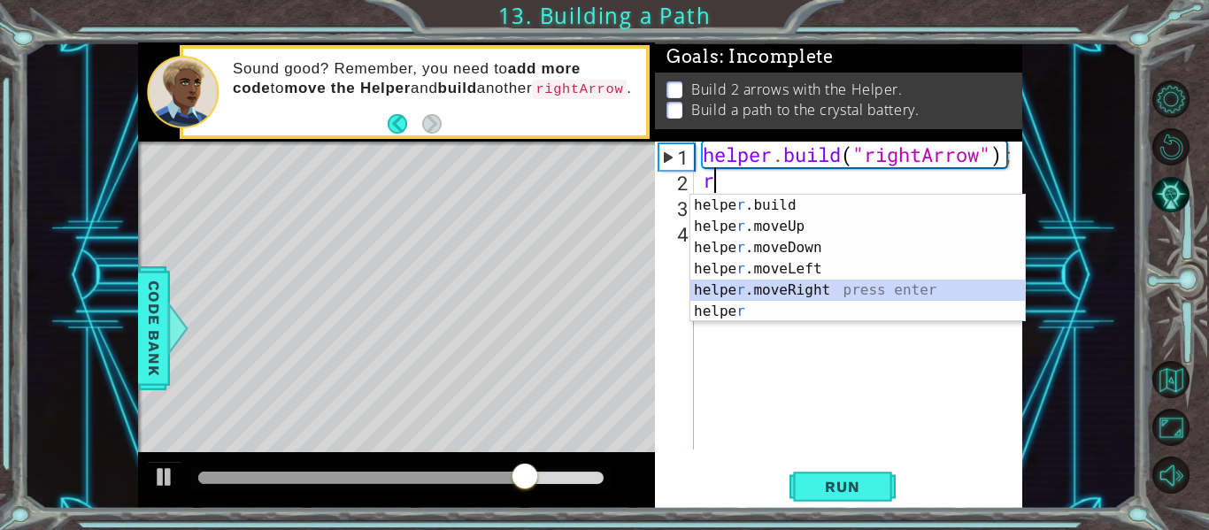
click at [813, 291] on div "helpe [PERSON_NAME]build press enter helpe r .moveUp press enter helpe [PERSON_…" at bounding box center [858, 280] width 335 height 170
type textarea "helper.moveRight(1);"
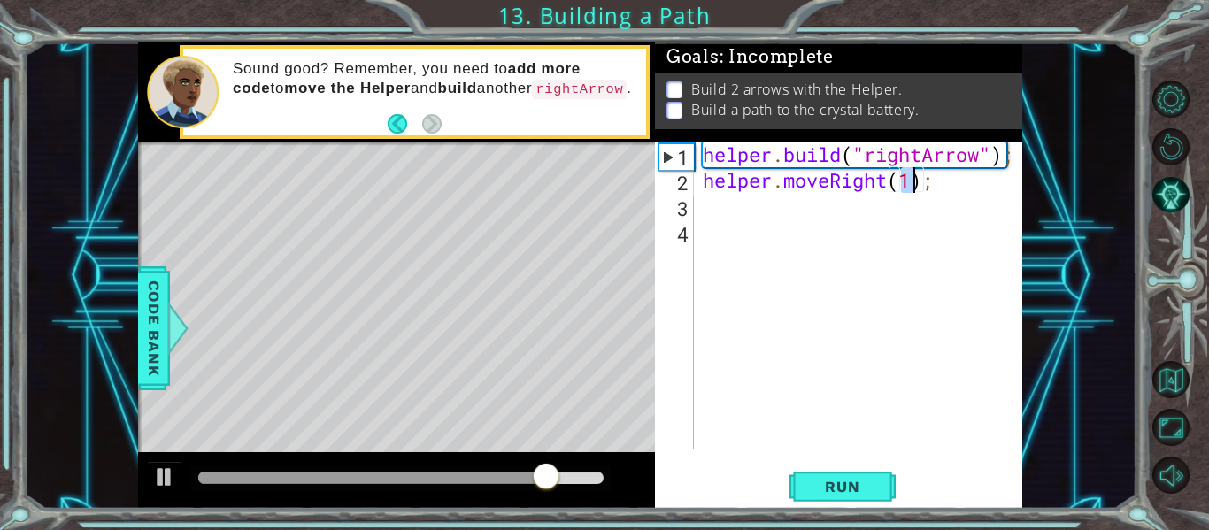
click at [814, 293] on div "helper . build ( "rightArrow" ) ; helper . moveRight ( 1 ) ;" at bounding box center [863, 321] width 328 height 359
click at [842, 495] on span "Run" at bounding box center [842, 487] width 70 height 18
